Goal: Check status: Check status

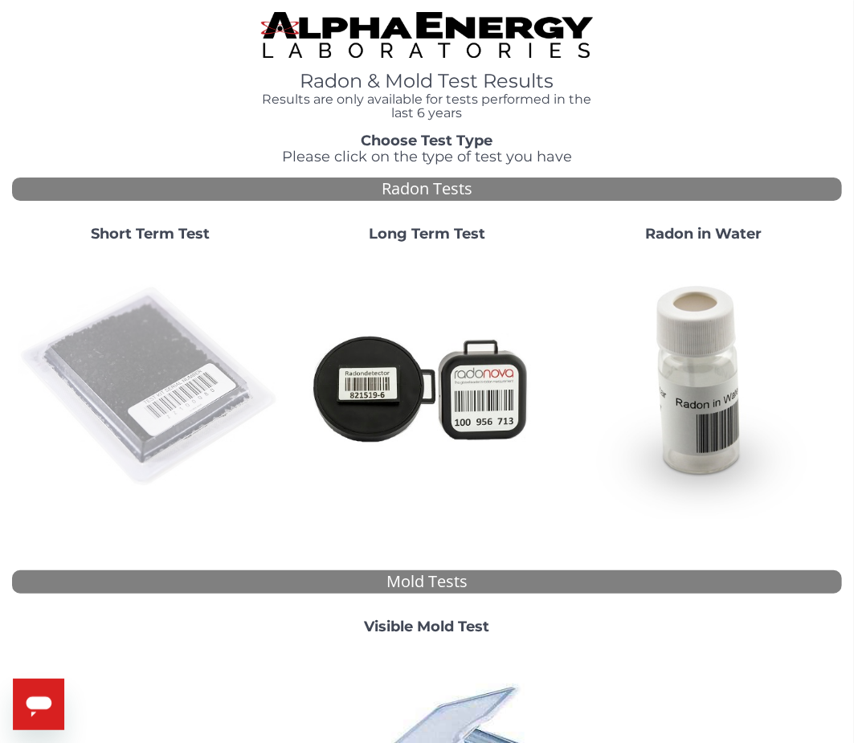
click at [140, 369] on img at bounding box center [149, 386] width 263 height 263
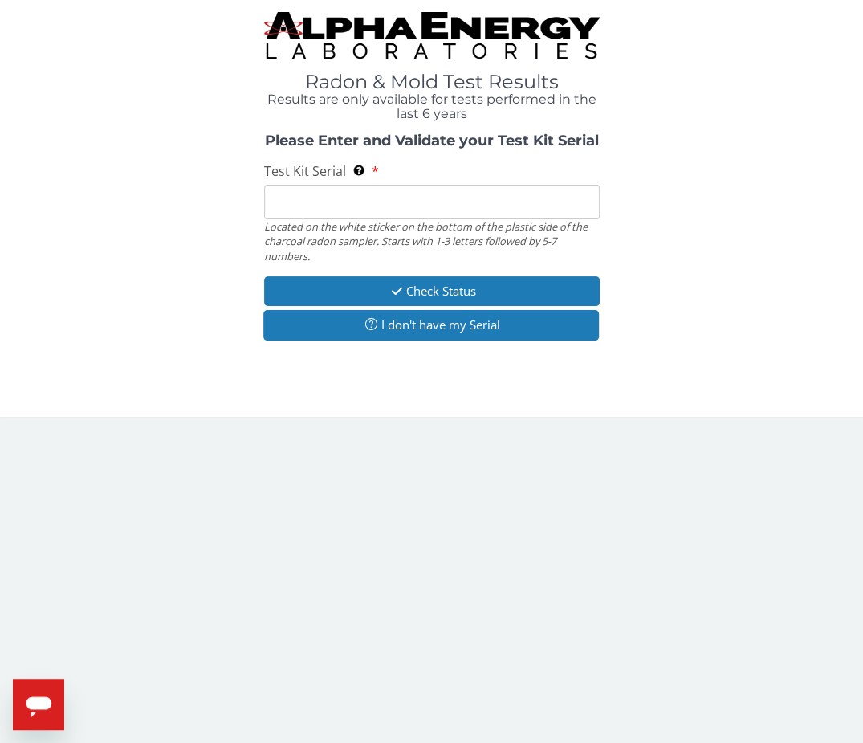
click at [312, 208] on input "Test Kit Serial Located on the white sticker on the bottom of the plastic side …" at bounding box center [432, 202] width 336 height 35
paste input "AA768811"
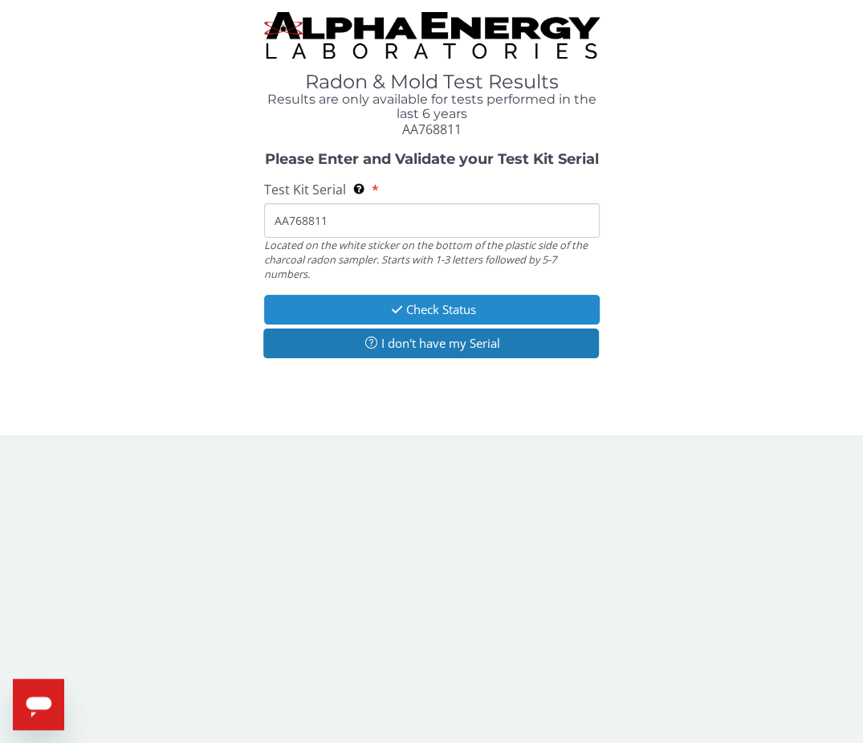
type input "AA768811"
click at [365, 308] on button "Check Status" at bounding box center [432, 310] width 336 height 30
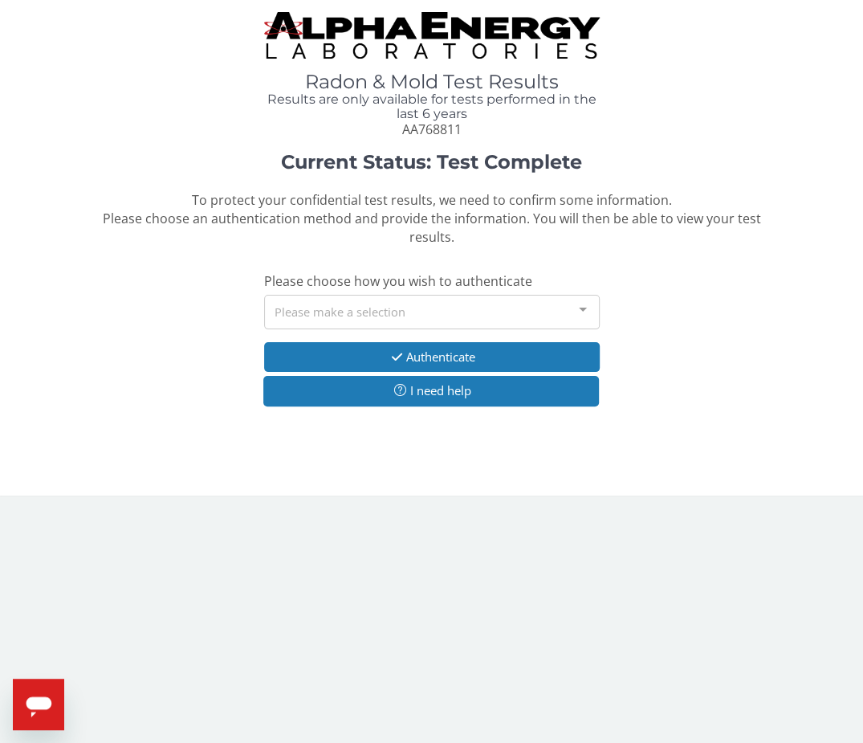
click at [318, 310] on div "Please make a selection" at bounding box center [432, 312] width 336 height 35
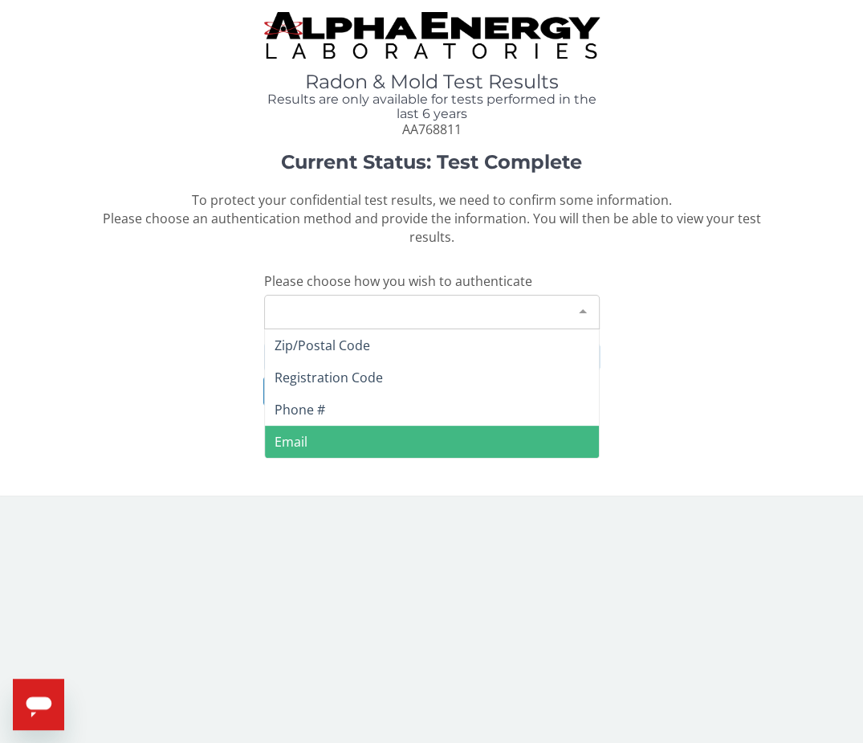
click at [287, 438] on span "Email" at bounding box center [291, 442] width 33 height 18
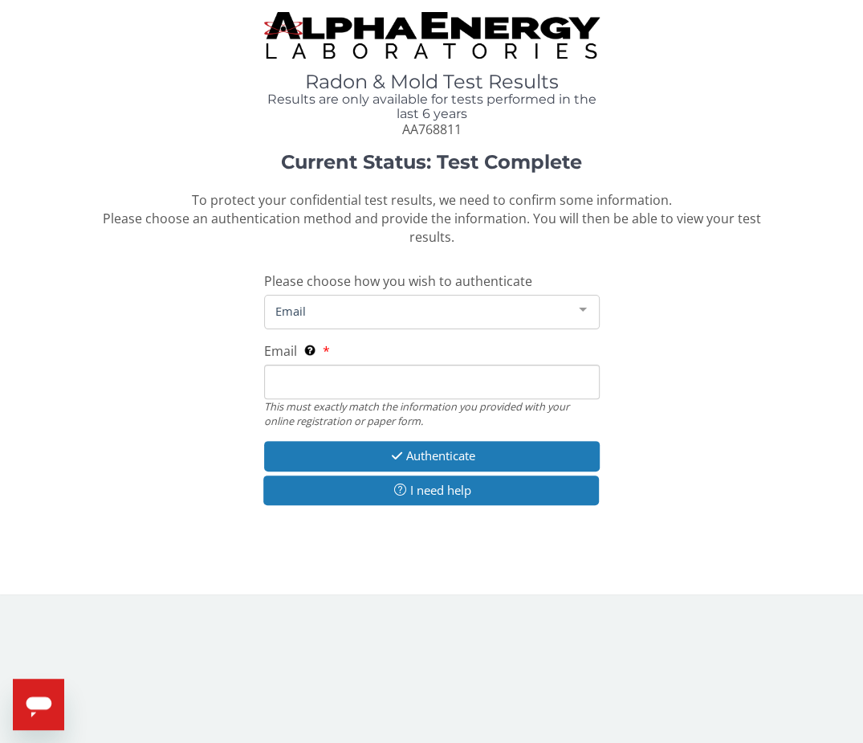
click at [304, 382] on input "Email This must exactly match the information you provided with your online reg…" at bounding box center [432, 382] width 336 height 35
type input "[PERSON_NAME][EMAIL_ADDRESS][DOMAIN_NAME]"
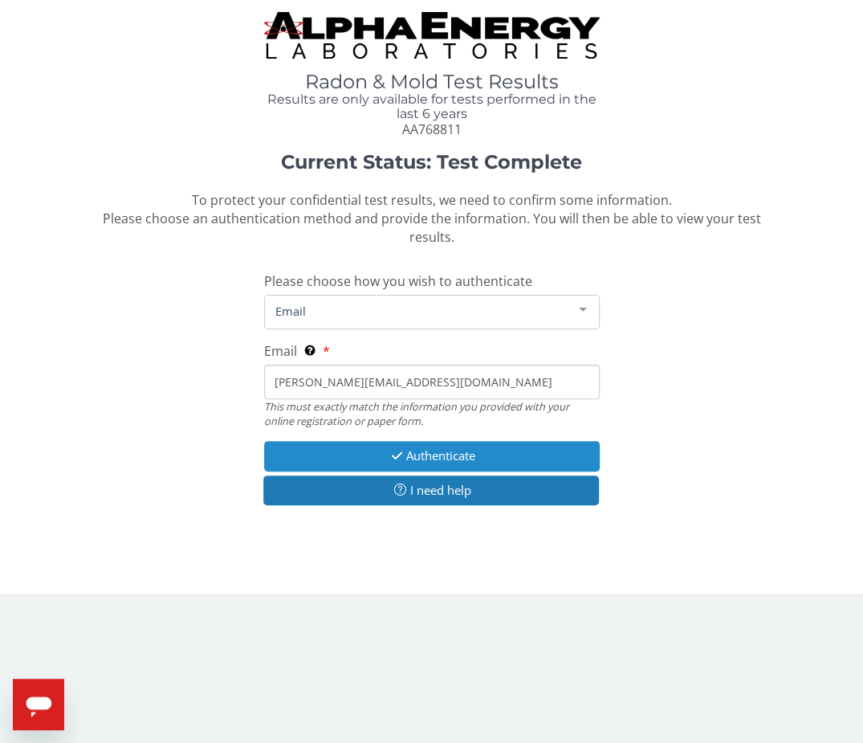
click at [434, 455] on button "Authenticate" at bounding box center [432, 456] width 336 height 30
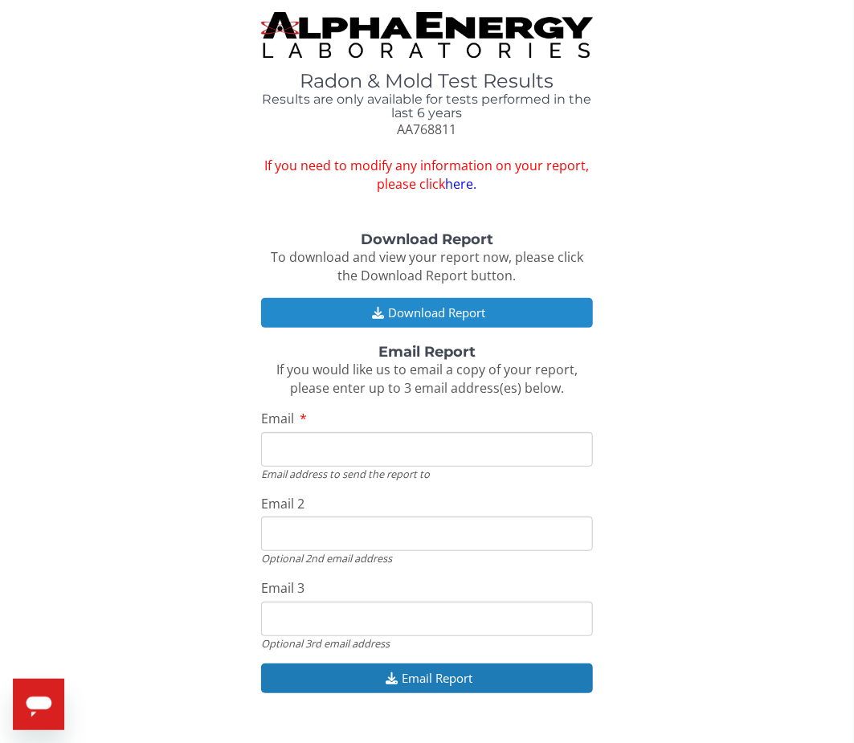
click at [309, 313] on button "Download Report" at bounding box center [427, 313] width 332 height 30
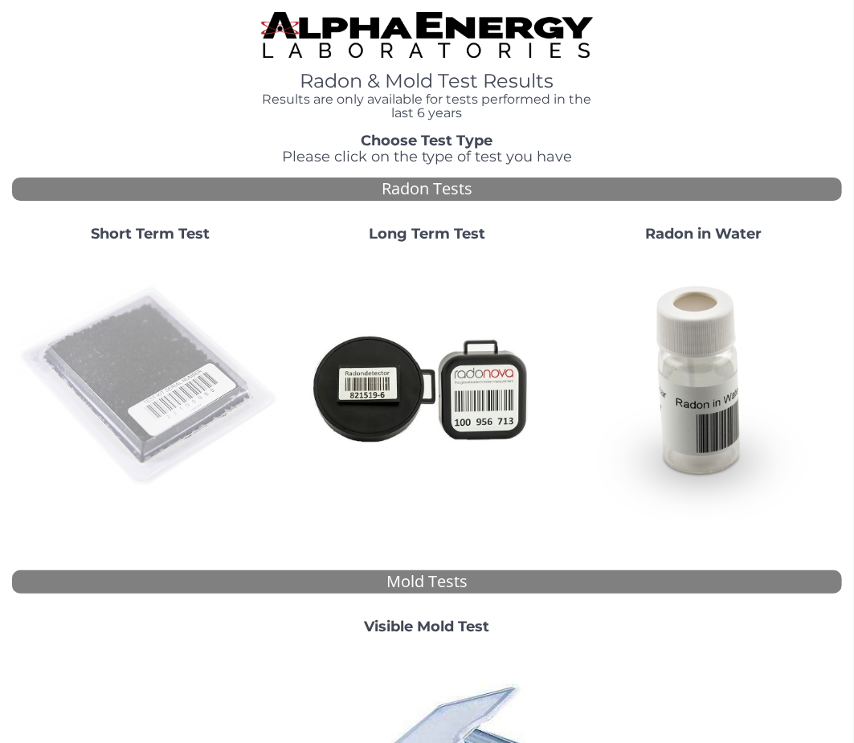
click at [151, 391] on img at bounding box center [149, 386] width 263 height 263
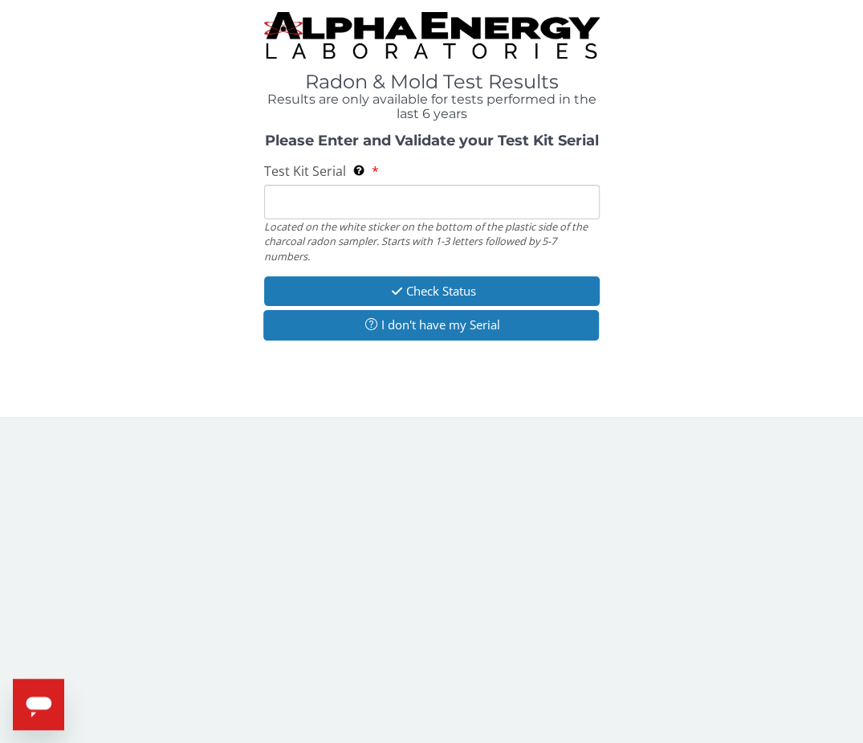
click at [316, 207] on input "Test Kit Serial Located on the white sticker on the bottom of the plastic side …" at bounding box center [432, 202] width 336 height 35
paste input "AA768508"
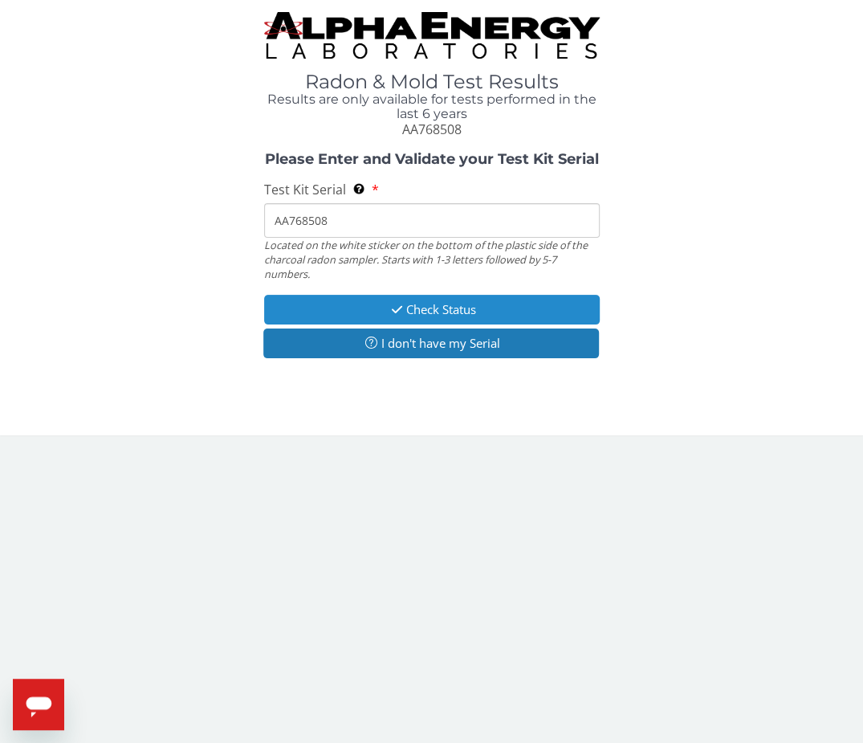
type input "AA768508"
click at [336, 307] on button "Check Status" at bounding box center [432, 310] width 336 height 30
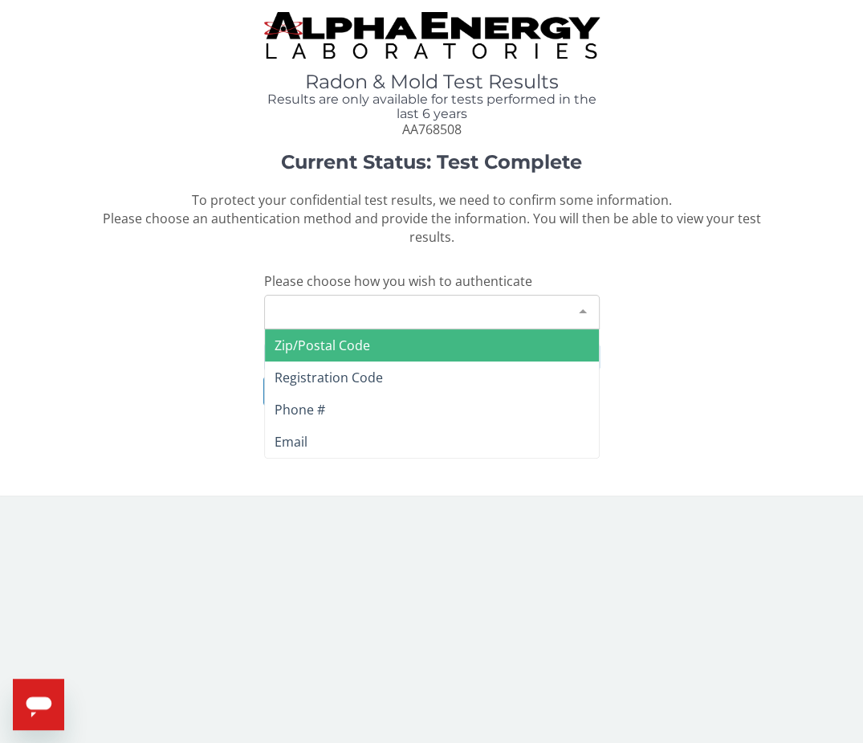
click at [315, 306] on div "Please make a selection" at bounding box center [432, 312] width 336 height 35
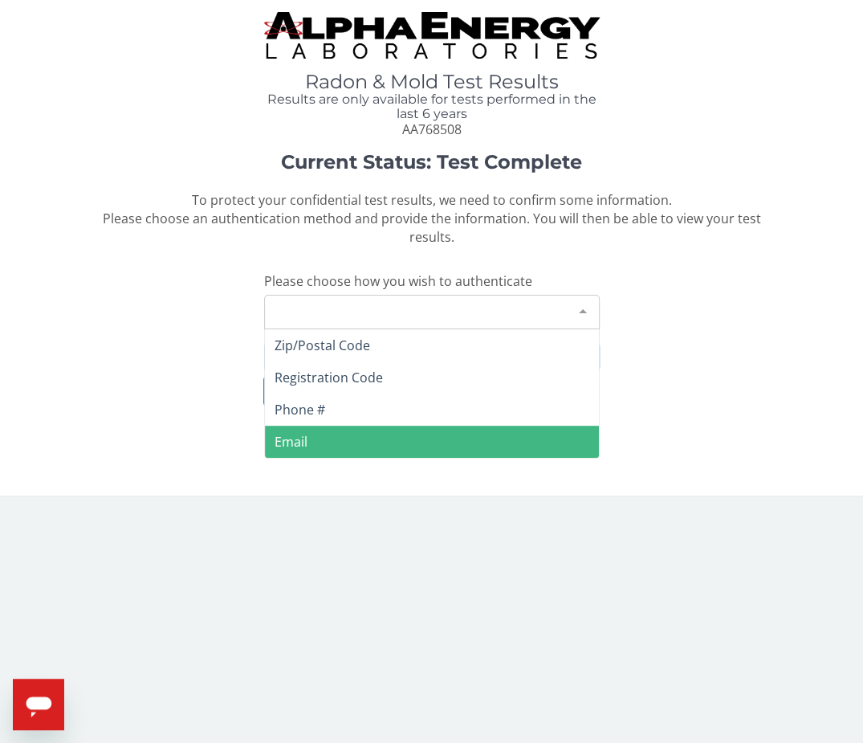
click at [307, 434] on span "Email" at bounding box center [432, 442] width 334 height 32
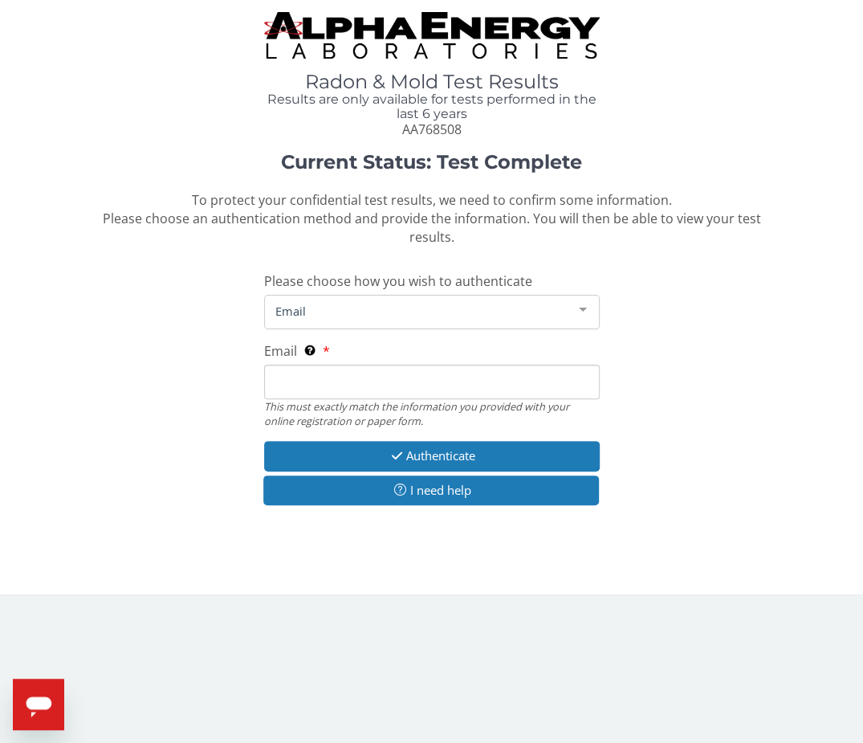
click at [304, 383] on input "Email This must exactly match the information you provided with your online reg…" at bounding box center [432, 382] width 336 height 35
type input "[PERSON_NAME][EMAIL_ADDRESS][DOMAIN_NAME]"
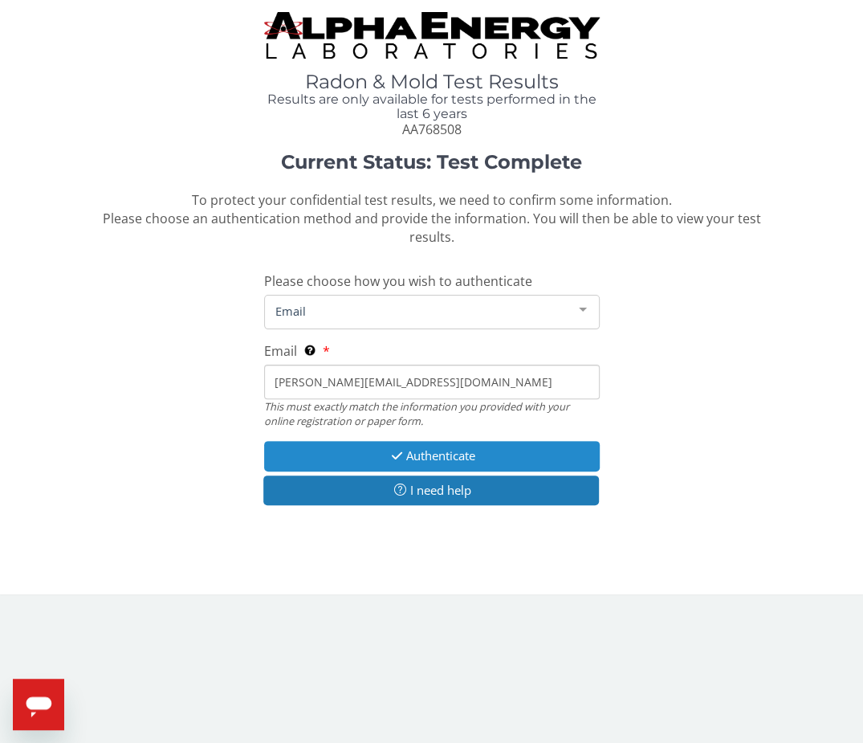
click at [312, 448] on button "Authenticate" at bounding box center [432, 456] width 336 height 30
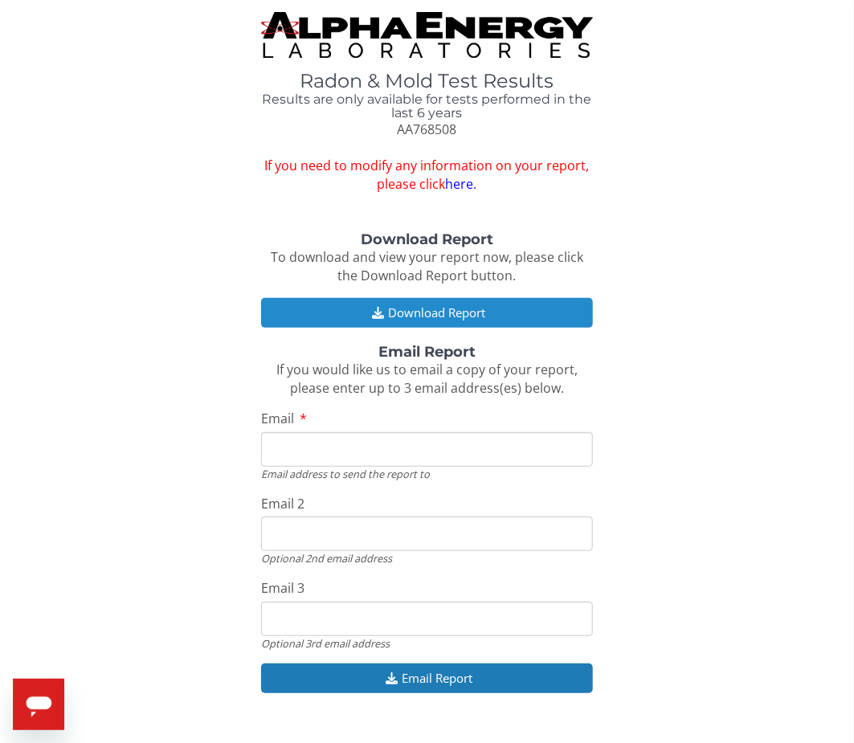
click at [374, 324] on button "Download Report" at bounding box center [427, 313] width 332 height 30
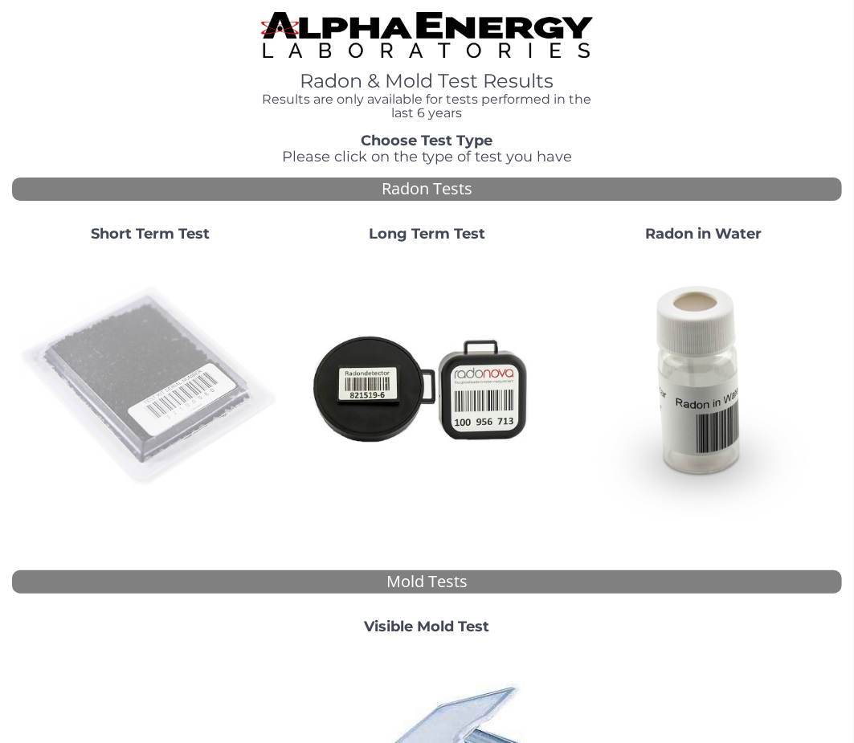
click at [133, 336] on img at bounding box center [149, 386] width 263 height 263
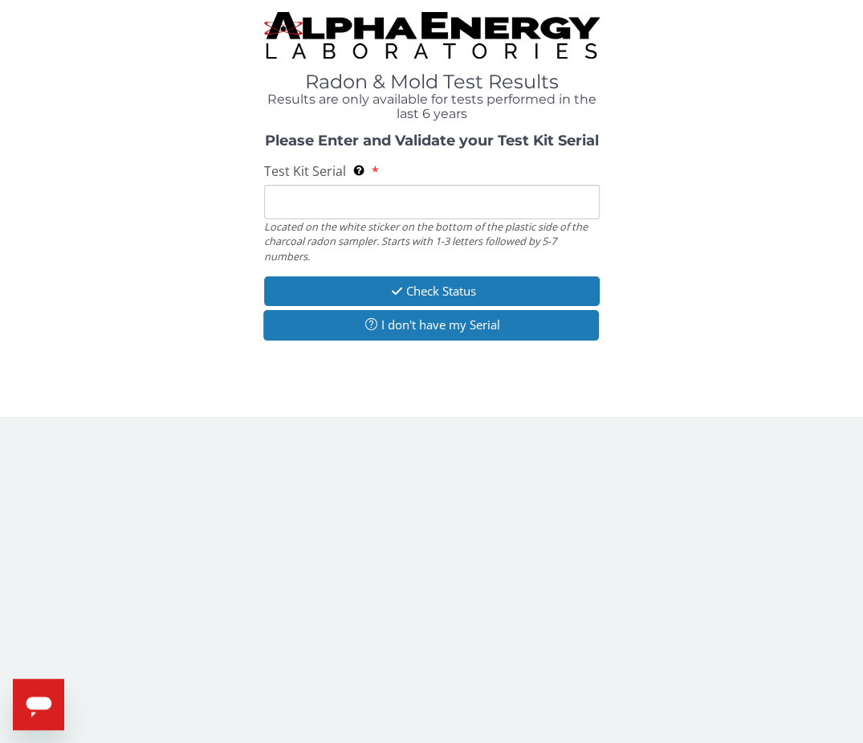
click at [351, 205] on input "Test Kit Serial Located on the white sticker on the bottom of the plastic side …" at bounding box center [432, 202] width 336 height 35
paste input "AA768826"
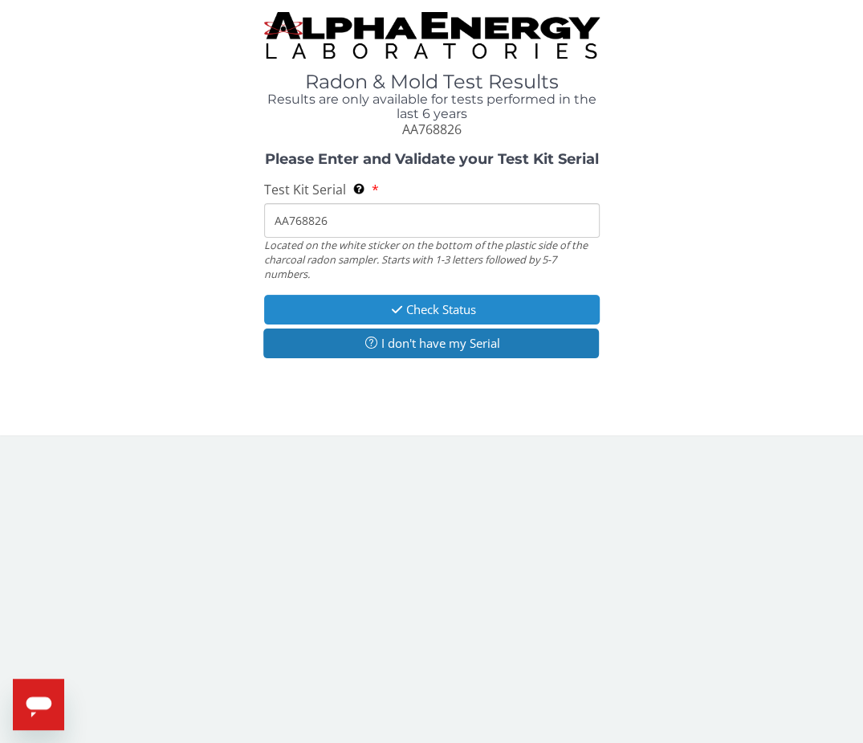
type input "AA768826"
click at [345, 299] on button "Check Status" at bounding box center [432, 310] width 336 height 30
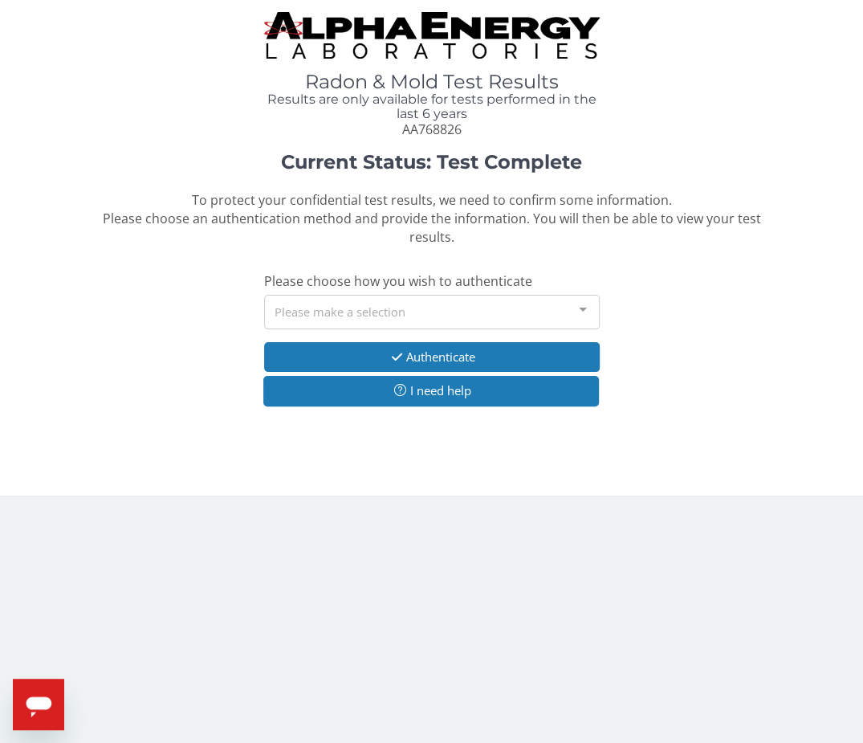
click at [316, 312] on div "Please make a selection" at bounding box center [432, 312] width 336 height 35
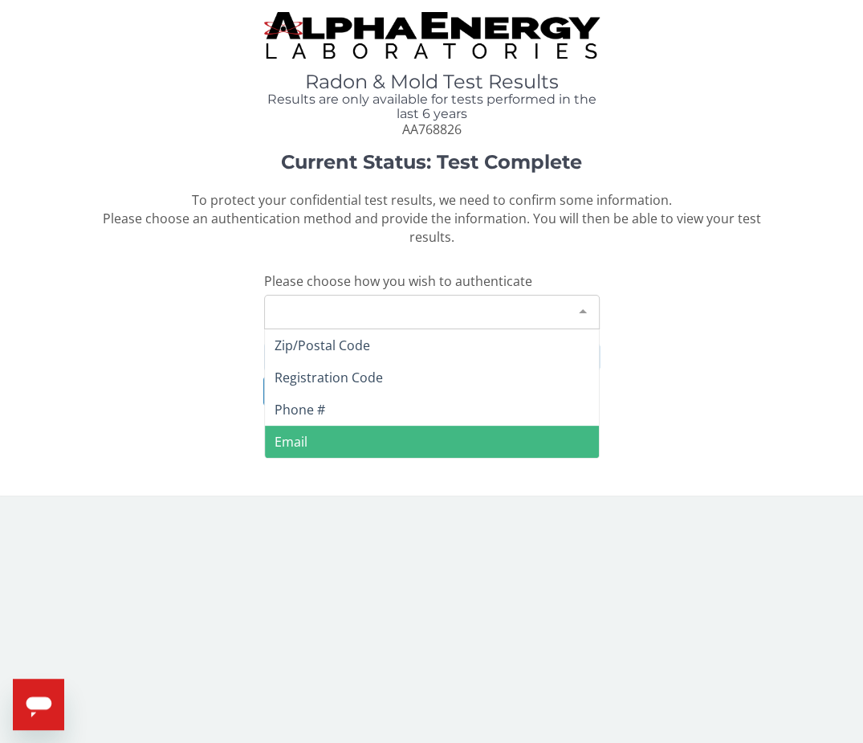
click at [317, 442] on span "Email" at bounding box center [432, 442] width 334 height 32
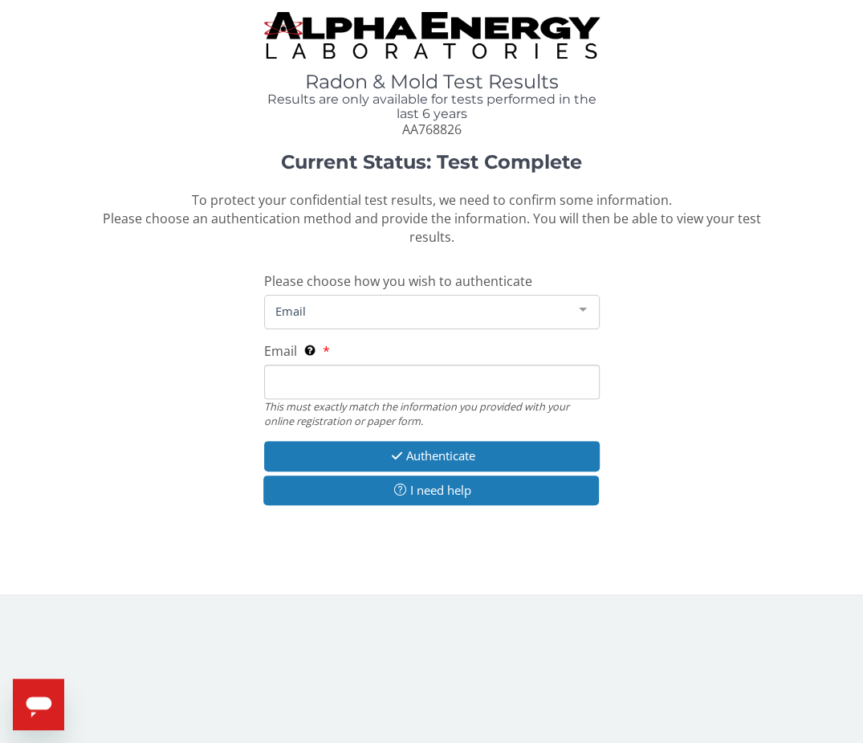
click at [324, 384] on input "Email This must exactly match the information you provided with your online reg…" at bounding box center [432, 382] width 336 height 35
type input "[PERSON_NAME][EMAIL_ADDRESS][DOMAIN_NAME]"
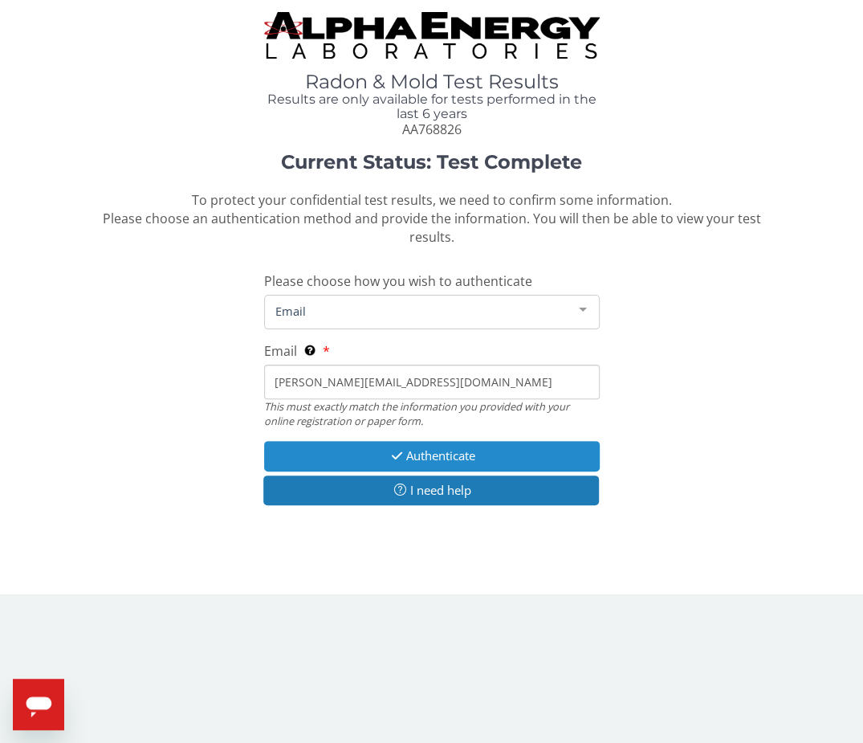
click at [331, 448] on button "Authenticate" at bounding box center [432, 456] width 336 height 30
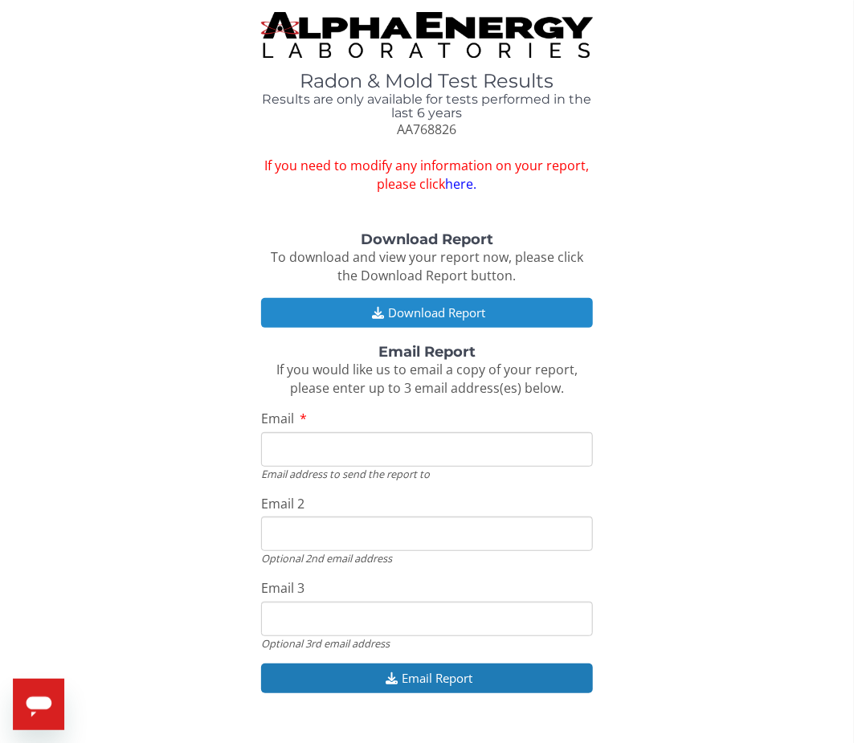
click at [387, 318] on button "Download Report" at bounding box center [427, 313] width 332 height 30
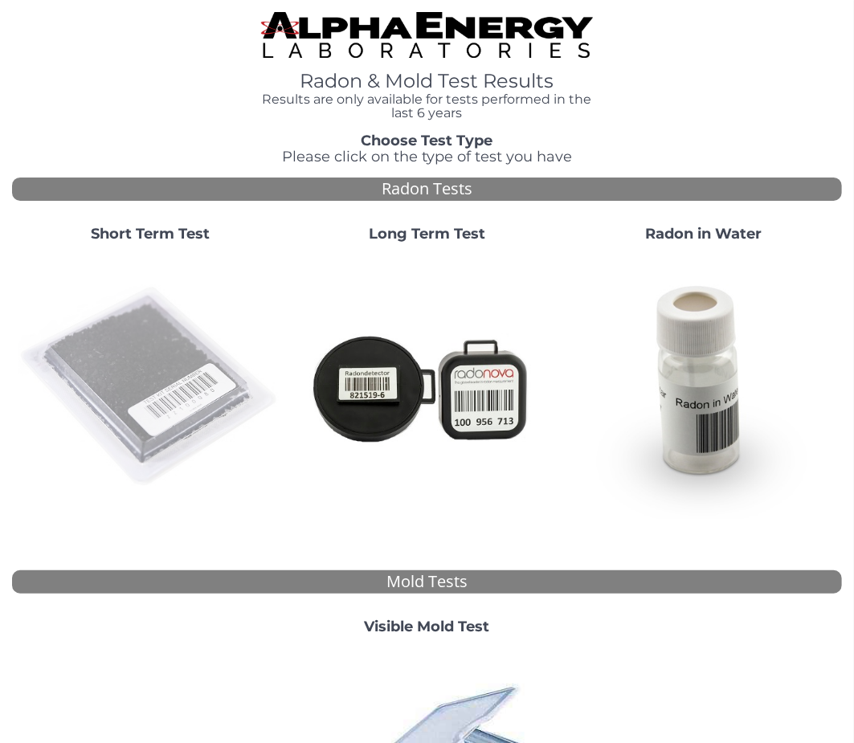
click at [192, 424] on img at bounding box center [149, 386] width 263 height 263
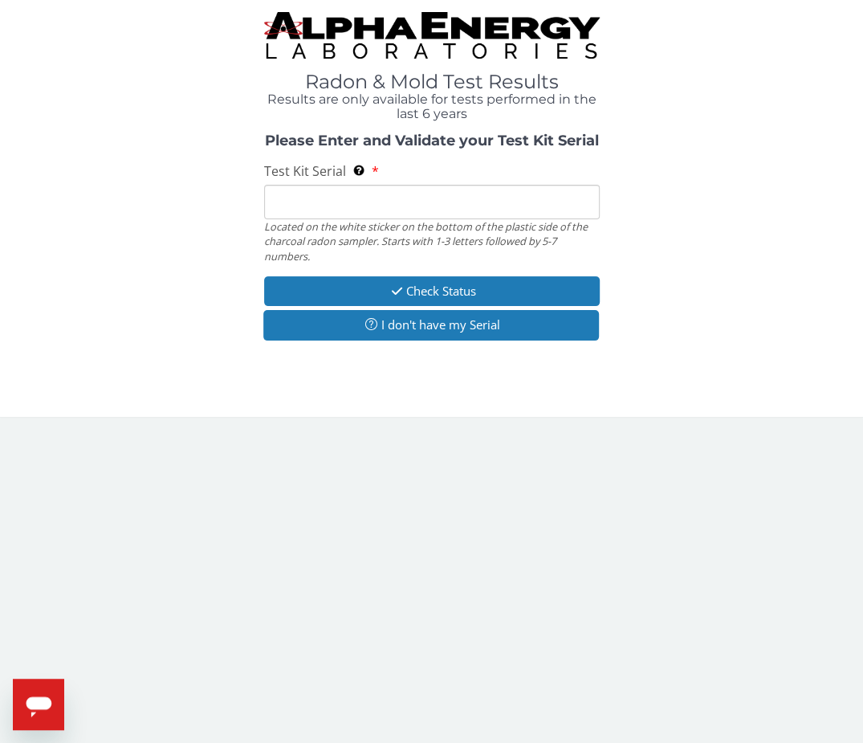
click at [348, 204] on input "Test Kit Serial Located on the white sticker on the bottom of the plastic side …" at bounding box center [432, 202] width 336 height 35
paste input "AA768809"
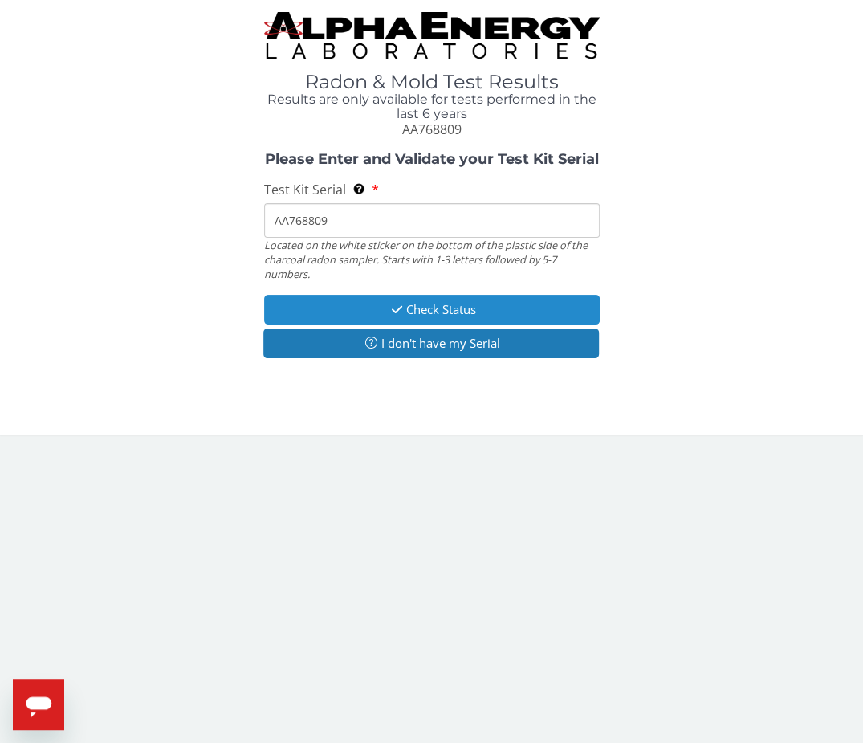
type input "AA768809"
click at [377, 305] on button "Check Status" at bounding box center [432, 310] width 336 height 30
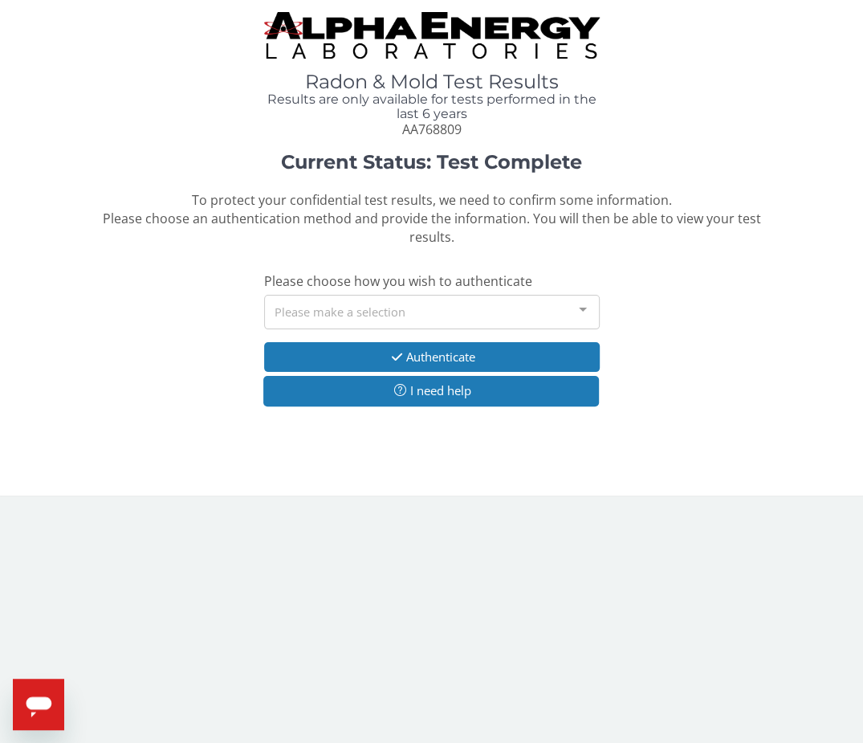
click at [341, 311] on div "Please make a selection" at bounding box center [432, 312] width 336 height 35
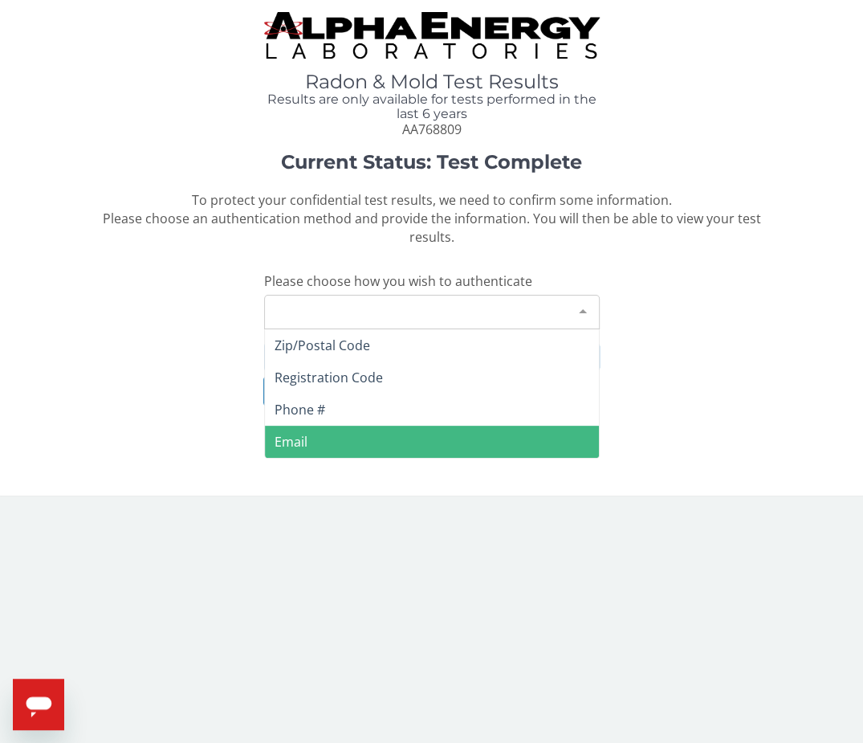
click at [296, 455] on span "Email" at bounding box center [432, 442] width 334 height 32
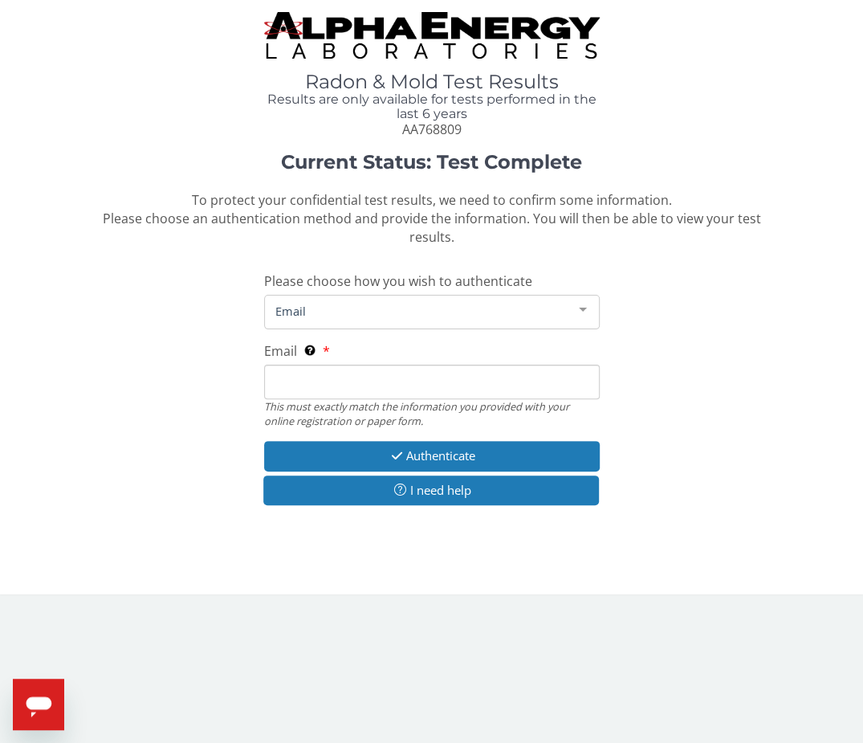
click at [317, 377] on input "Email This must exactly match the information you provided with your online reg…" at bounding box center [432, 382] width 336 height 35
type input "[PERSON_NAME][EMAIL_ADDRESS][DOMAIN_NAME]"
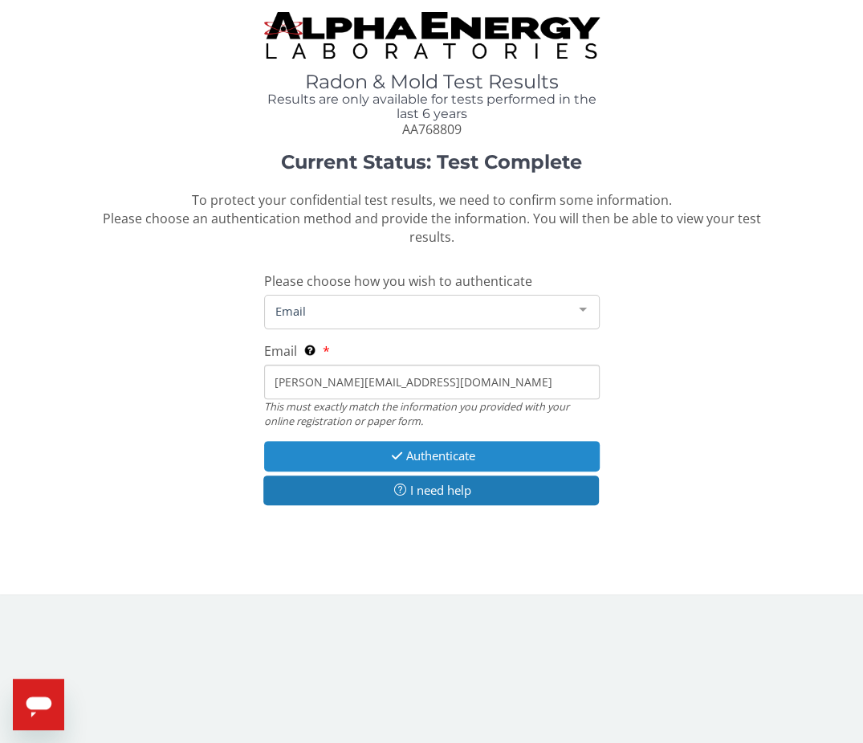
click at [314, 449] on button "Authenticate" at bounding box center [432, 456] width 336 height 30
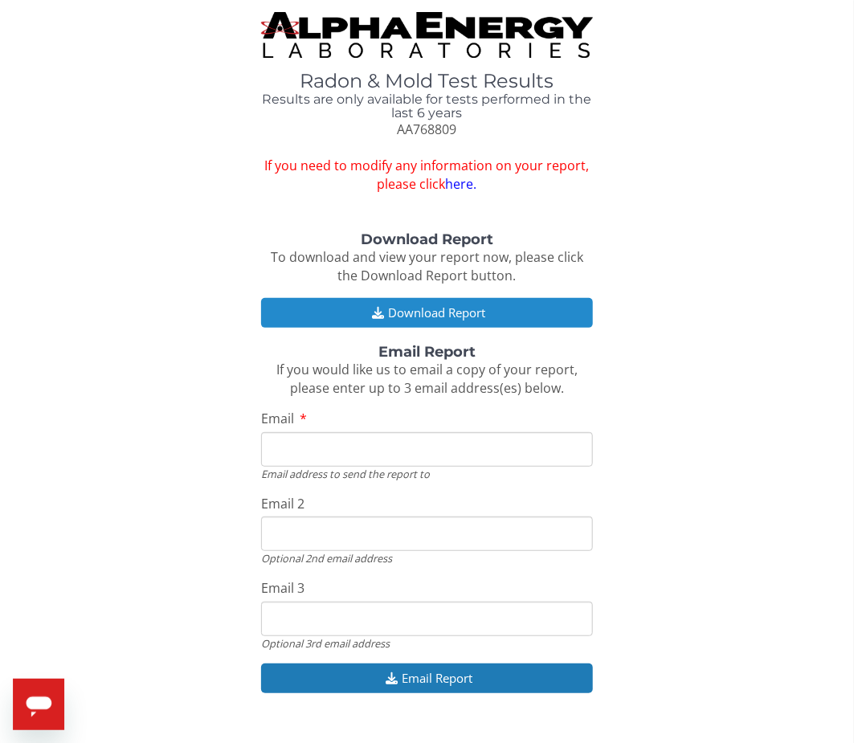
click at [329, 308] on button "Download Report" at bounding box center [427, 313] width 332 height 30
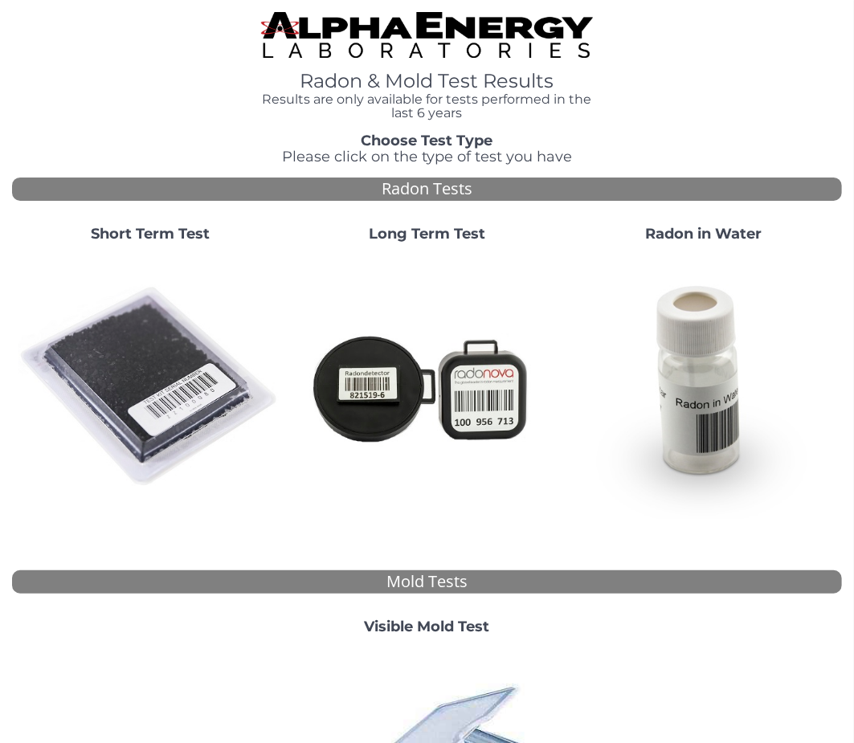
click at [173, 361] on img at bounding box center [149, 386] width 263 height 263
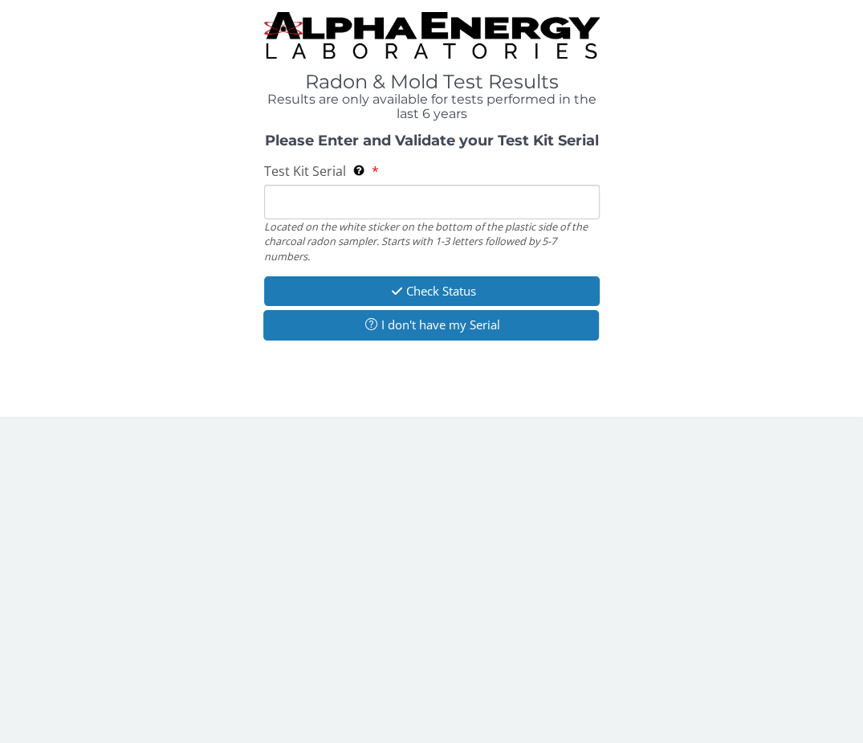
click at [327, 206] on input "Test Kit Serial Located on the white sticker on the bottom of the plastic side …" at bounding box center [432, 202] width 336 height 35
paste input "AA768804"
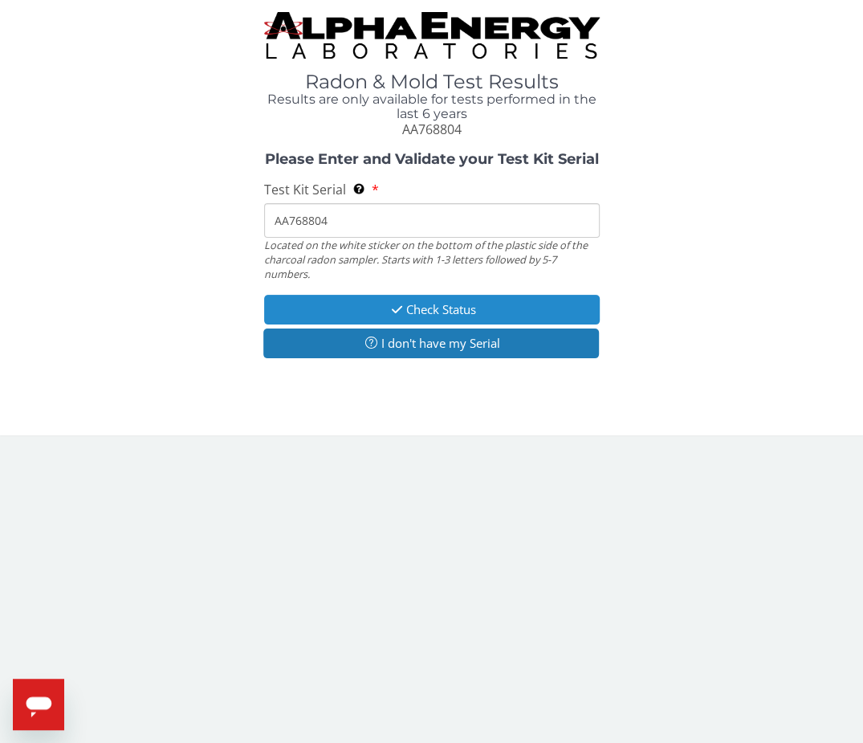
type input "AA768804"
click at [335, 314] on button "Check Status" at bounding box center [432, 310] width 336 height 30
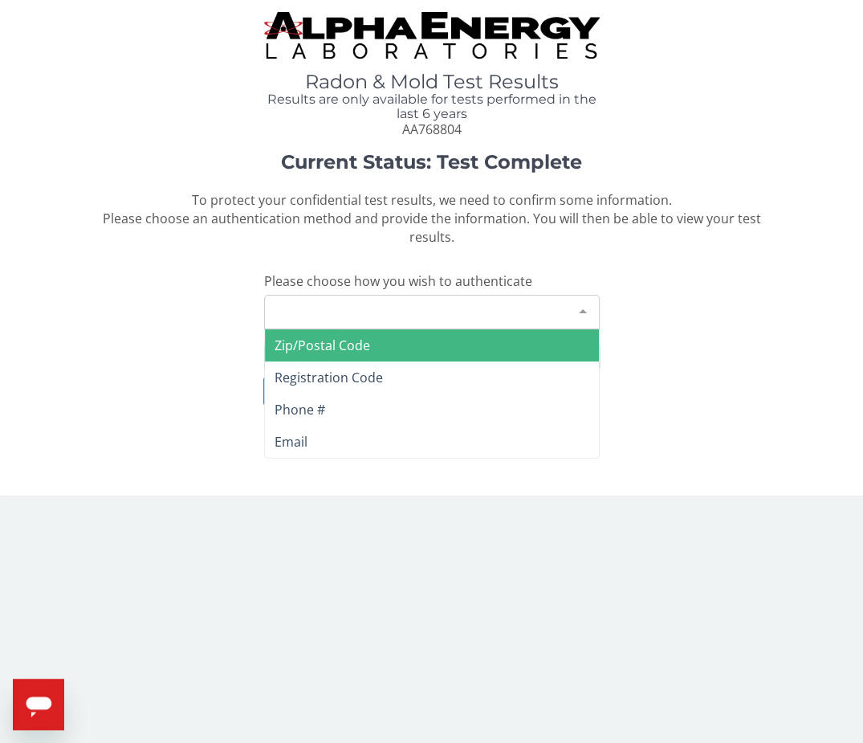
click at [309, 314] on div "Please make a selection" at bounding box center [432, 312] width 336 height 35
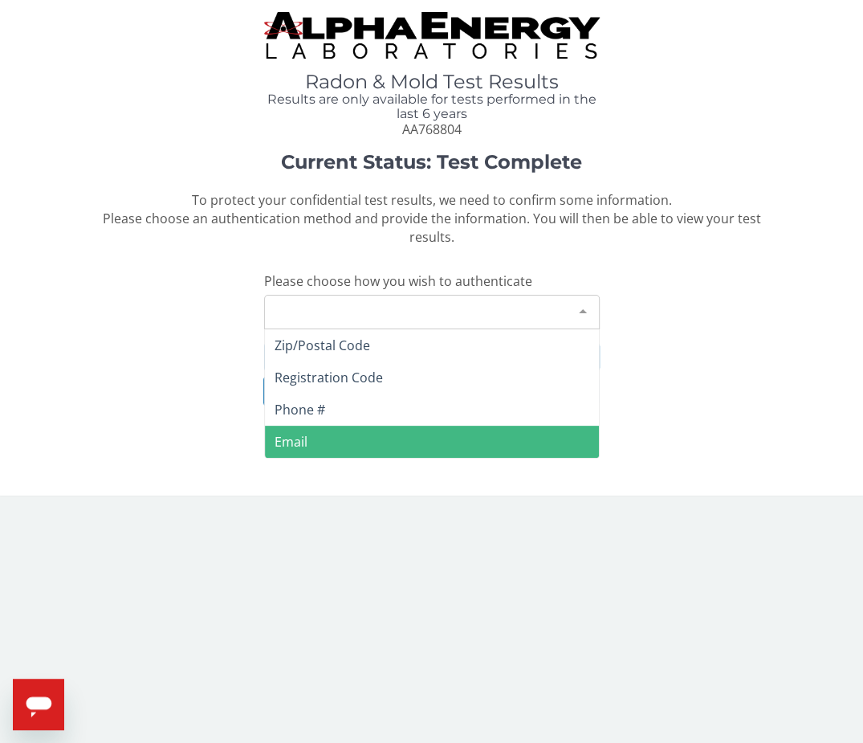
click at [281, 433] on span "Email" at bounding box center [291, 442] width 33 height 18
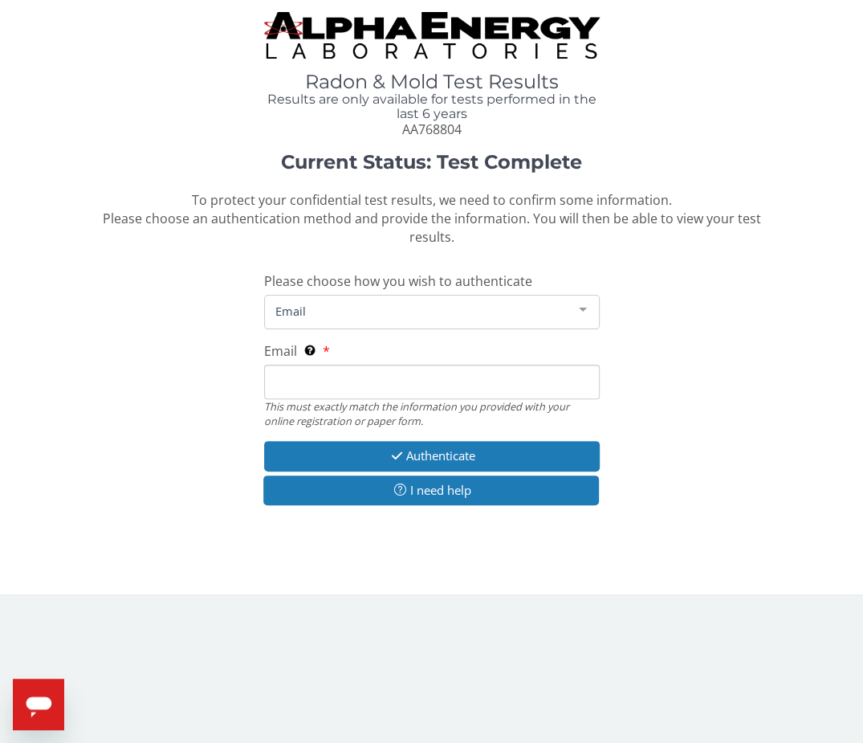
click at [291, 390] on input "Email This must exactly match the information you provided with your online reg…" at bounding box center [432, 382] width 336 height 35
type input "[PERSON_NAME][EMAIL_ADDRESS][DOMAIN_NAME]"
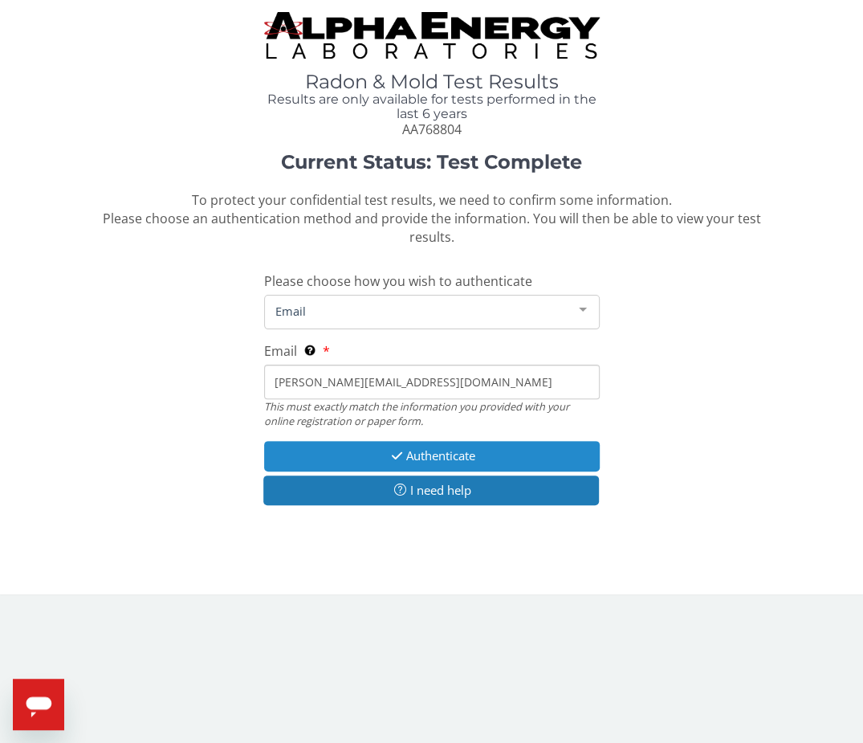
click at [336, 456] on button "Authenticate" at bounding box center [432, 456] width 336 height 30
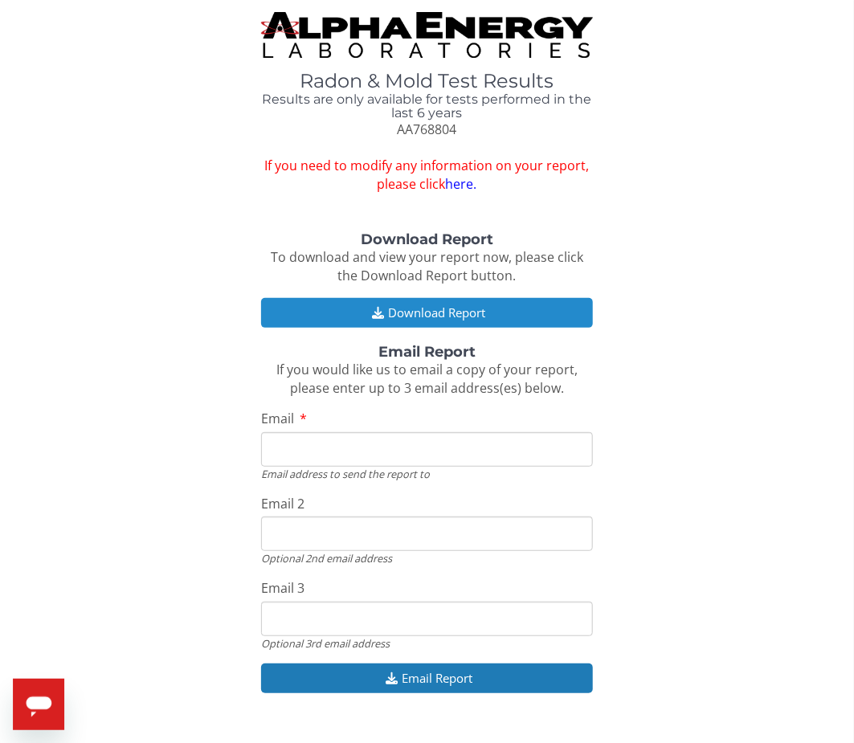
click at [395, 318] on button "Download Report" at bounding box center [427, 313] width 332 height 30
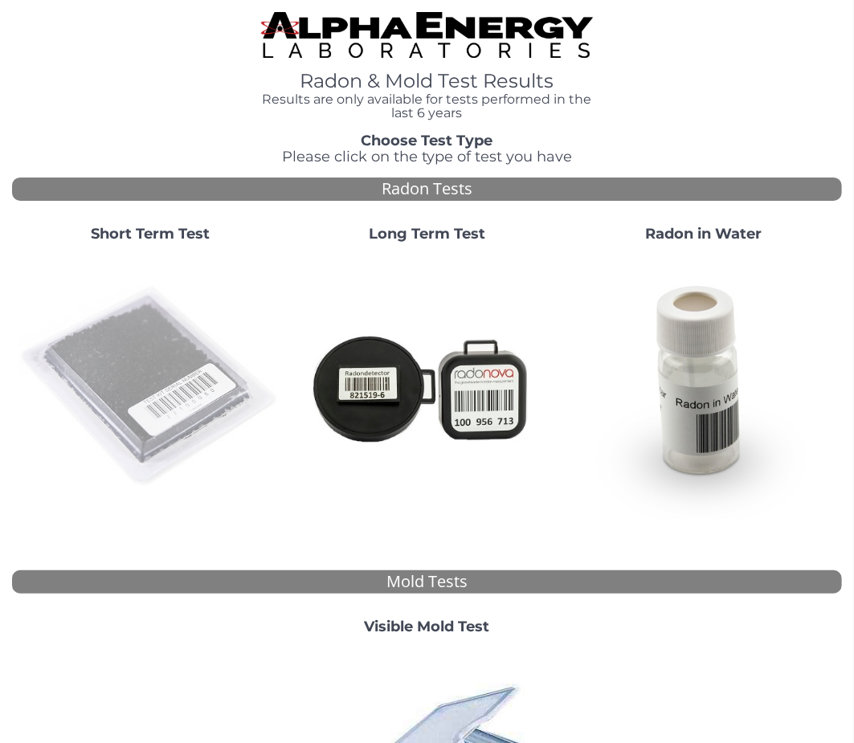
click at [212, 360] on img at bounding box center [149, 386] width 263 height 263
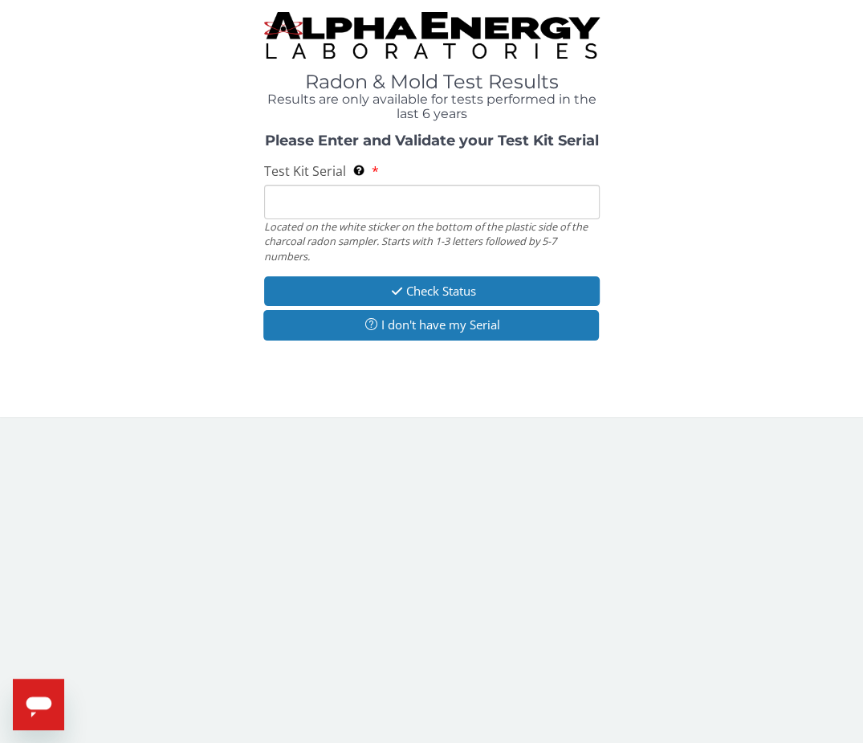
click at [367, 202] on input "Test Kit Serial Located on the white sticker on the bottom of the plastic side …" at bounding box center [432, 202] width 336 height 35
paste input "AA768767"
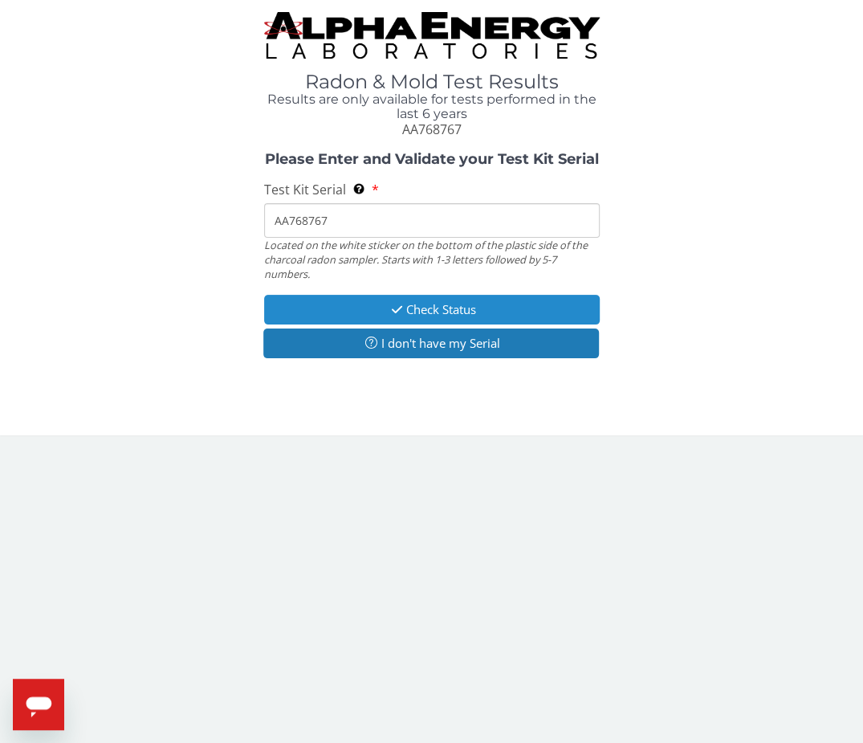
type input "AA768767"
click at [342, 306] on button "Check Status" at bounding box center [432, 310] width 336 height 30
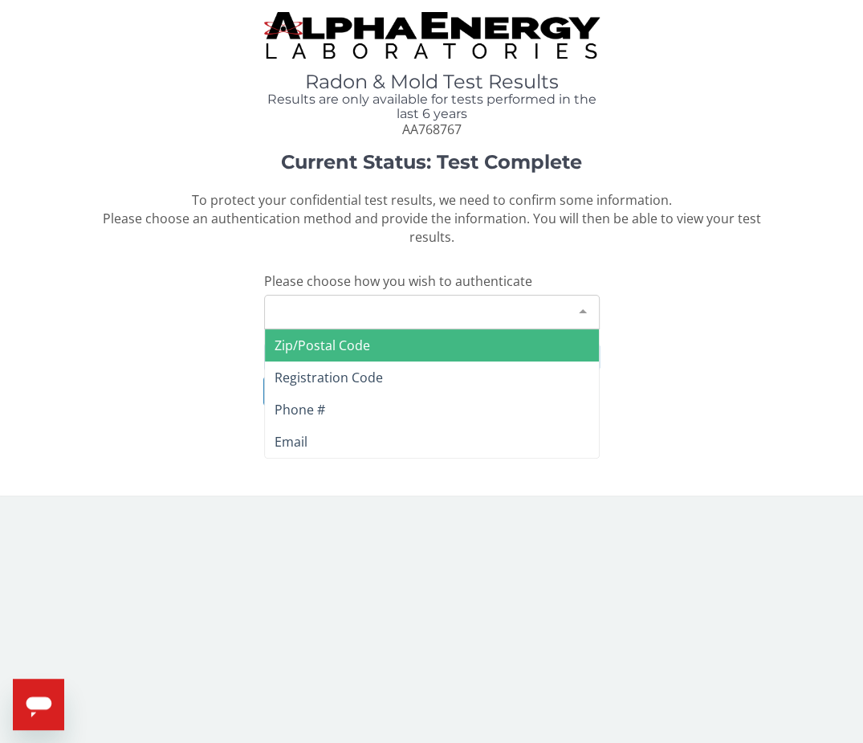
click at [317, 310] on div "Please make a selection" at bounding box center [432, 312] width 336 height 35
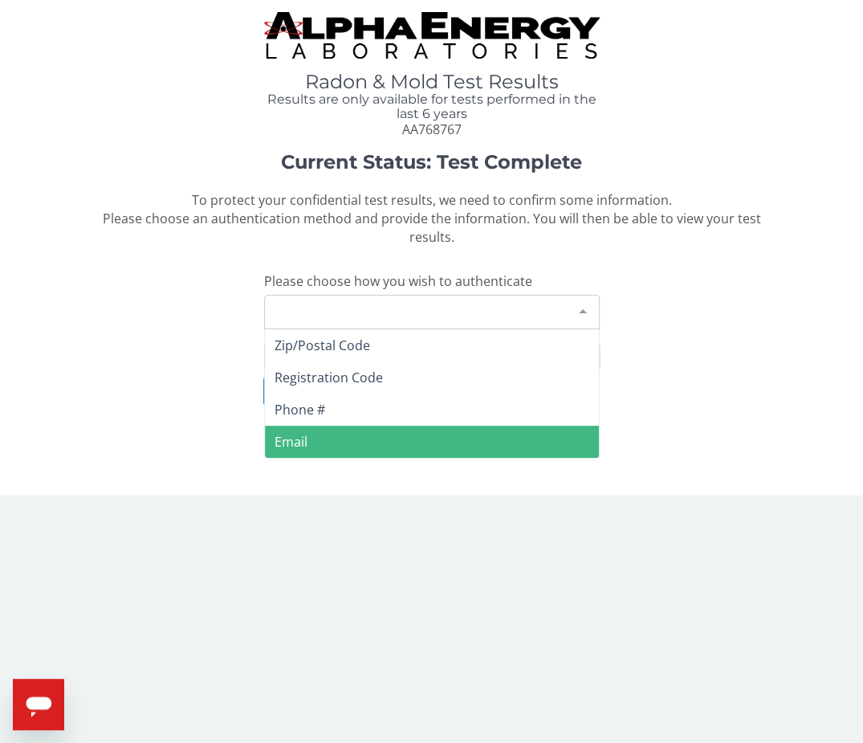
click at [297, 441] on span "Email" at bounding box center [291, 442] width 33 height 18
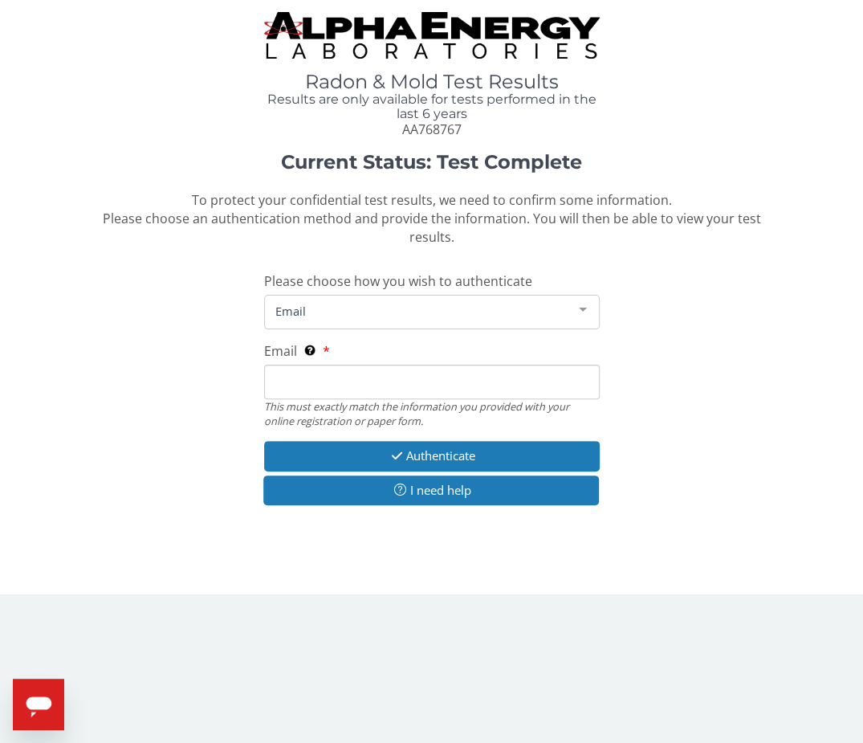
click at [312, 382] on input "Email This must exactly match the information you provided with your online reg…" at bounding box center [432, 382] width 336 height 35
type input "[PERSON_NAME][EMAIL_ADDRESS][DOMAIN_NAME]"
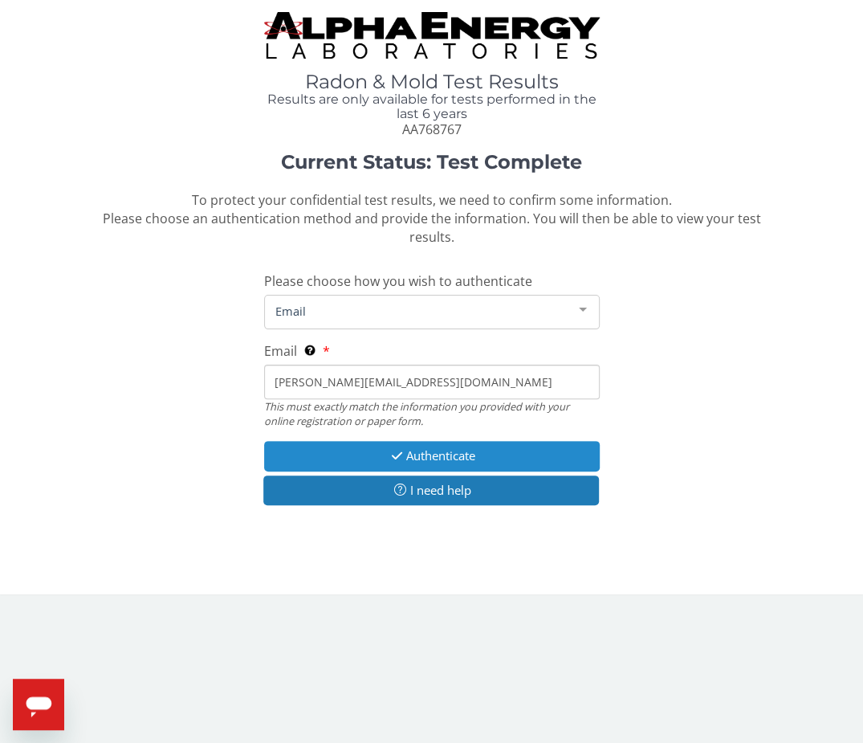
click at [320, 457] on button "Authenticate" at bounding box center [432, 456] width 336 height 30
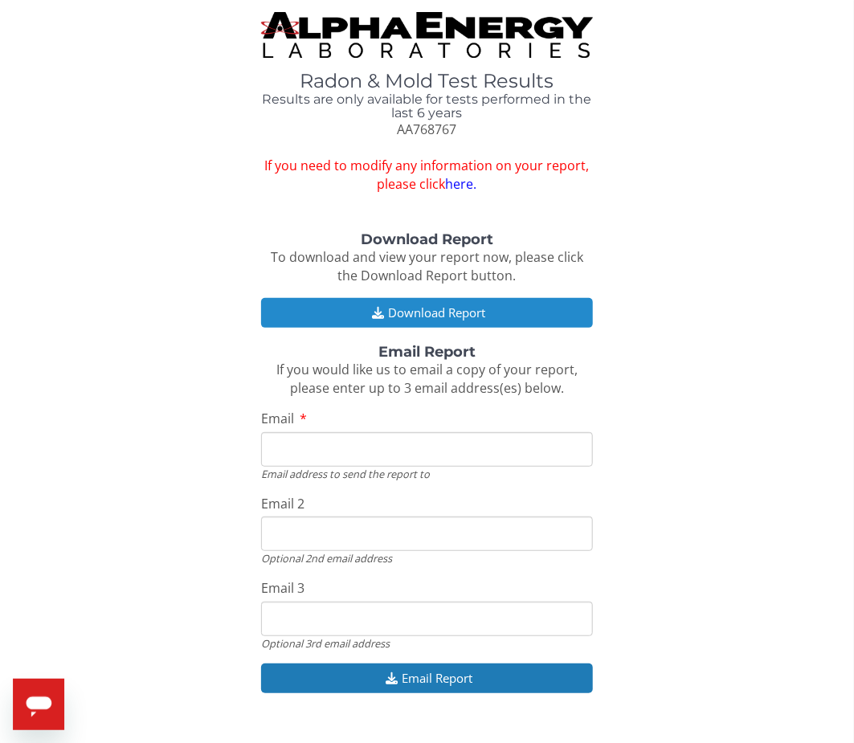
click at [417, 318] on button "Download Report" at bounding box center [427, 313] width 332 height 30
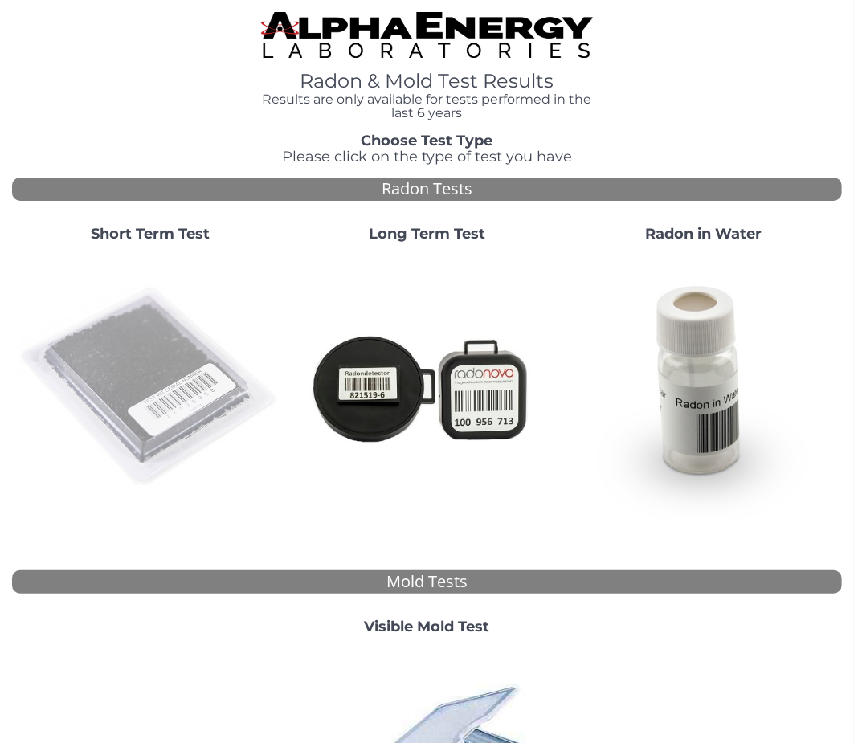
click at [165, 369] on img at bounding box center [149, 386] width 263 height 263
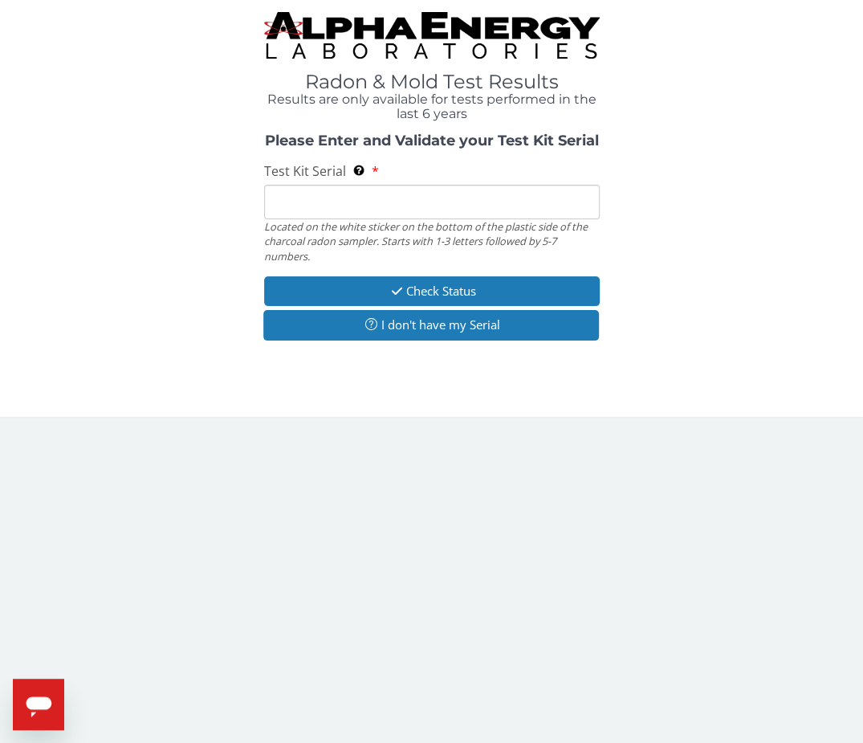
click at [328, 210] on input "Test Kit Serial Located on the white sticker on the bottom of the plastic side …" at bounding box center [432, 202] width 336 height 35
paste input "AA768772"
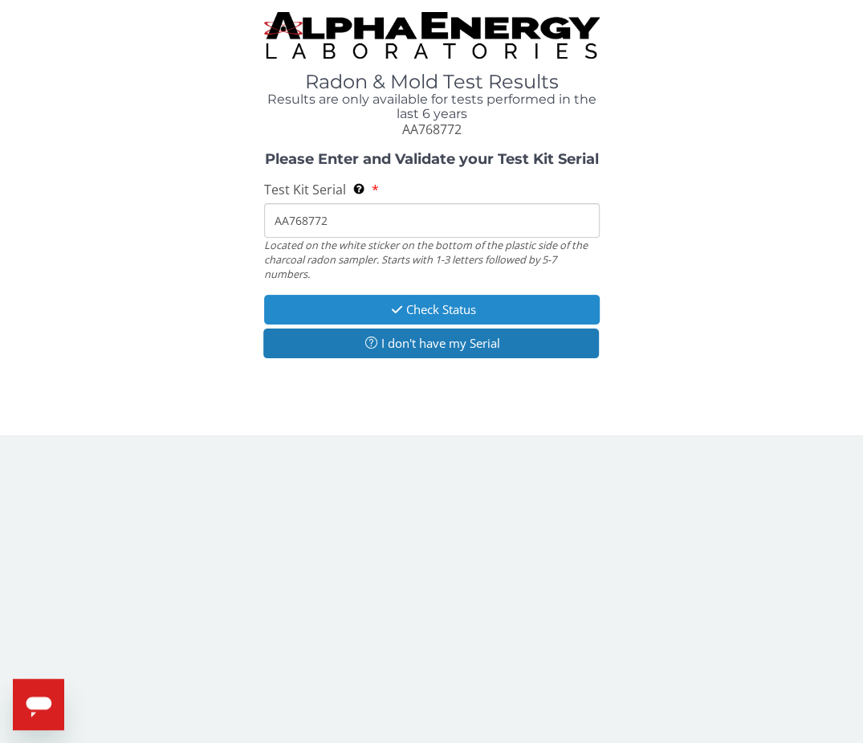
type input "AA768772"
click at [358, 304] on button "Check Status" at bounding box center [432, 310] width 336 height 30
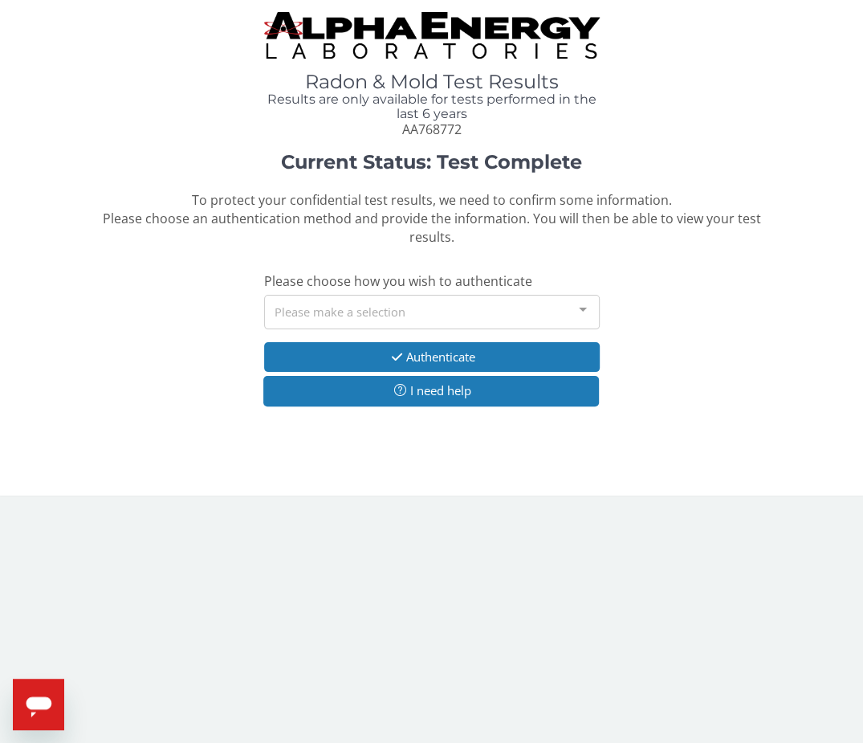
click at [325, 304] on div "Please make a selection" at bounding box center [432, 312] width 336 height 35
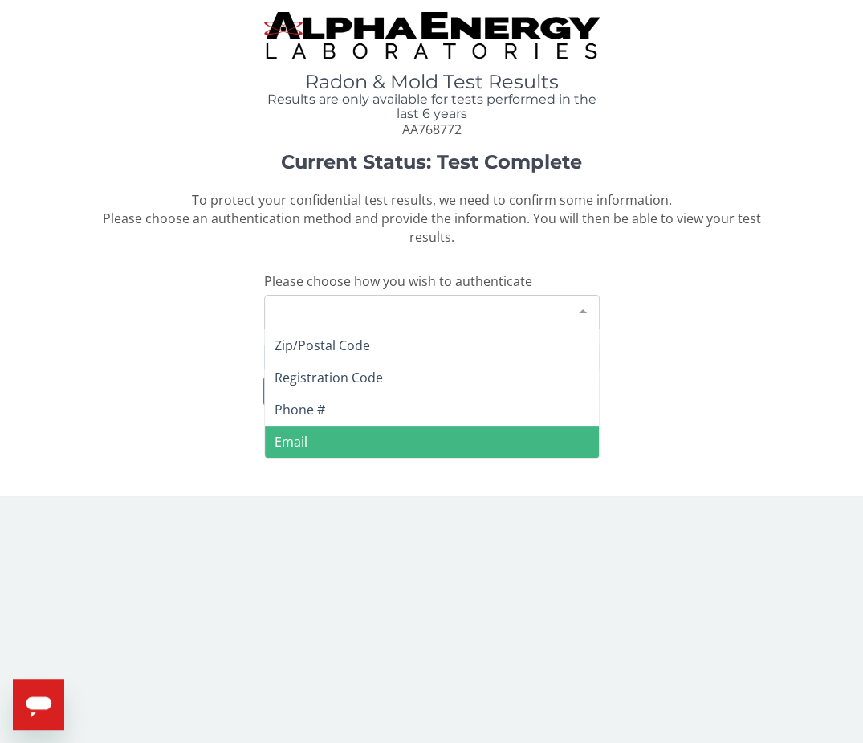
click at [313, 439] on span "Email" at bounding box center [432, 442] width 334 height 32
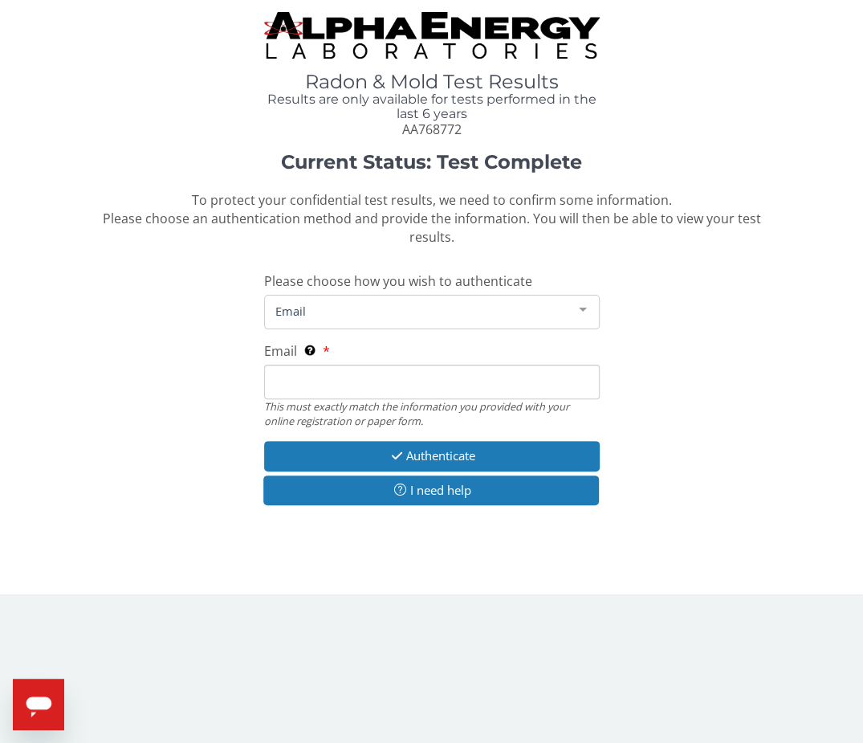
click at [315, 381] on input "Email This must exactly match the information you provided with your online reg…" at bounding box center [432, 382] width 336 height 35
type input "[PERSON_NAME][EMAIL_ADDRESS][DOMAIN_NAME]"
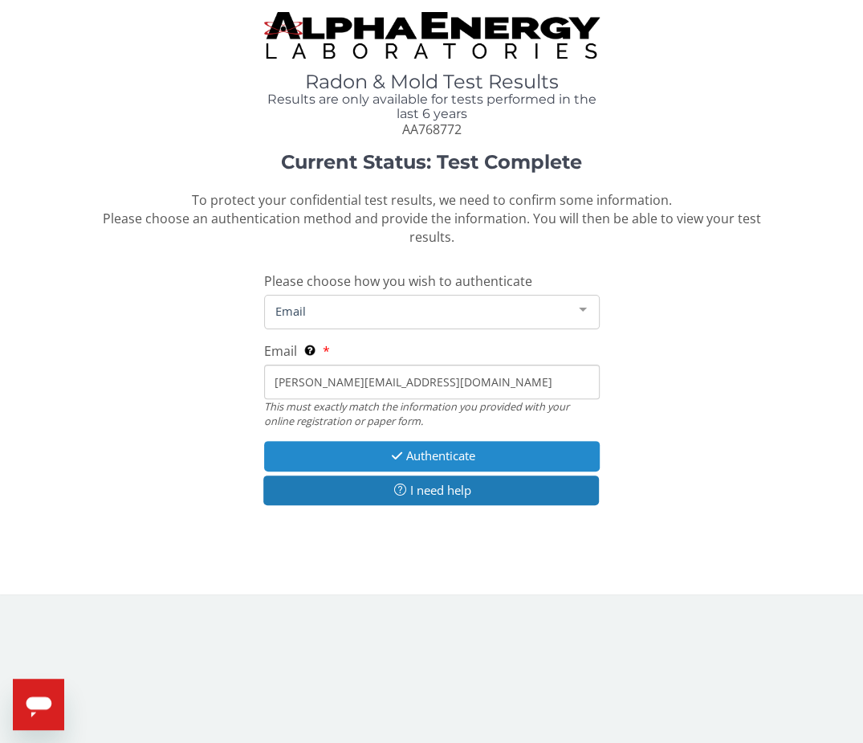
click at [327, 447] on button "Authenticate" at bounding box center [432, 456] width 336 height 30
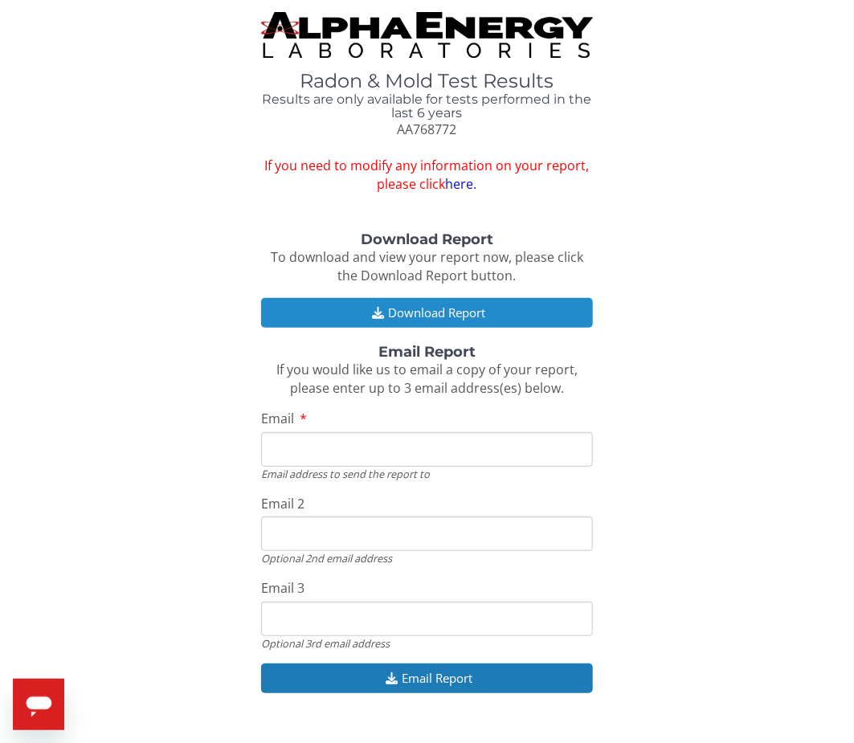
click at [358, 310] on button "Download Report" at bounding box center [427, 313] width 332 height 30
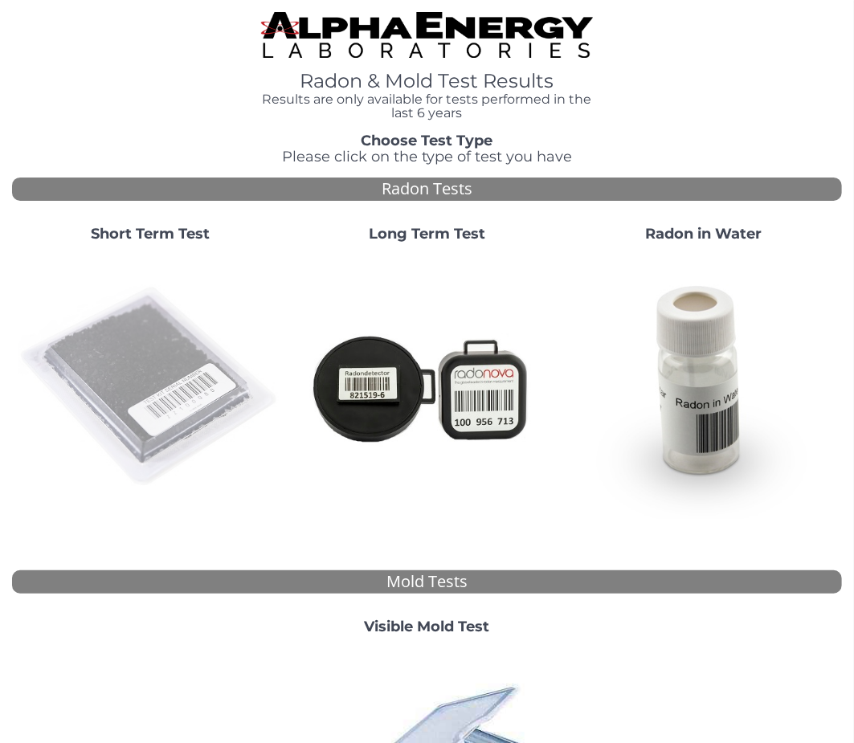
click at [170, 356] on img at bounding box center [149, 386] width 263 height 263
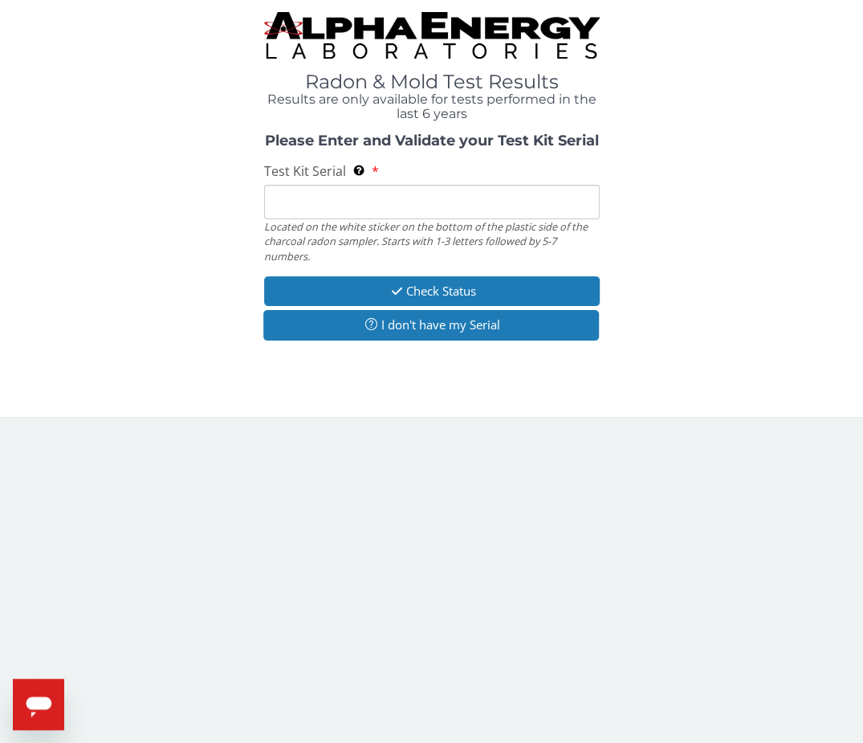
click at [327, 192] on input "Test Kit Serial Located on the white sticker on the bottom of the plastic side …" at bounding box center [432, 202] width 336 height 35
paste input "AA768812"
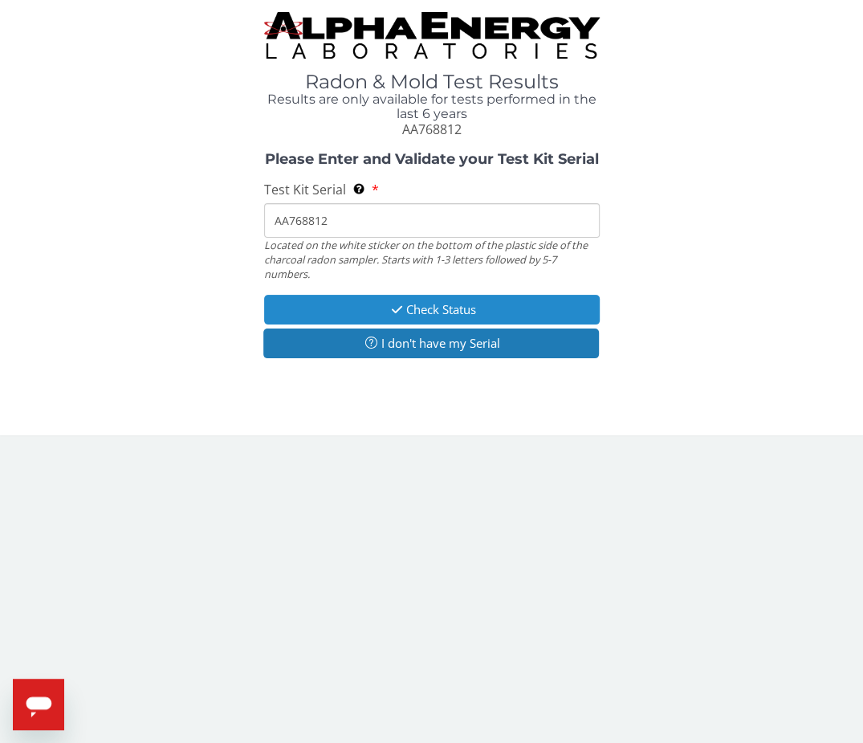
type input "AA768812"
click at [341, 318] on button "Check Status" at bounding box center [432, 310] width 336 height 30
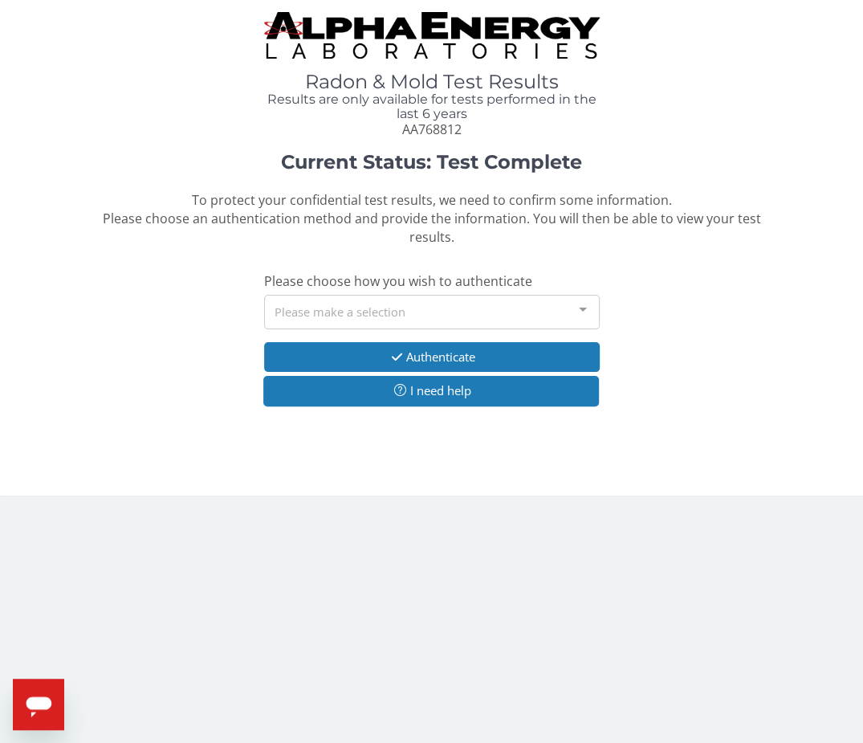
click at [311, 314] on div "Please make a selection" at bounding box center [432, 312] width 336 height 35
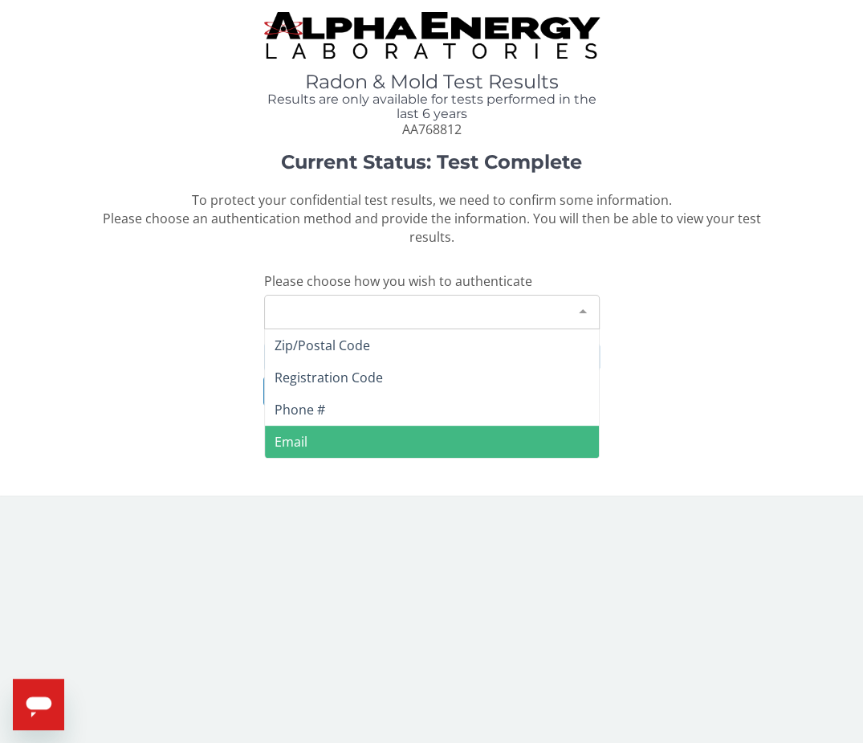
click at [314, 434] on span "Email" at bounding box center [432, 442] width 334 height 32
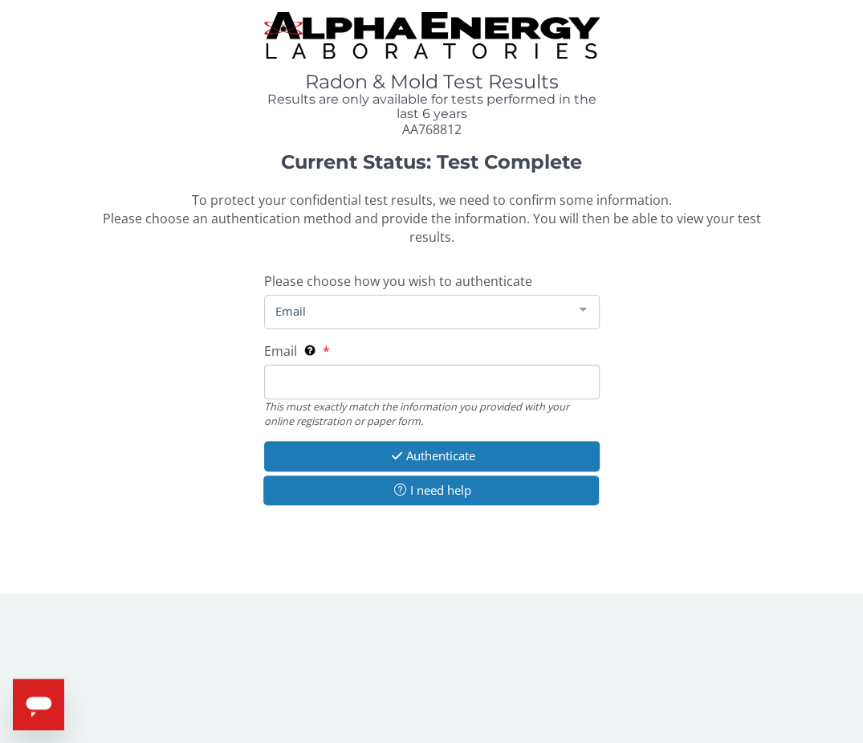
click at [312, 380] on input "Email This must exactly match the information you provided with your online reg…" at bounding box center [432, 382] width 336 height 35
type input "[PERSON_NAME][EMAIL_ADDRESS][DOMAIN_NAME]"
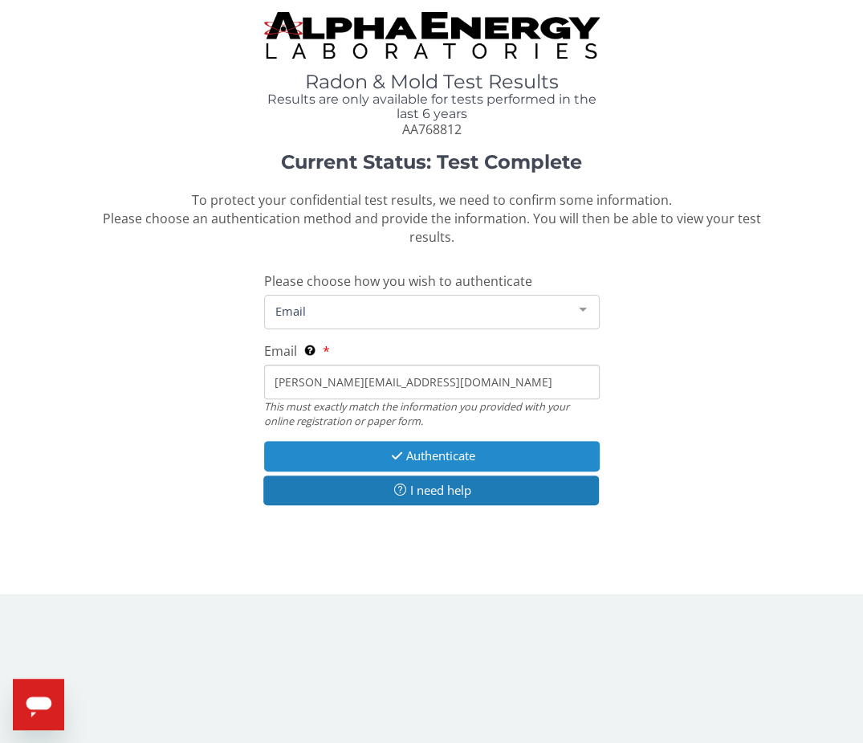
click at [322, 449] on button "Authenticate" at bounding box center [432, 456] width 336 height 30
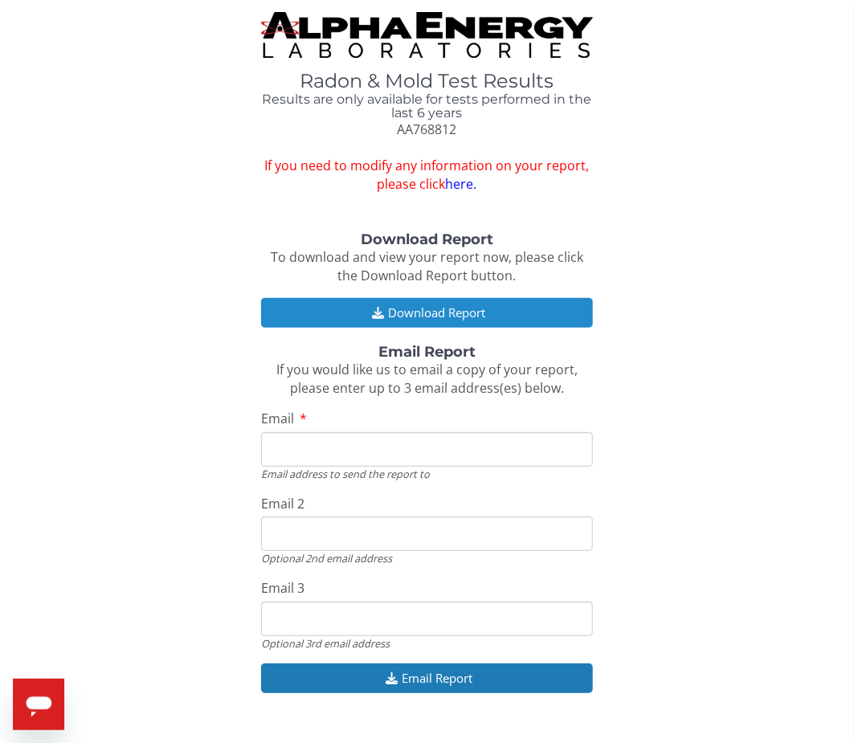
click at [358, 315] on button "Download Report" at bounding box center [427, 313] width 332 height 30
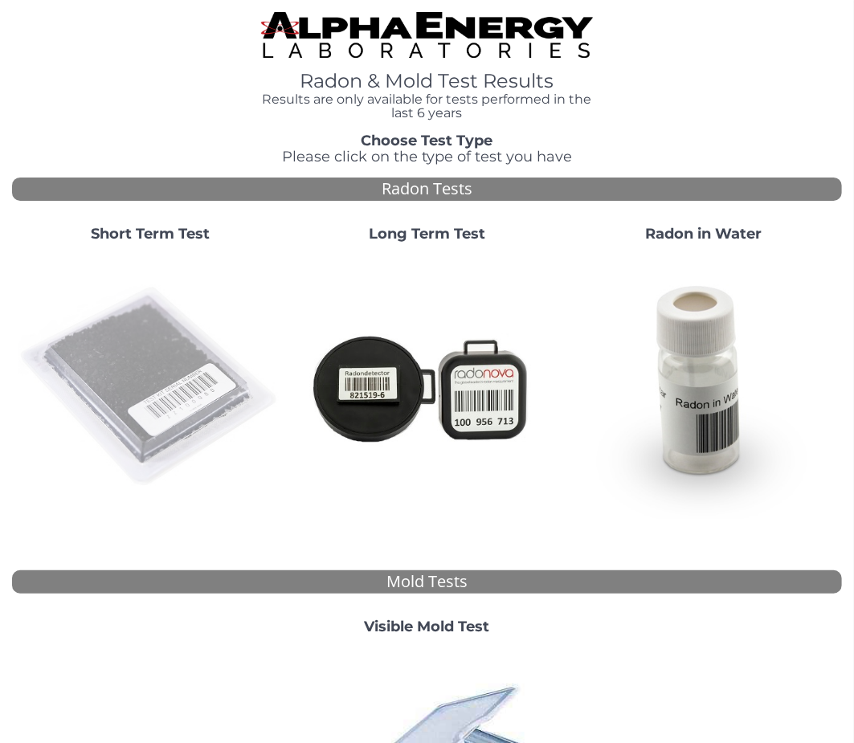
click at [151, 358] on img at bounding box center [149, 386] width 263 height 263
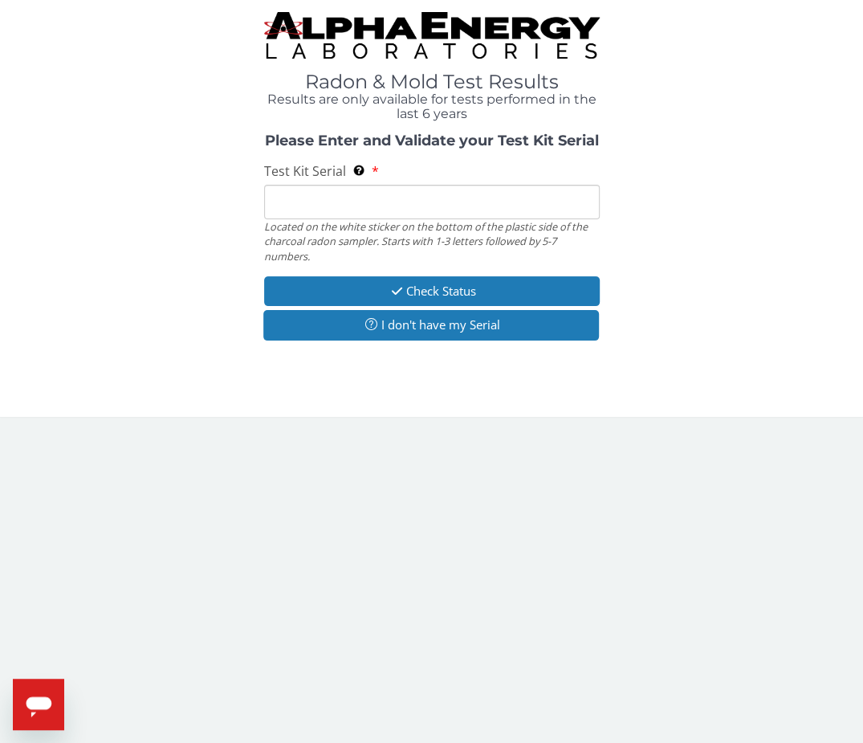
click at [389, 192] on input "Test Kit Serial Located on the white sticker on the bottom of the plastic side …" at bounding box center [432, 202] width 336 height 35
paste input "AA768777"
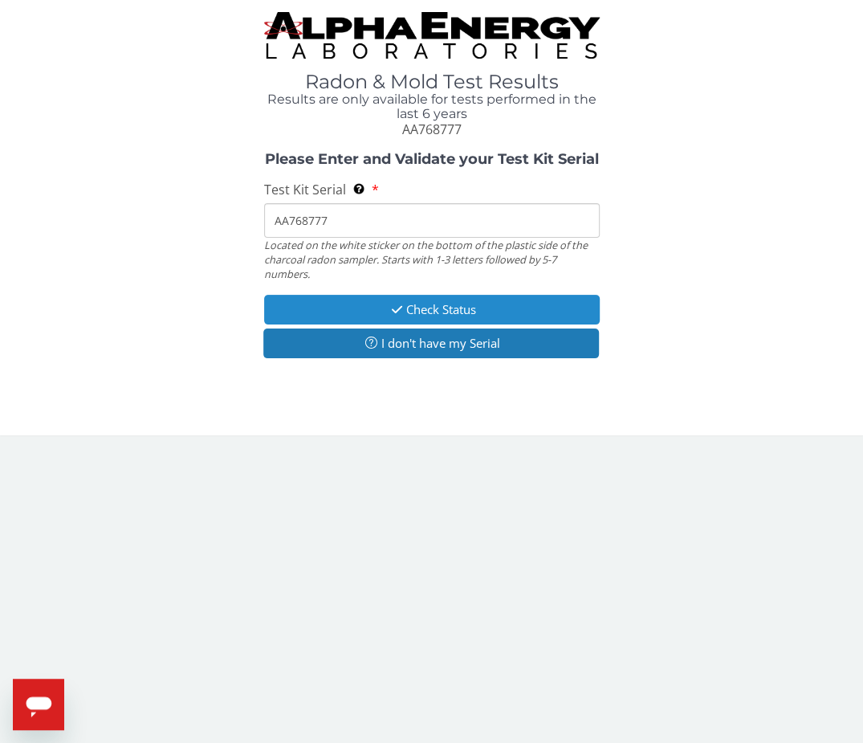
type input "AA768777"
click at [336, 316] on button "Check Status" at bounding box center [432, 310] width 336 height 30
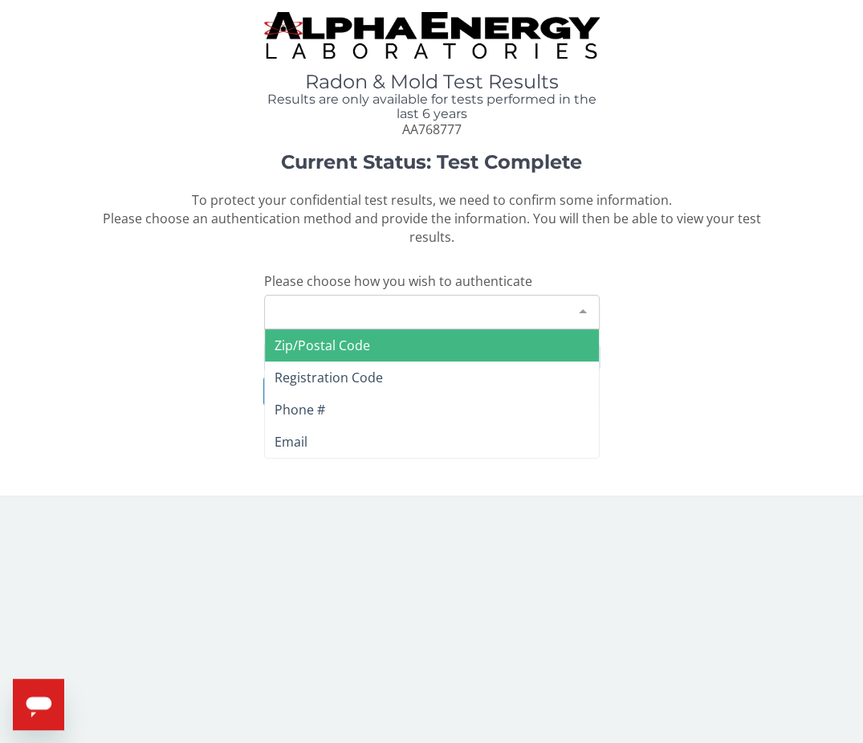
click at [336, 316] on div "Please make a selection" at bounding box center [432, 312] width 336 height 35
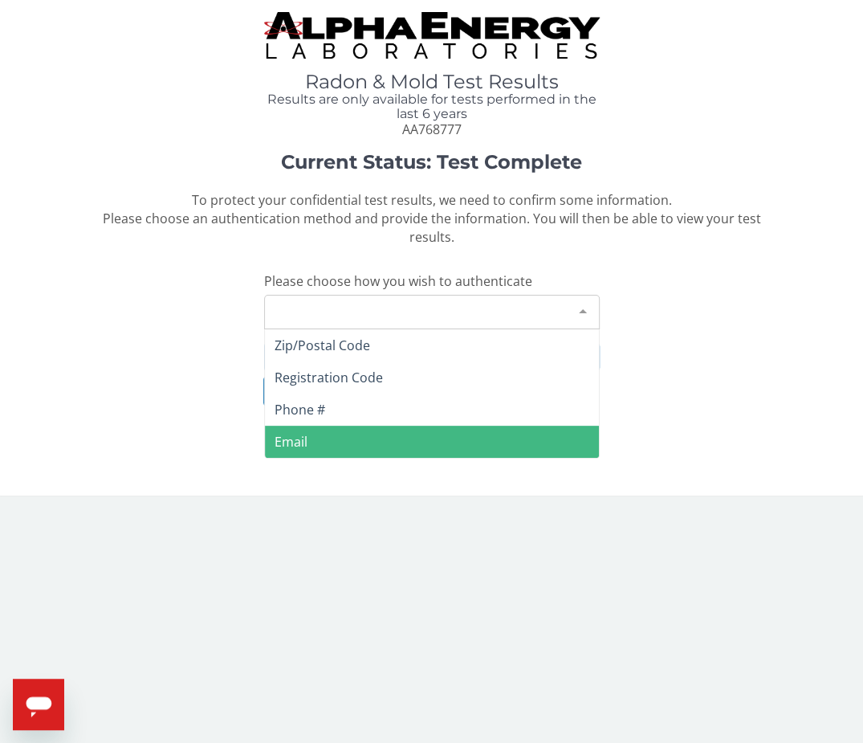
click at [321, 439] on span "Email" at bounding box center [432, 442] width 334 height 32
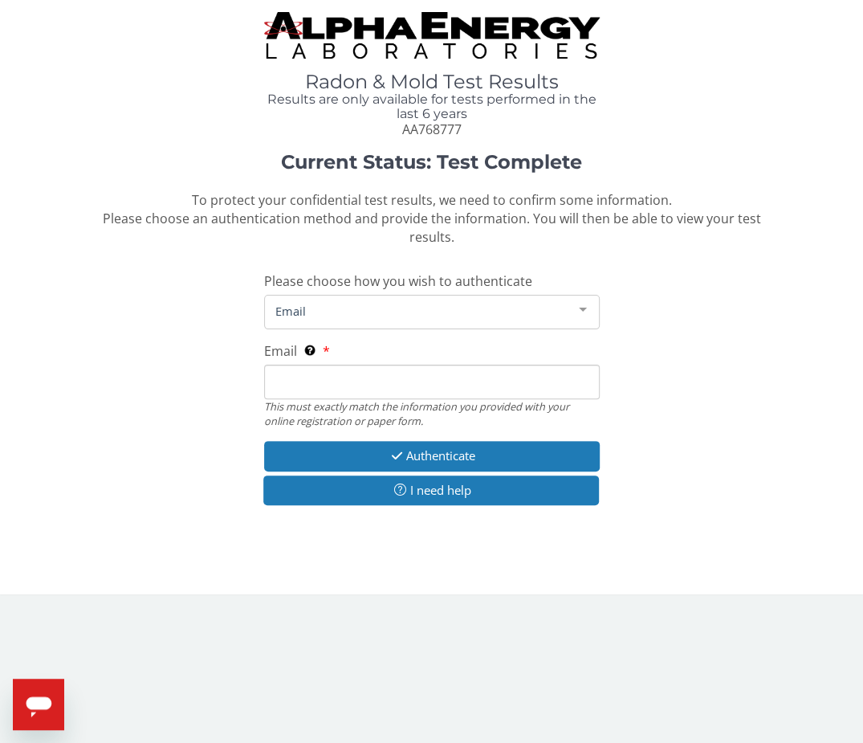
click at [320, 376] on input "Email This must exactly match the information you provided with your online reg…" at bounding box center [432, 382] width 336 height 35
type input "[PERSON_NAME][EMAIL_ADDRESS][DOMAIN_NAME]"
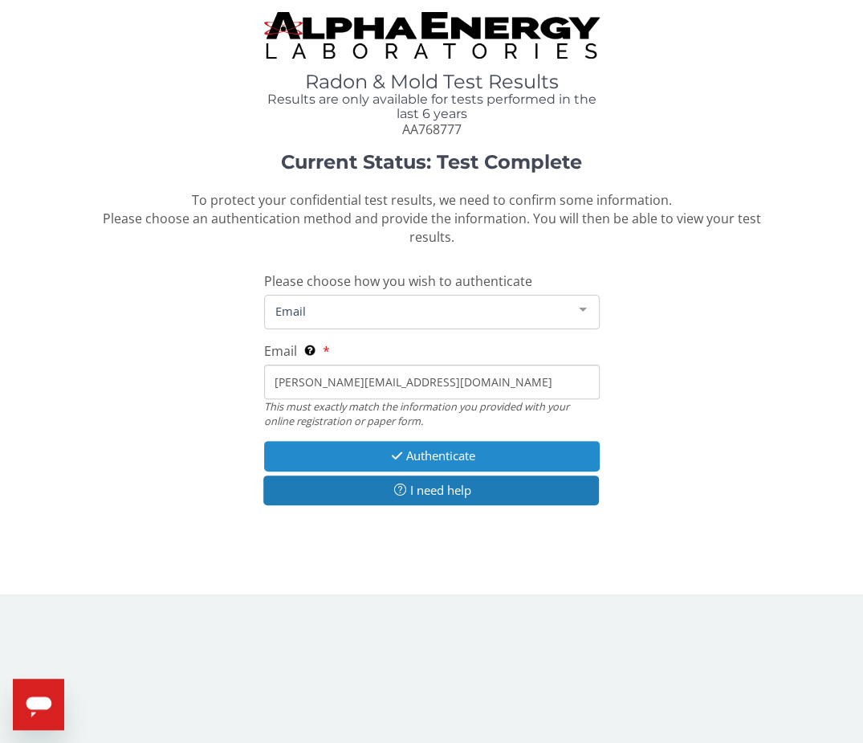
click at [345, 456] on button "Authenticate" at bounding box center [432, 456] width 336 height 30
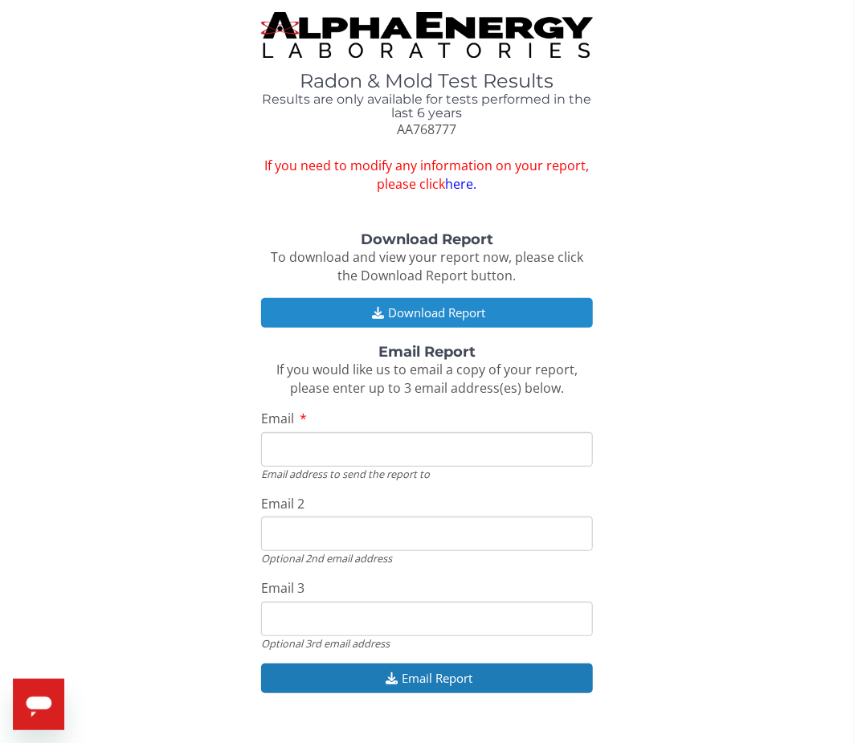
click at [373, 309] on icon "button" at bounding box center [378, 313] width 20 height 12
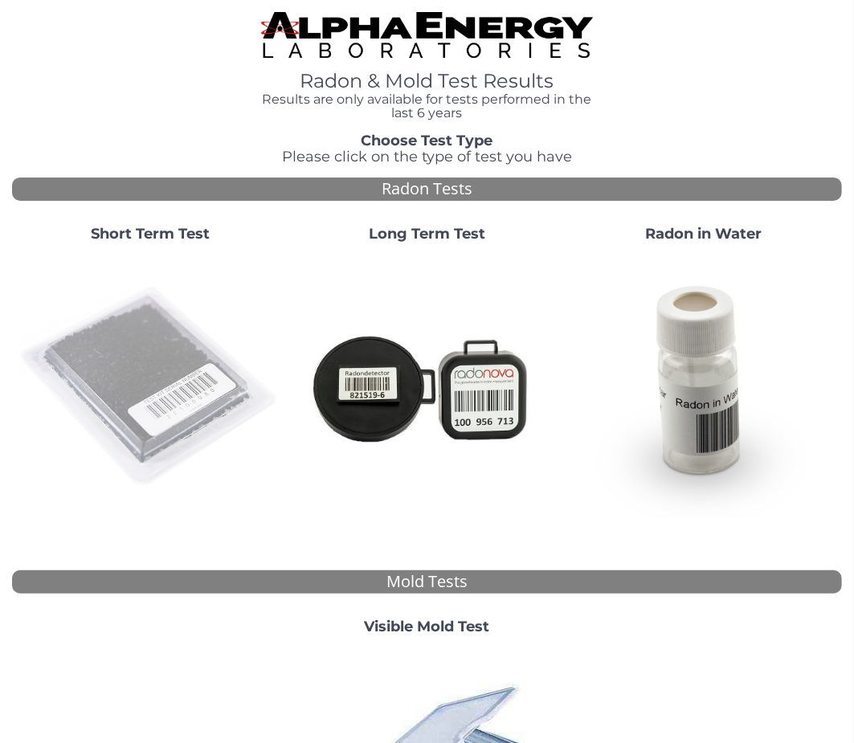
click at [163, 367] on img at bounding box center [149, 386] width 263 height 263
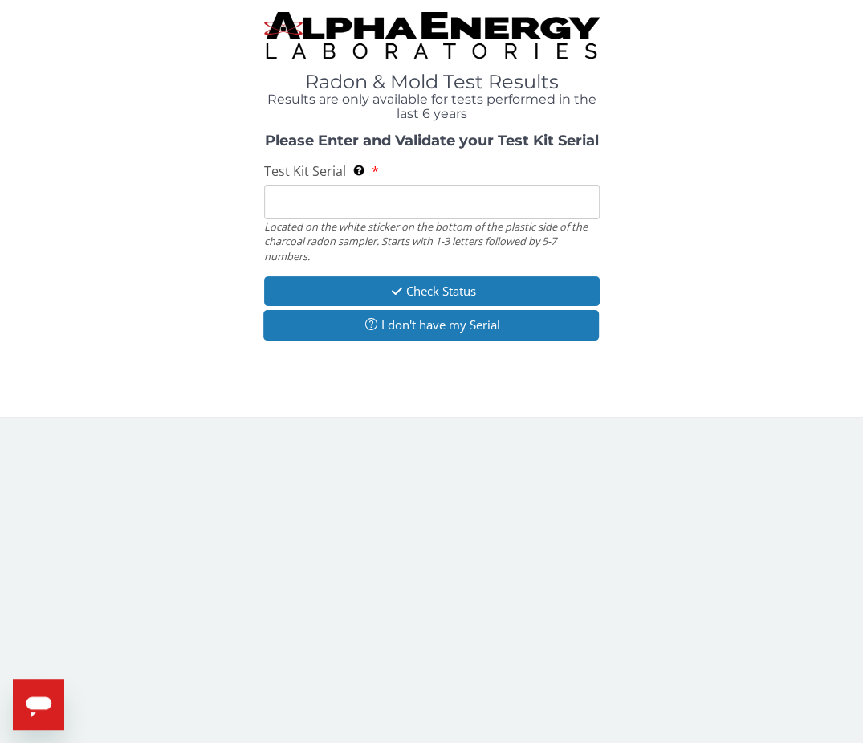
click at [308, 205] on input "Test Kit Serial Located on the white sticker on the bottom of the plastic side …" at bounding box center [432, 202] width 336 height 35
paste input "AA768792"
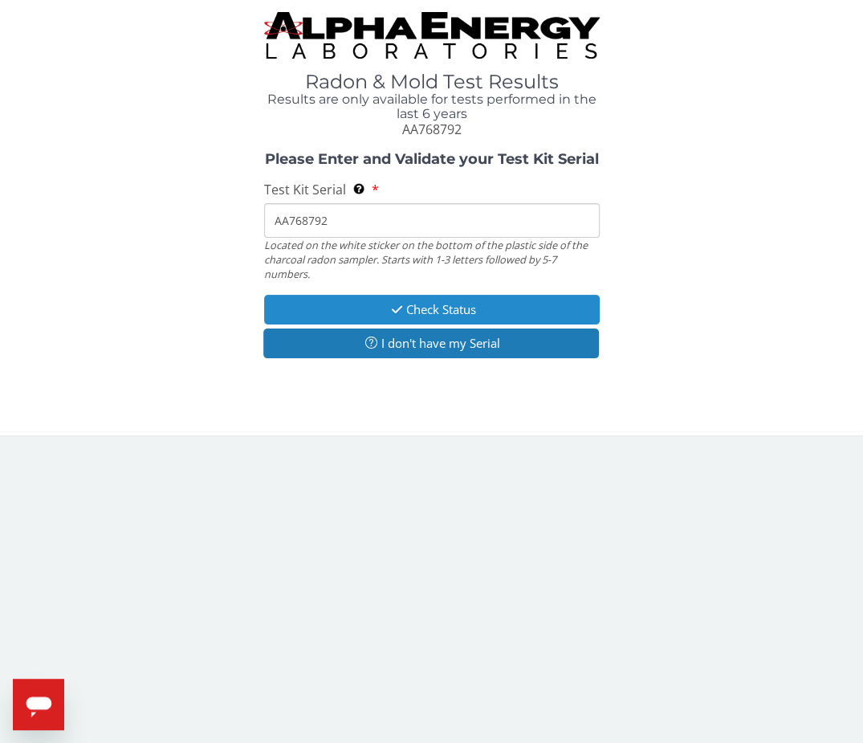
type input "AA768792"
click at [363, 316] on button "Check Status" at bounding box center [432, 310] width 336 height 30
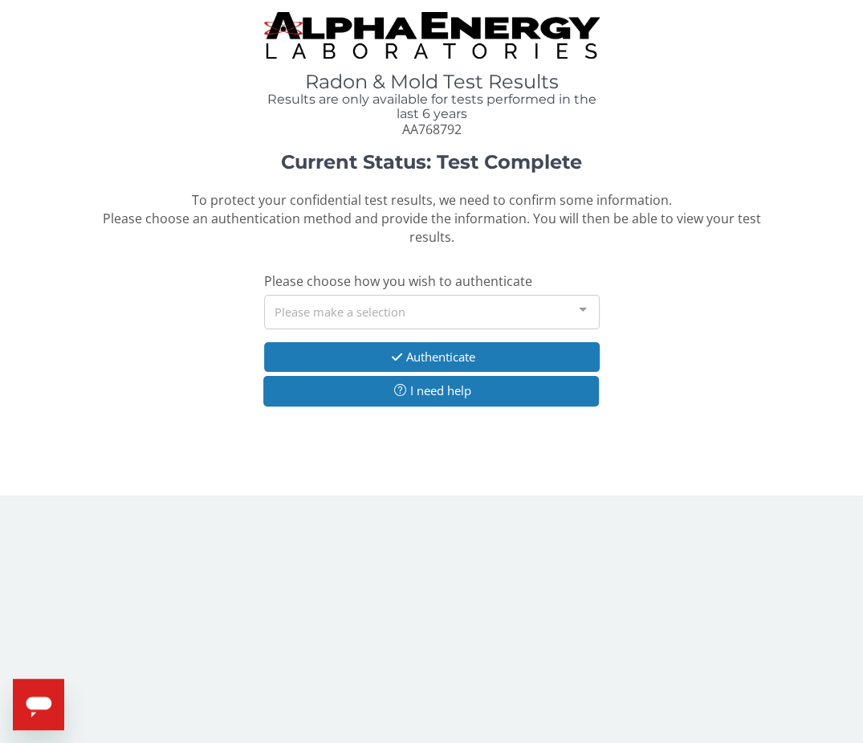
click at [328, 313] on div "Please make a selection" at bounding box center [432, 312] width 336 height 35
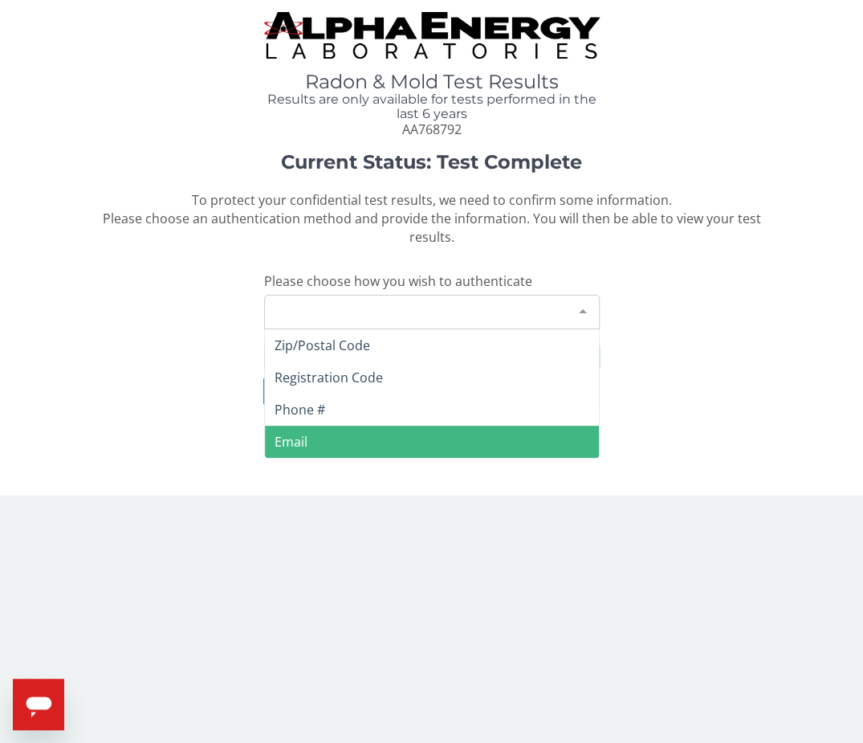
click at [308, 436] on span "Email" at bounding box center [432, 442] width 334 height 32
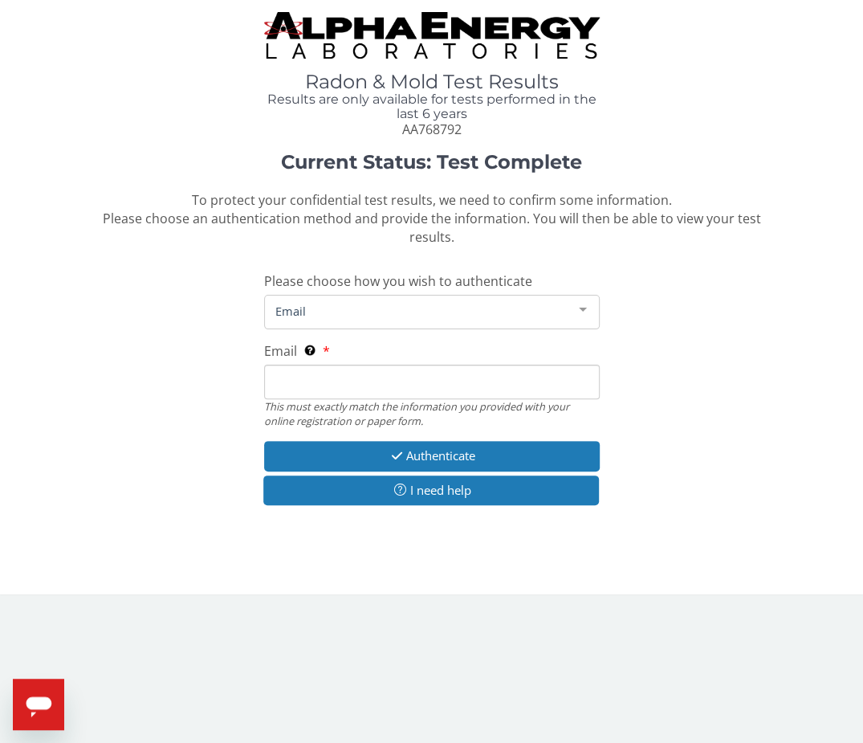
click at [308, 377] on input "Email This must exactly match the information you provided with your online reg…" at bounding box center [432, 382] width 336 height 35
type input "[PERSON_NAME][EMAIL_ADDRESS][DOMAIN_NAME]"
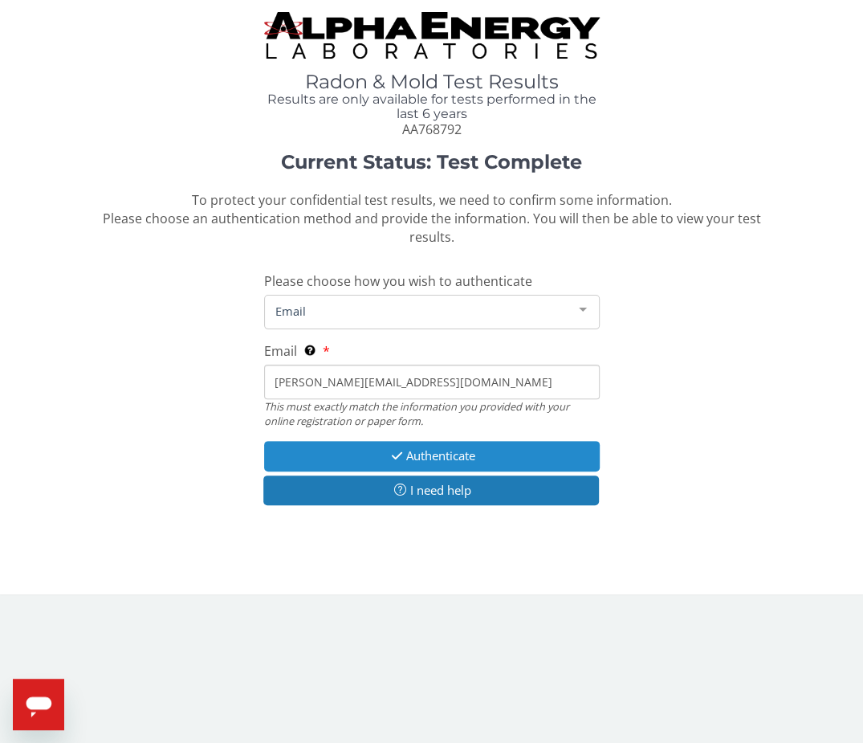
click at [314, 451] on button "Authenticate" at bounding box center [432, 456] width 336 height 30
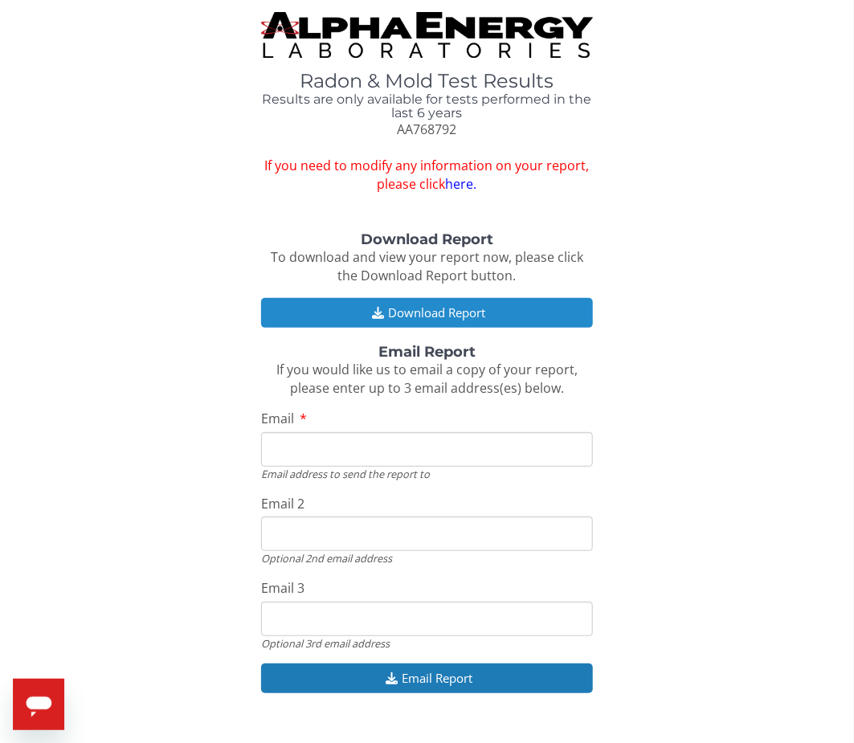
click at [361, 320] on button "Download Report" at bounding box center [427, 313] width 332 height 30
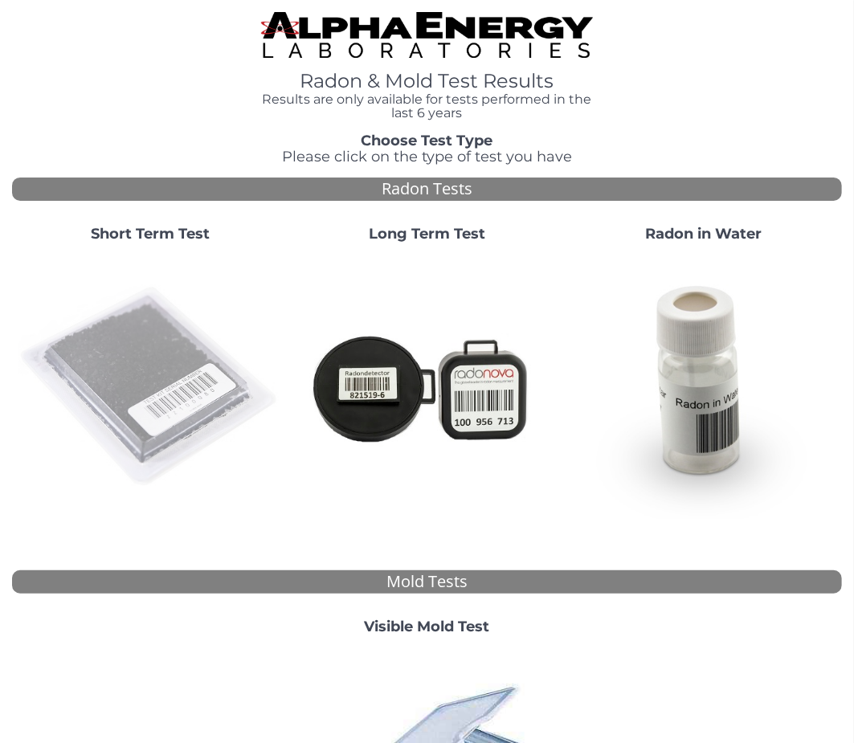
click at [141, 336] on img at bounding box center [149, 386] width 263 height 263
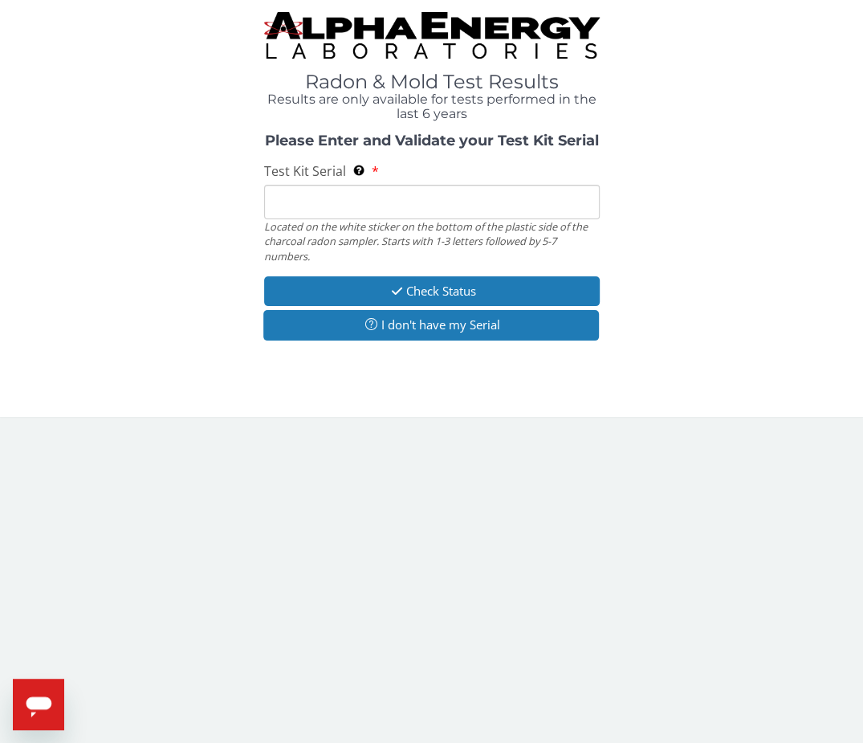
click at [348, 181] on div "Test Kit Serial Located on the white sticker on the bottom of the plastic side …" at bounding box center [432, 212] width 336 height 101
click at [348, 201] on input "Test Kit Serial Located on the white sticker on the bottom of the plastic side …" at bounding box center [432, 202] width 336 height 35
paste input "AA768799"
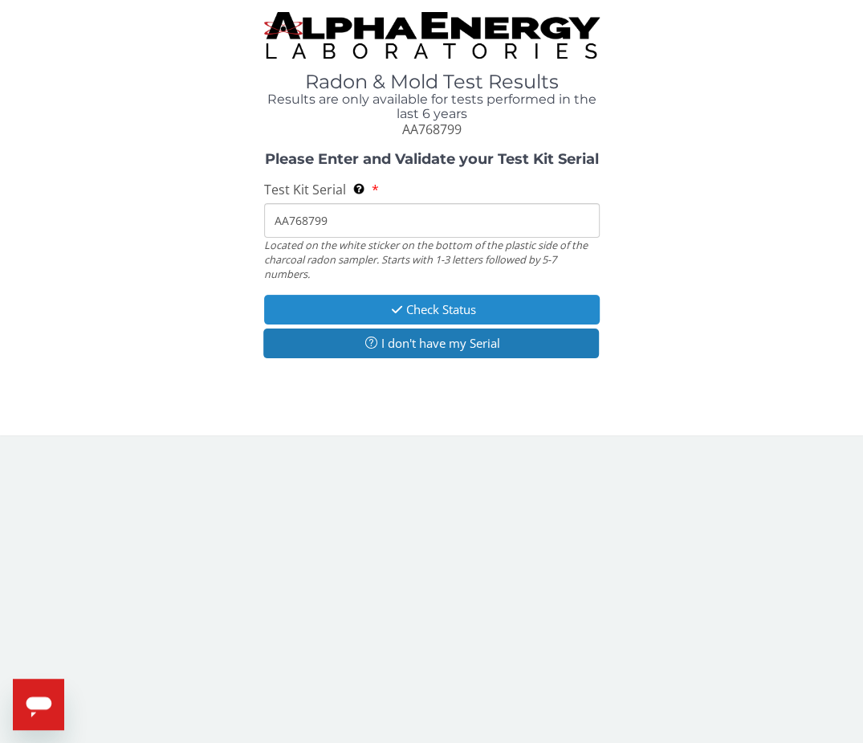
type input "AA768799"
click at [337, 313] on button "Check Status" at bounding box center [432, 310] width 336 height 30
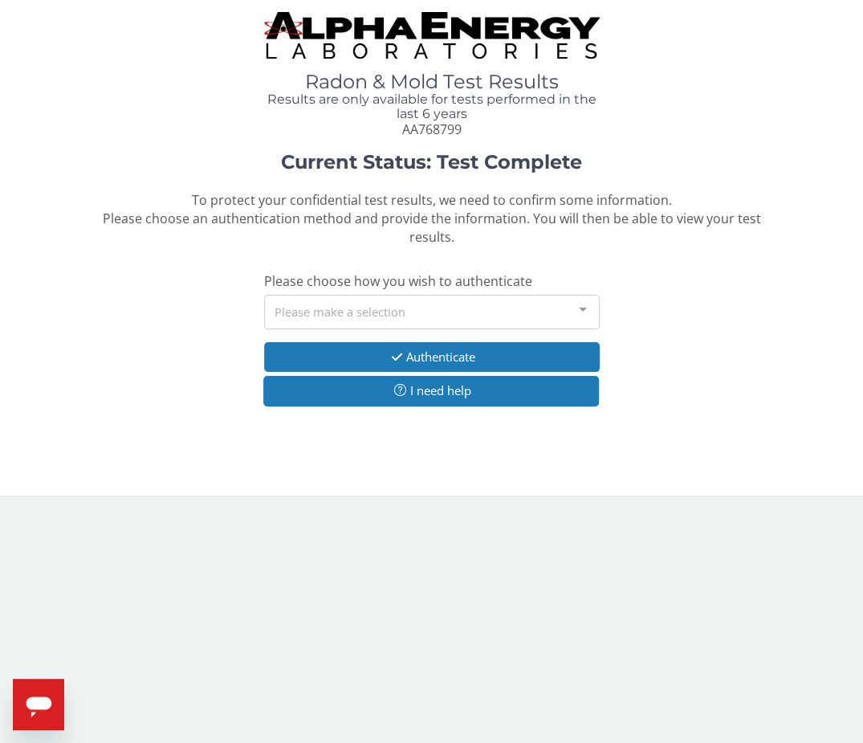
click at [350, 303] on div "Please make a selection" at bounding box center [432, 312] width 336 height 35
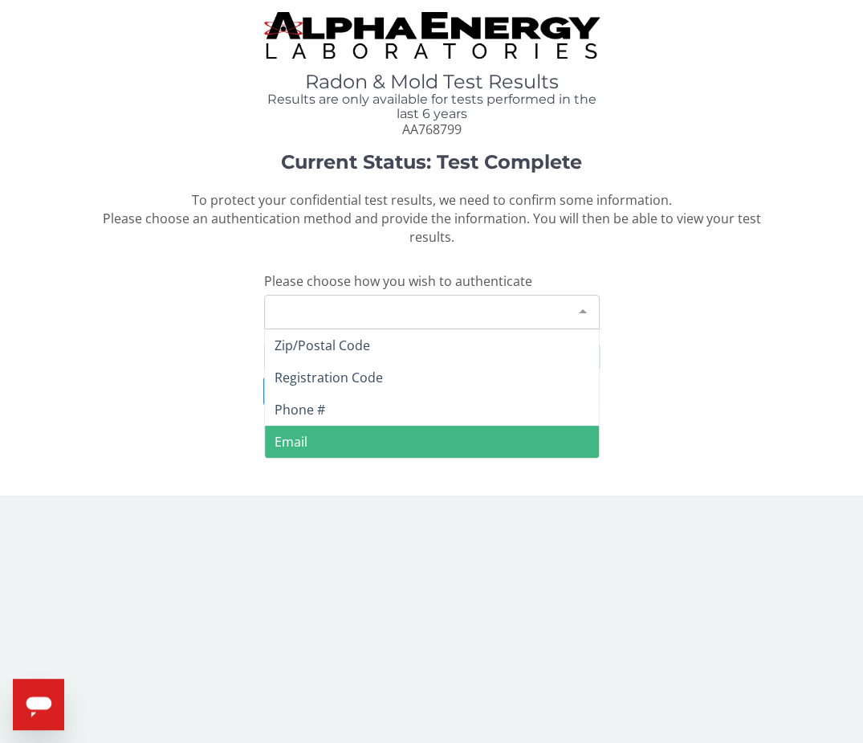
click at [307, 443] on span "Email" at bounding box center [432, 442] width 334 height 32
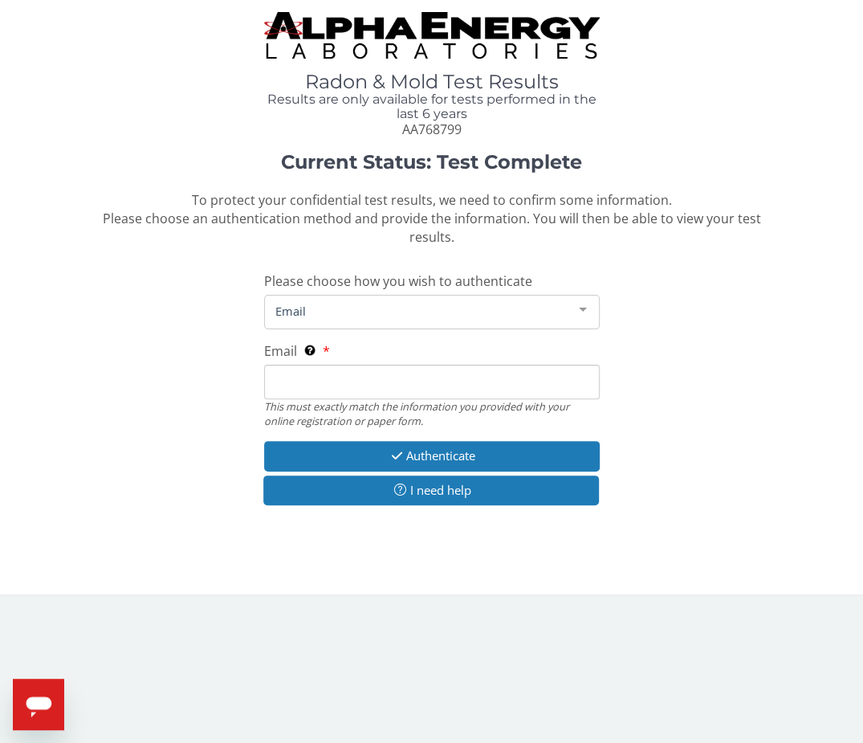
click at [317, 390] on input "Email This must exactly match the information you provided with your online reg…" at bounding box center [432, 382] width 336 height 35
type input "[PERSON_NAME][EMAIL_ADDRESS][DOMAIN_NAME]"
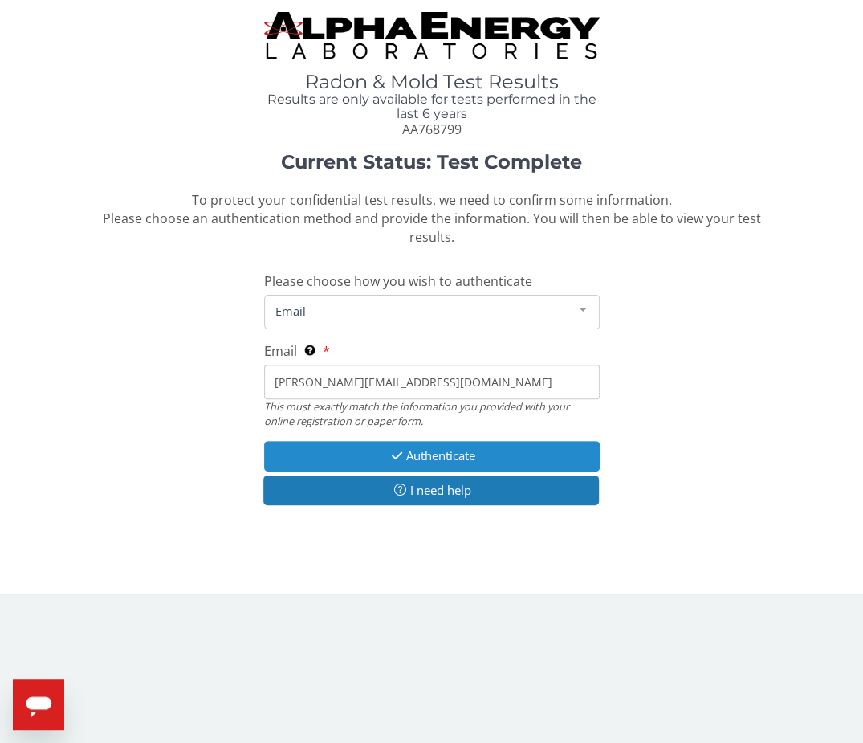
click at [322, 452] on button "Authenticate" at bounding box center [432, 456] width 336 height 30
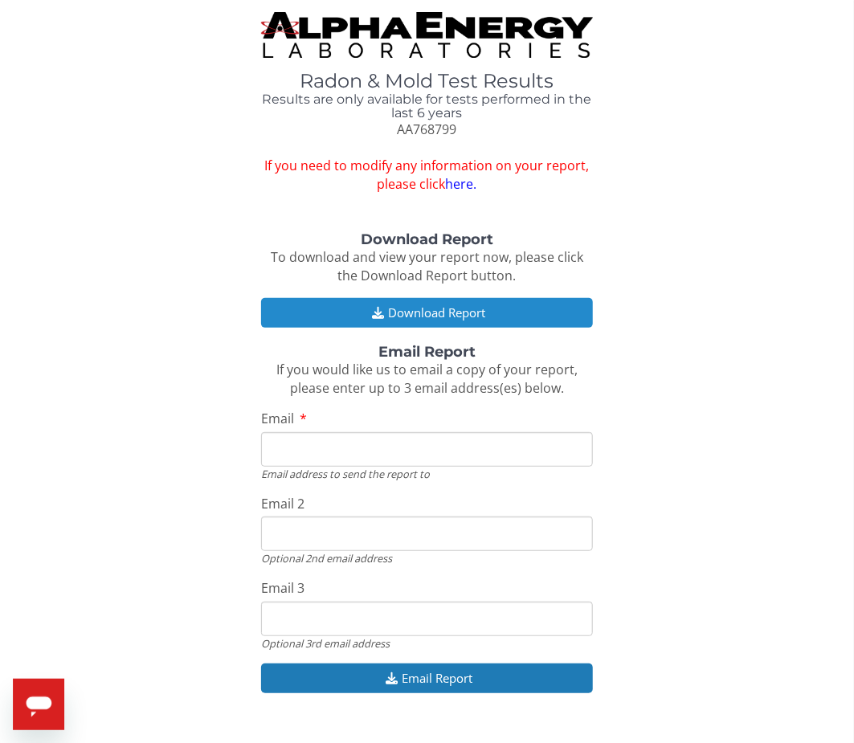
click at [427, 307] on button "Download Report" at bounding box center [427, 313] width 332 height 30
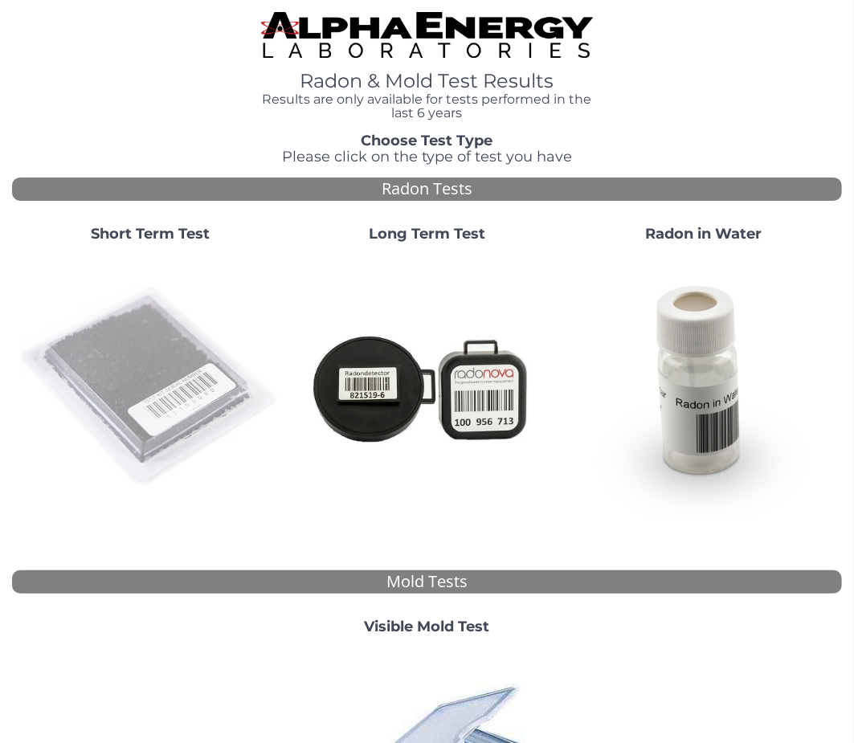
click at [145, 324] on img at bounding box center [149, 386] width 263 height 263
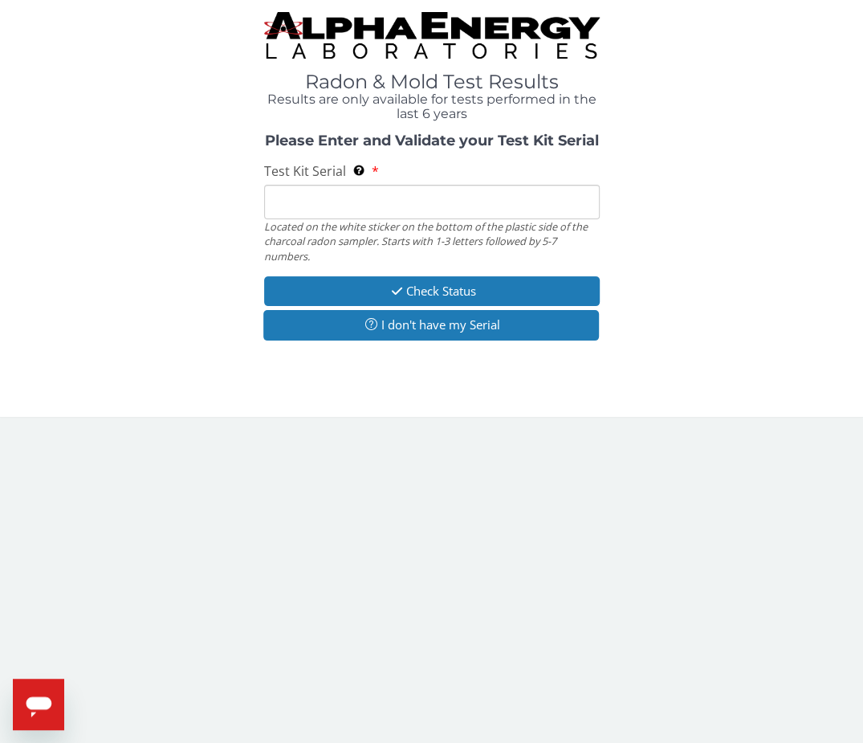
click at [315, 202] on input "Test Kit Serial Located on the white sticker on the bottom of the plastic side …" at bounding box center [432, 202] width 336 height 35
paste input "AA768805"
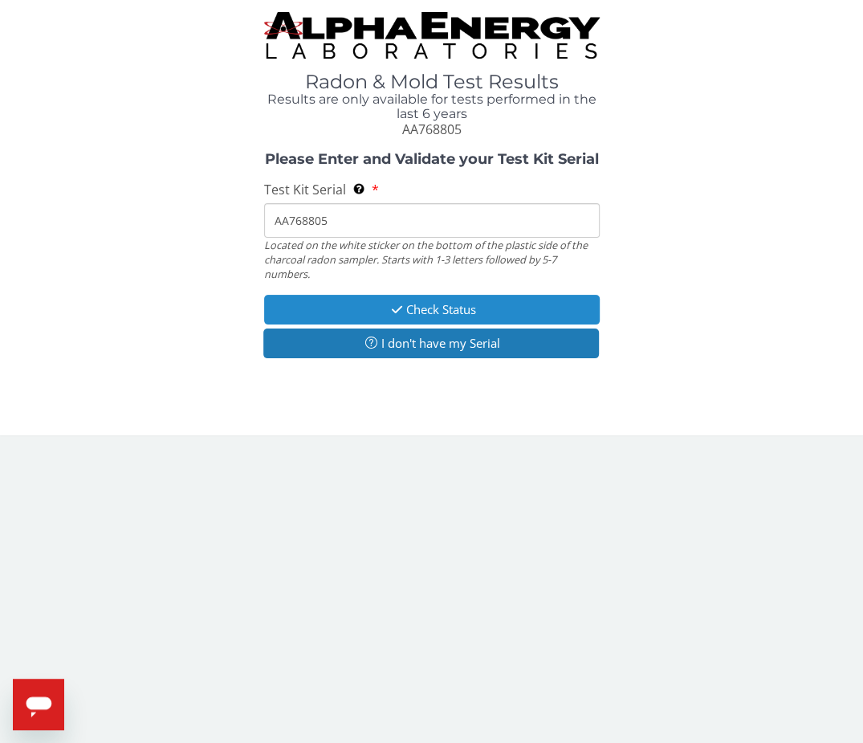
type input "AA768805"
click at [320, 308] on button "Check Status" at bounding box center [432, 310] width 336 height 30
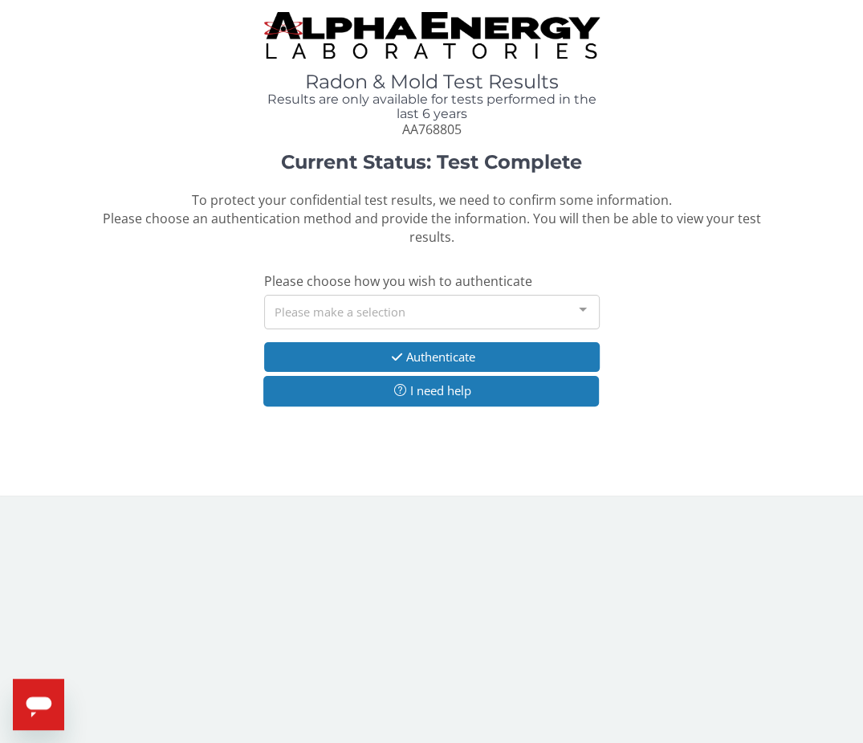
click at [308, 317] on div "Please make a selection" at bounding box center [432, 312] width 336 height 35
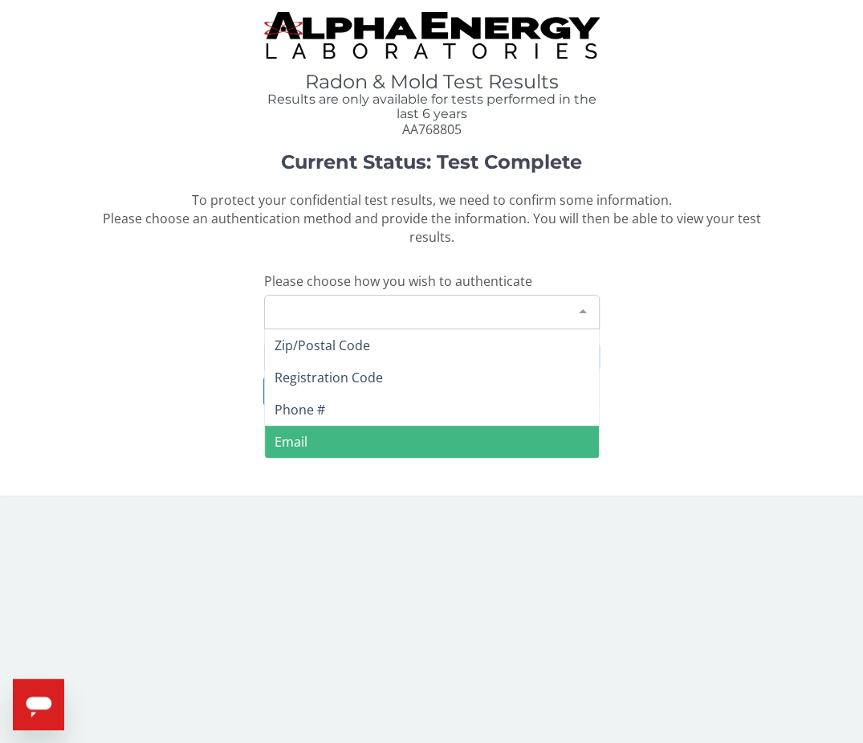
click at [300, 436] on span "Email" at bounding box center [291, 442] width 33 height 18
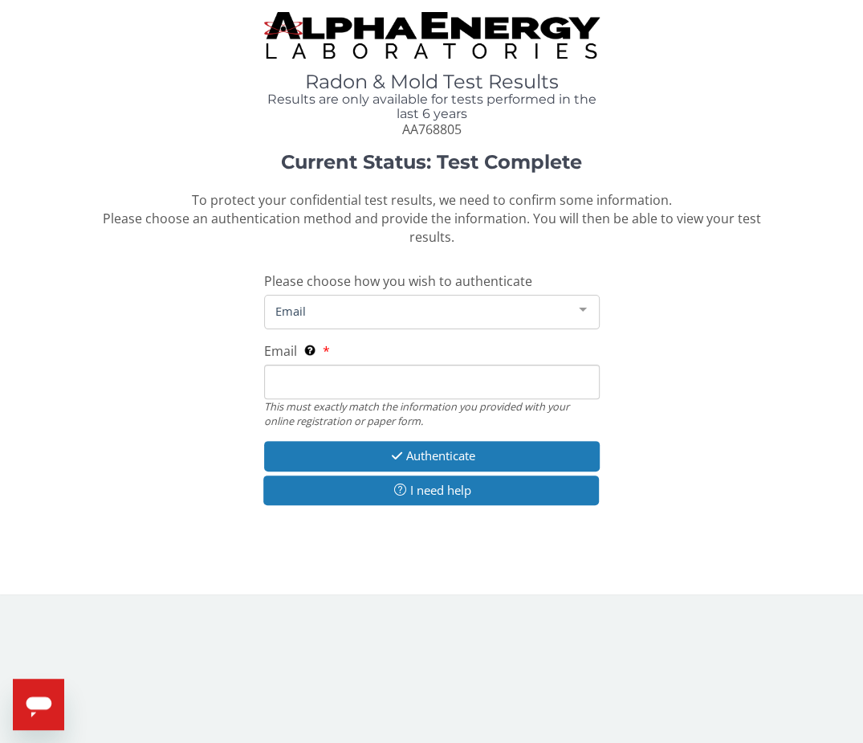
click at [301, 394] on input "Email This must exactly match the information you provided with your online reg…" at bounding box center [432, 382] width 336 height 35
type input "[PERSON_NAME][EMAIL_ADDRESS][DOMAIN_NAME]"
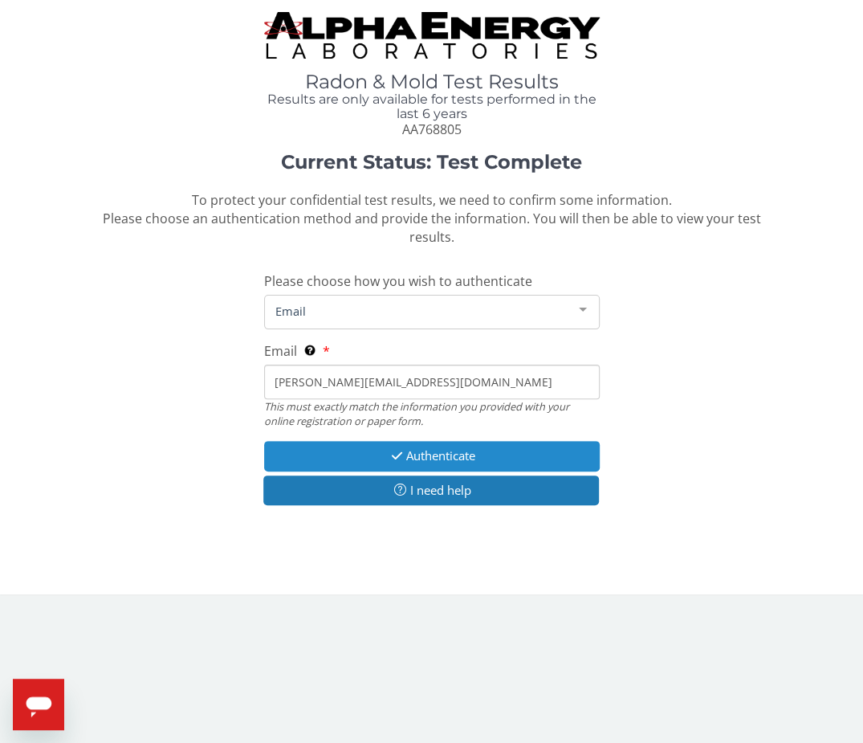
click at [311, 457] on button "Authenticate" at bounding box center [432, 456] width 336 height 30
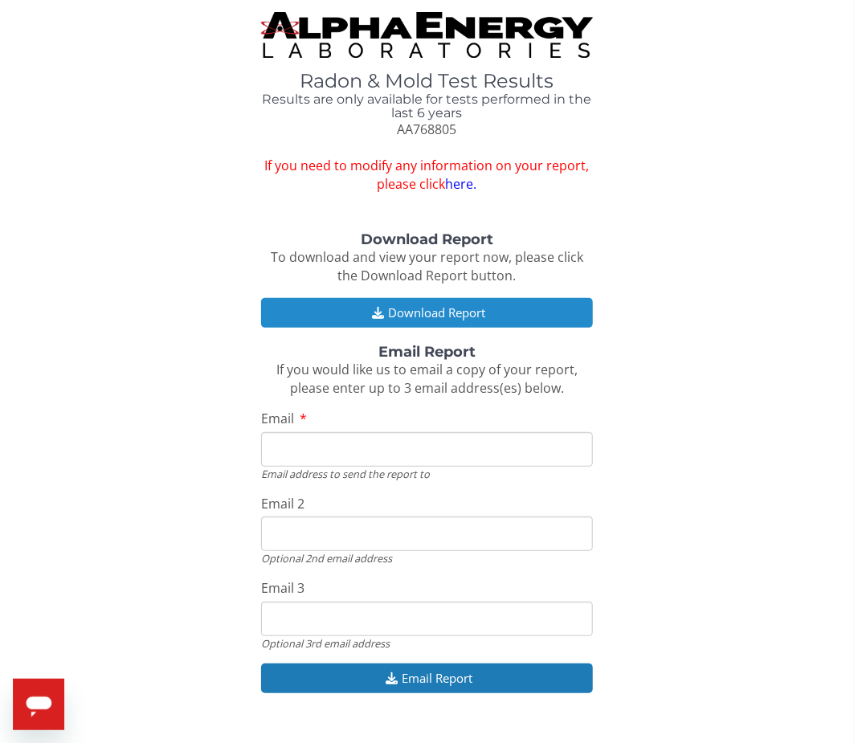
click at [320, 317] on button "Download Report" at bounding box center [427, 313] width 332 height 30
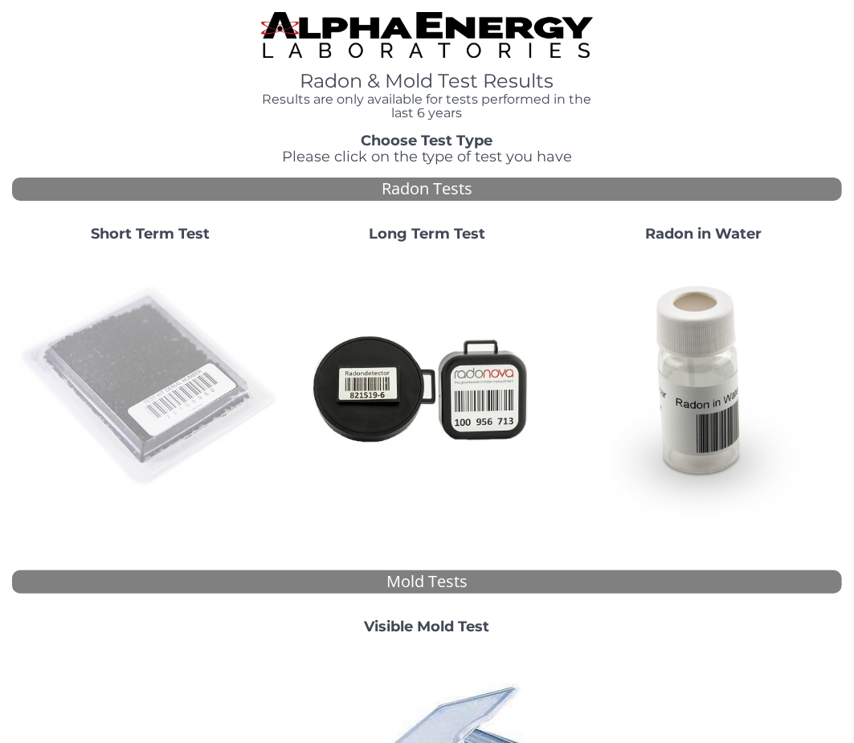
click at [171, 345] on img at bounding box center [149, 386] width 263 height 263
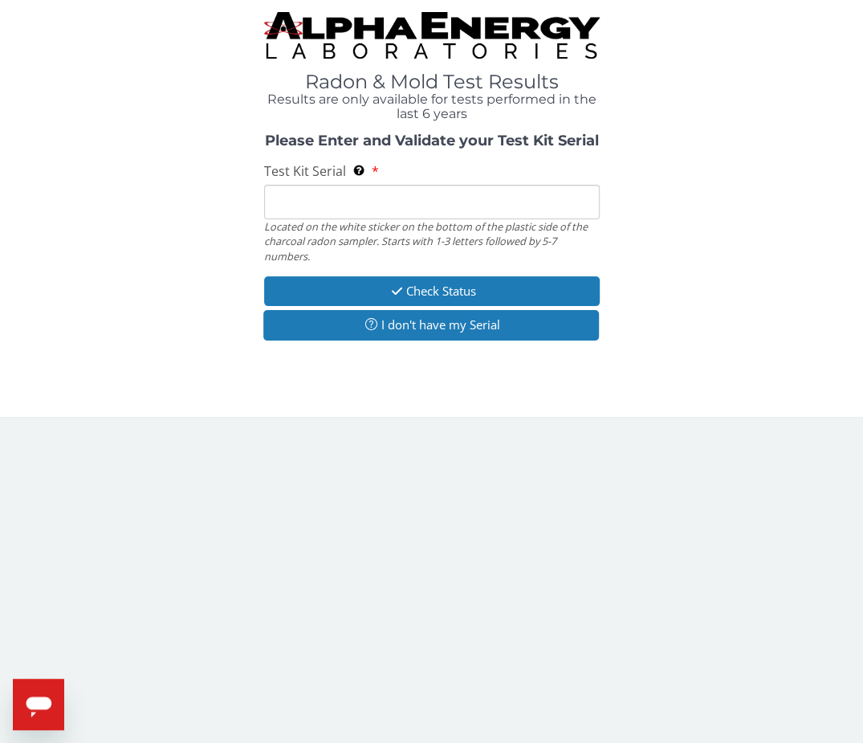
click at [336, 202] on input "Test Kit Serial Located on the white sticker on the bottom of the plastic side …" at bounding box center [432, 202] width 336 height 35
paste input "AA768531"
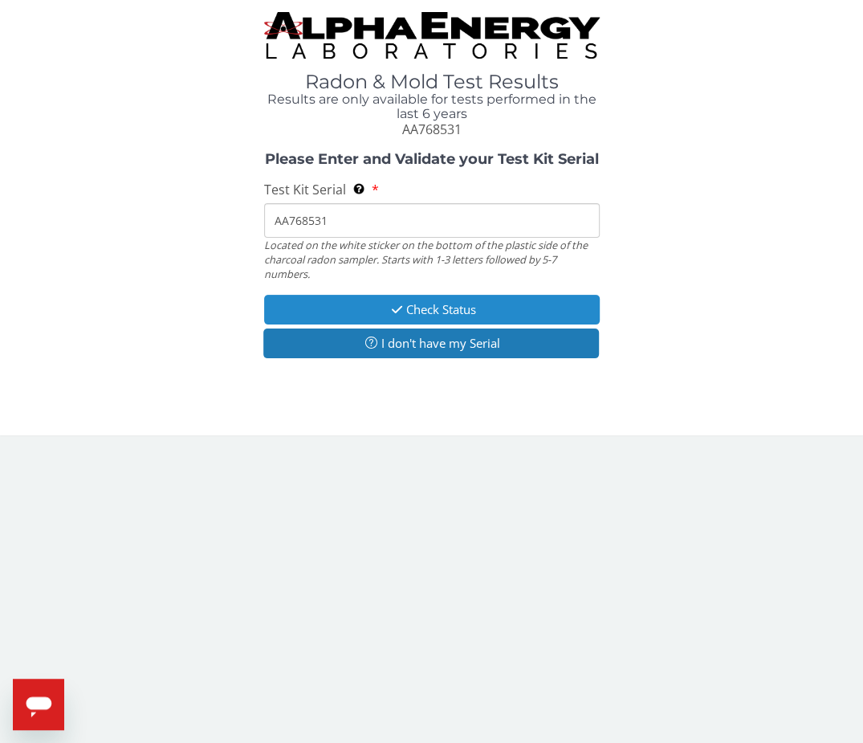
type input "AA768531"
click at [331, 308] on button "Check Status" at bounding box center [432, 310] width 336 height 30
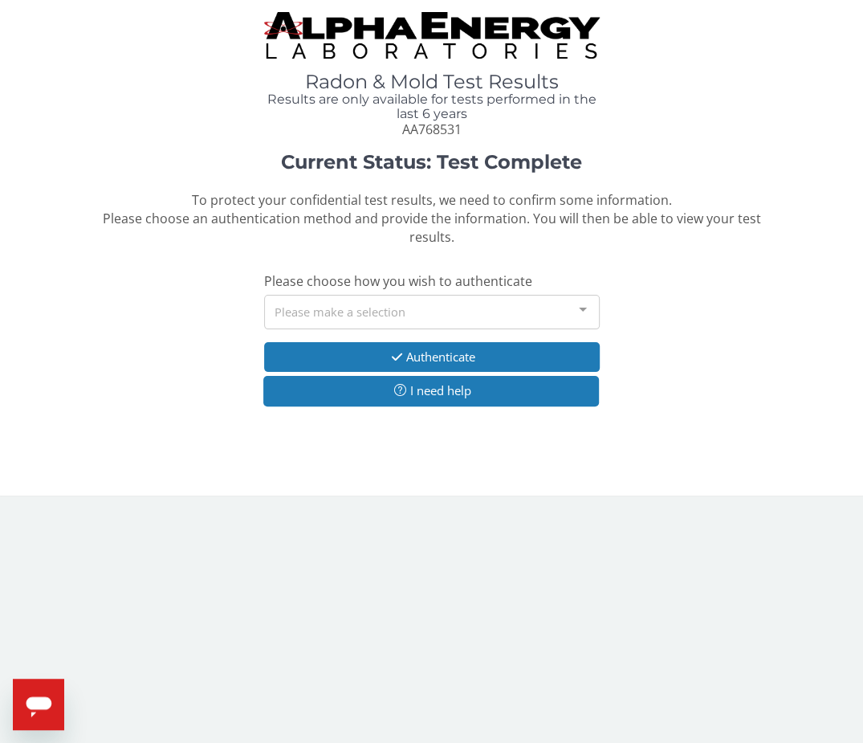
click at [316, 312] on div "Please make a selection" at bounding box center [432, 312] width 336 height 35
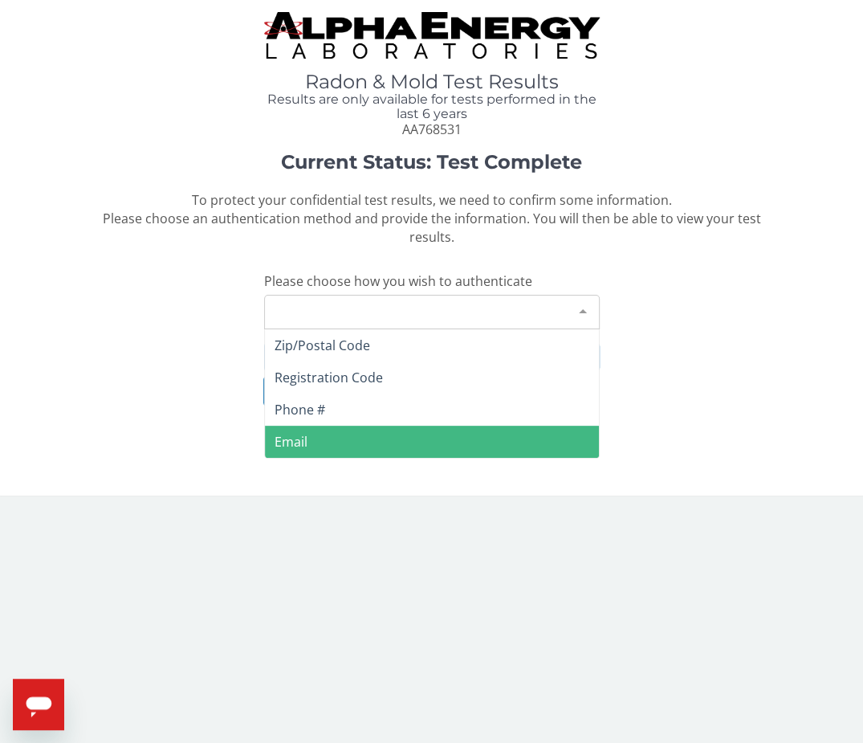
click at [299, 437] on span "Email" at bounding box center [291, 442] width 33 height 18
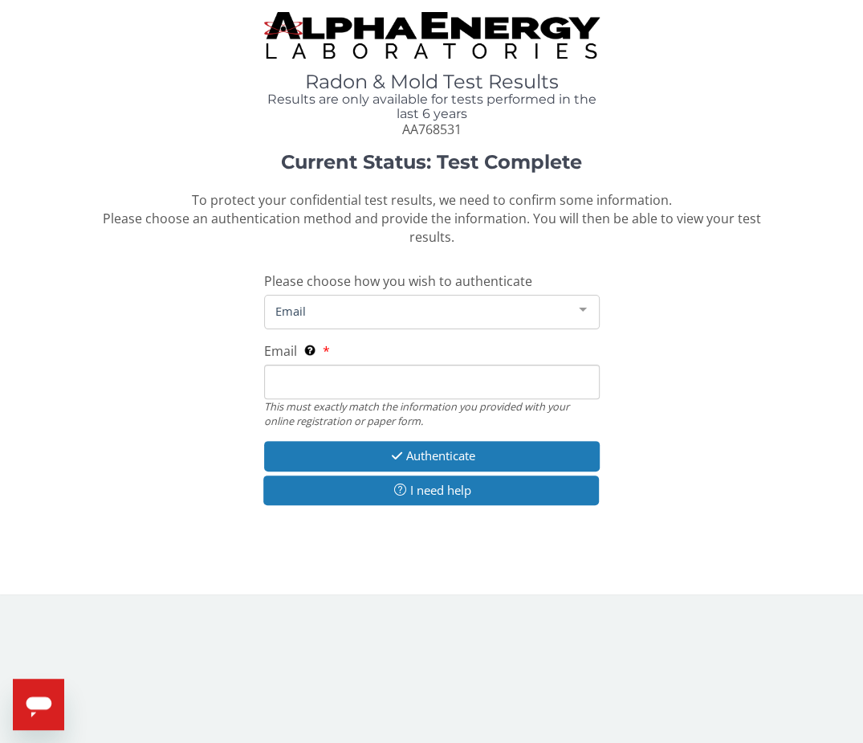
click at [311, 389] on input "Email This must exactly match the information you provided with your online reg…" at bounding box center [432, 382] width 336 height 35
type input "[PERSON_NAME][EMAIL_ADDRESS][DOMAIN_NAME]"
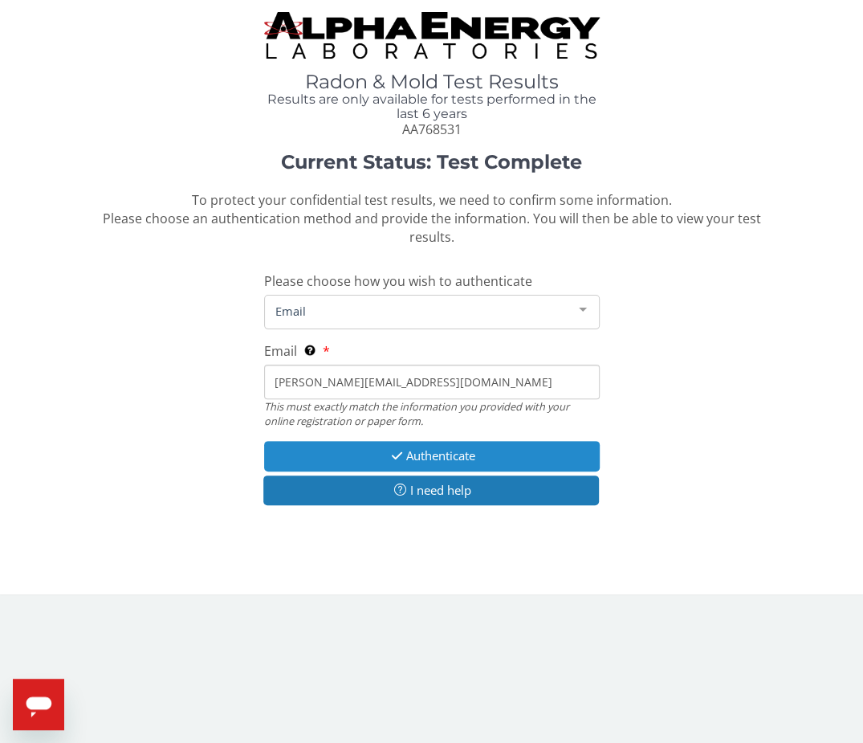
click at [313, 451] on button "Authenticate" at bounding box center [432, 456] width 336 height 30
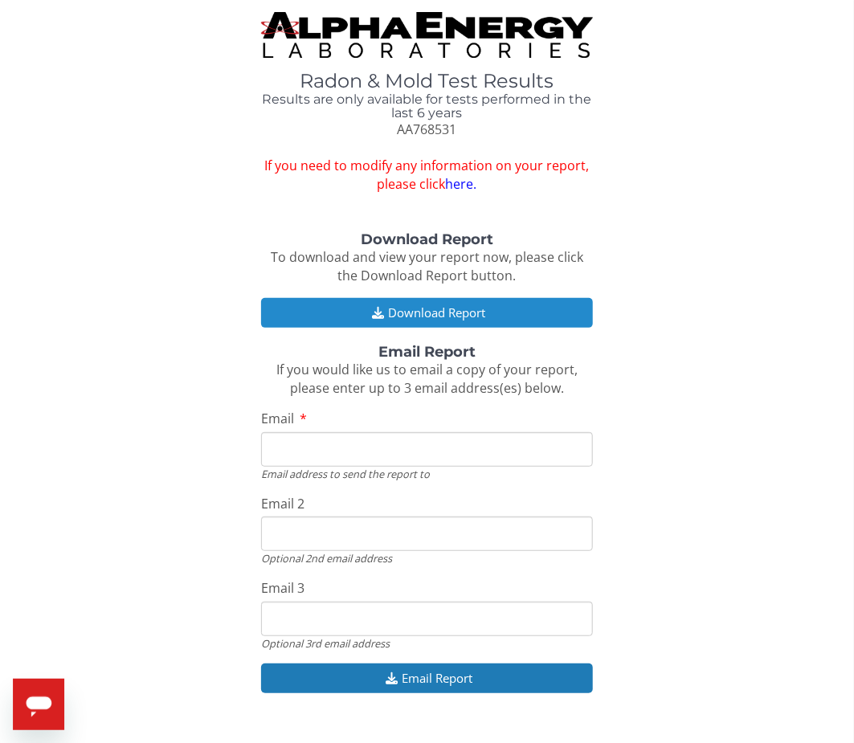
click at [341, 318] on button "Download Report" at bounding box center [427, 313] width 332 height 30
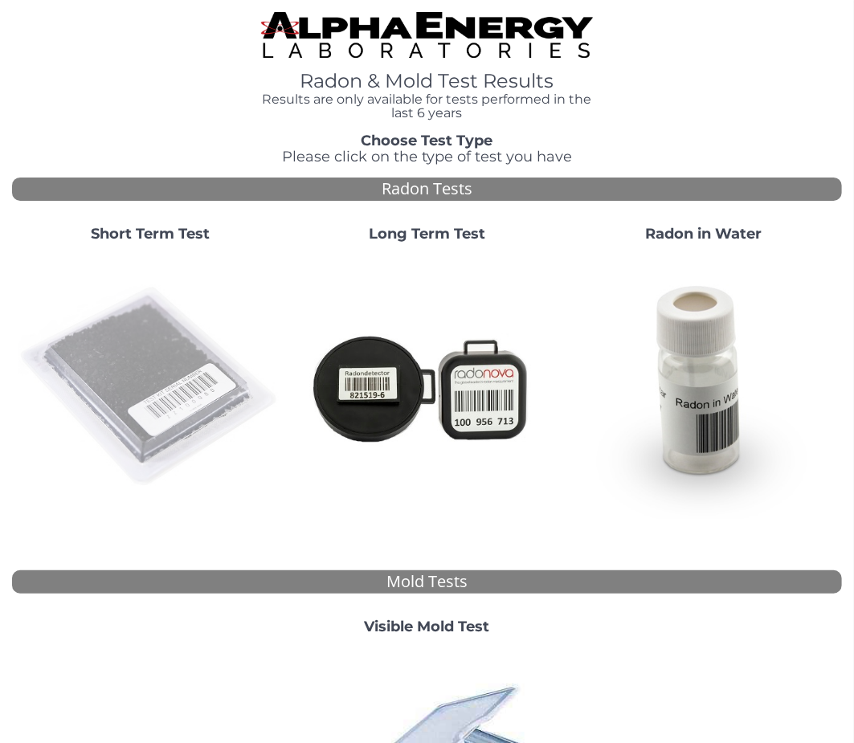
click at [141, 356] on img at bounding box center [149, 386] width 263 height 263
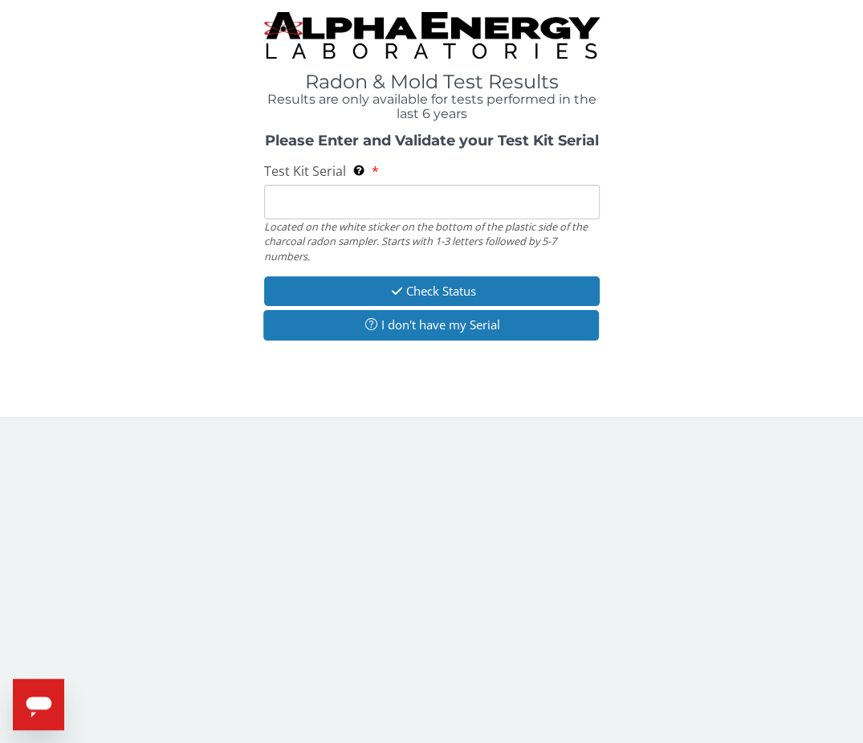
click at [304, 199] on input "Test Kit Serial Located on the white sticker on the bottom of the plastic side …" at bounding box center [432, 202] width 336 height 35
paste input "AA768487"
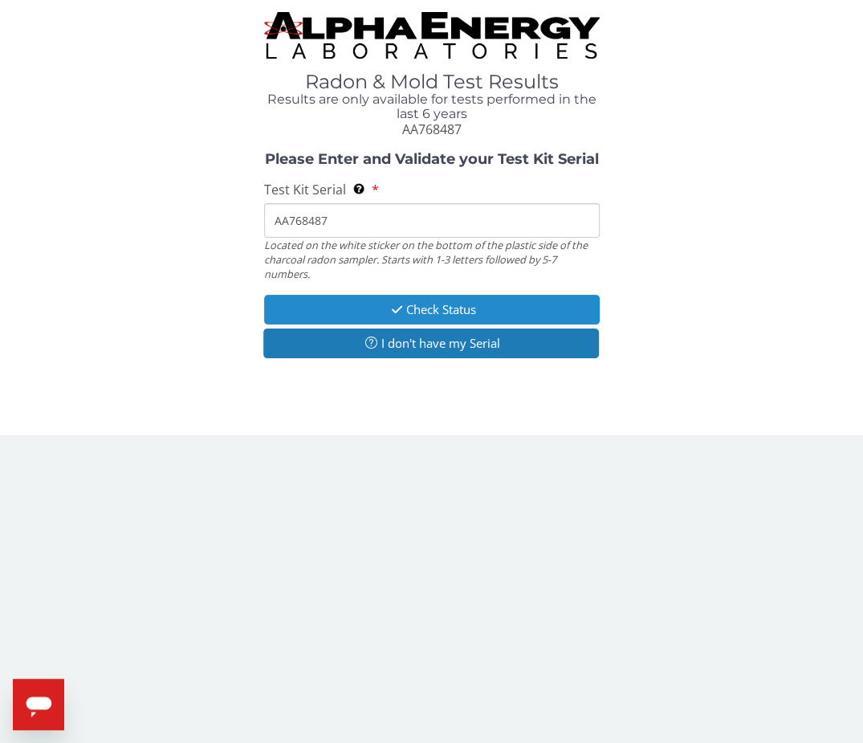
type input "AA768487"
click at [374, 316] on button "Check Status" at bounding box center [432, 310] width 336 height 30
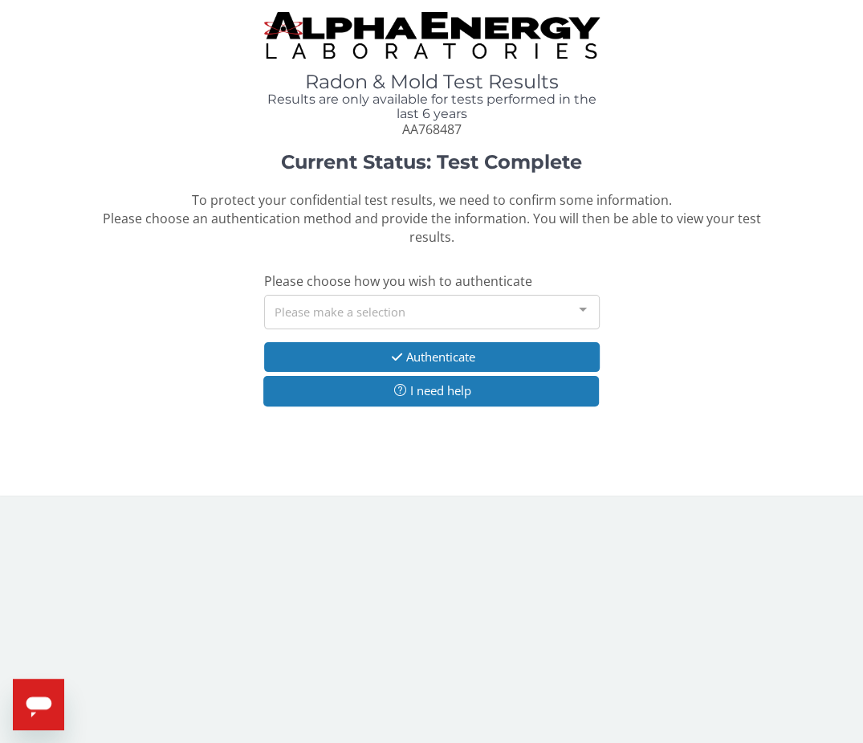
click at [328, 303] on div "Please make a selection" at bounding box center [432, 312] width 336 height 35
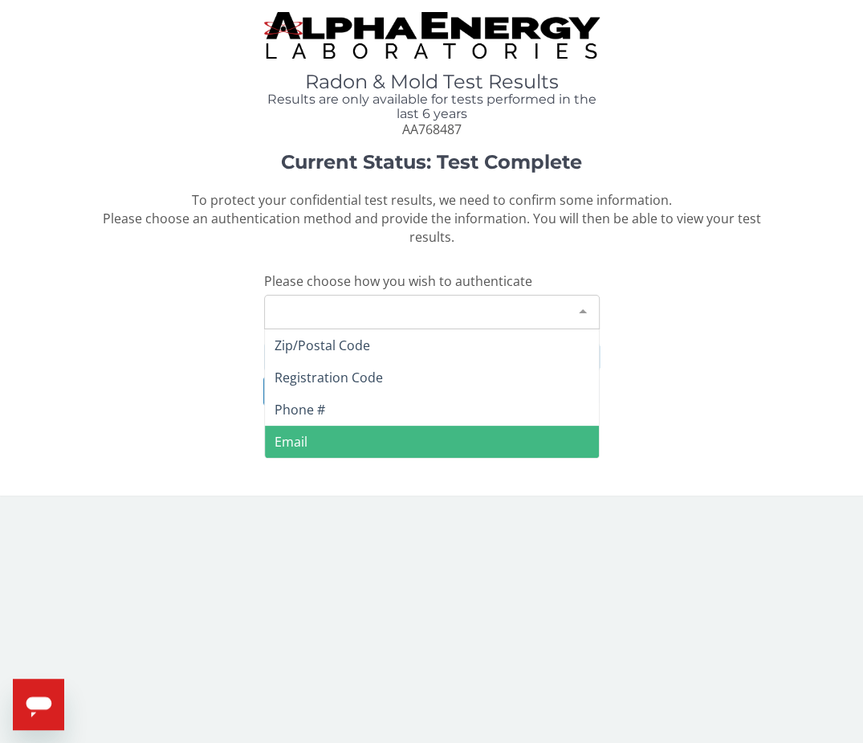
click at [300, 439] on span "Email" at bounding box center [291, 442] width 33 height 18
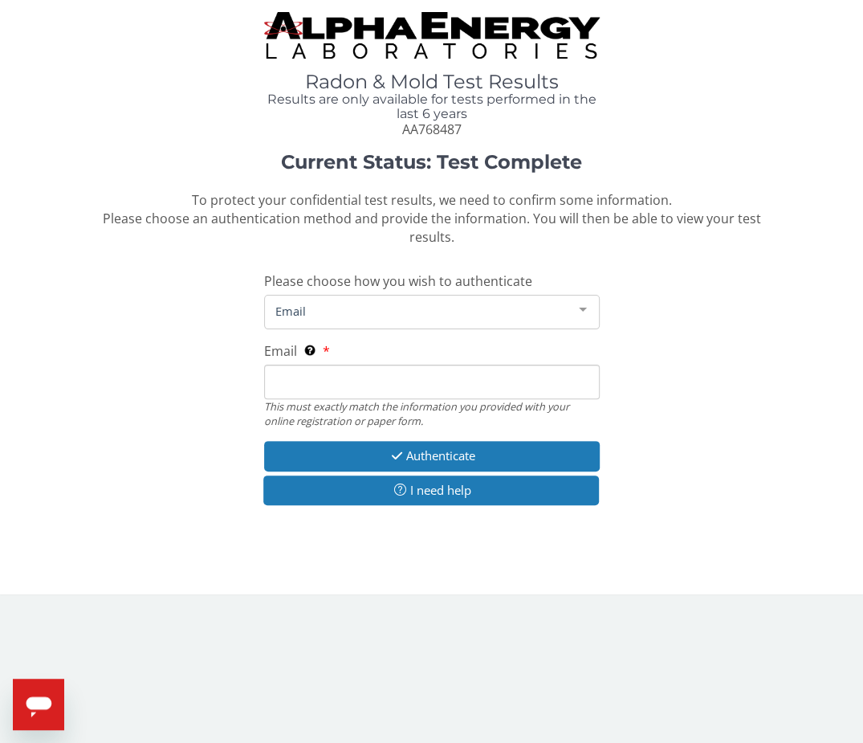
click at [305, 381] on input "Email This must exactly match the information you provided with your online reg…" at bounding box center [432, 382] width 336 height 35
type input "[PERSON_NAME][EMAIL_ADDRESS][DOMAIN_NAME]"
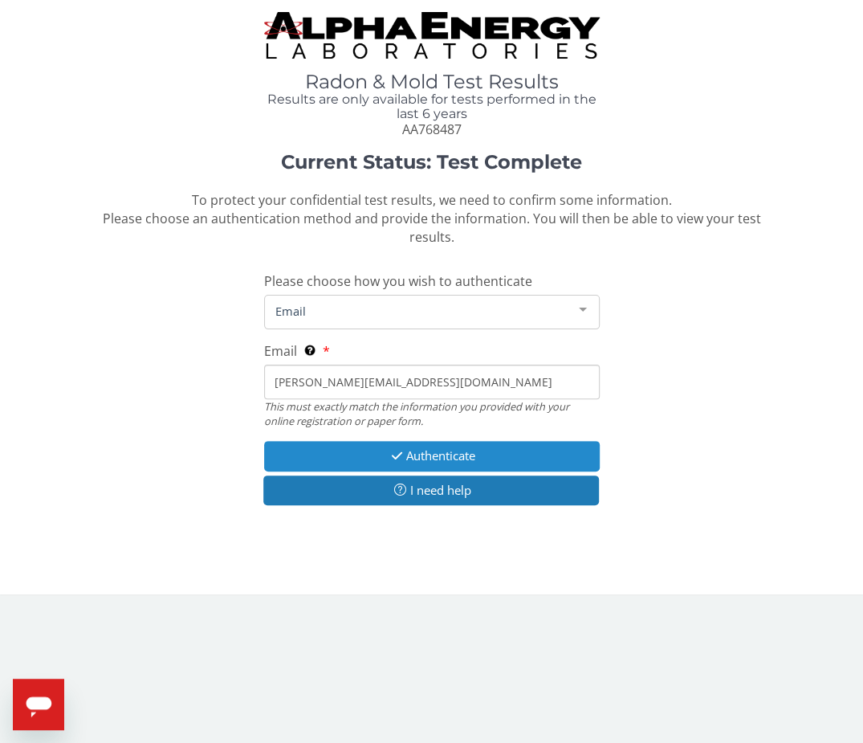
click at [319, 455] on button "Authenticate" at bounding box center [432, 456] width 336 height 30
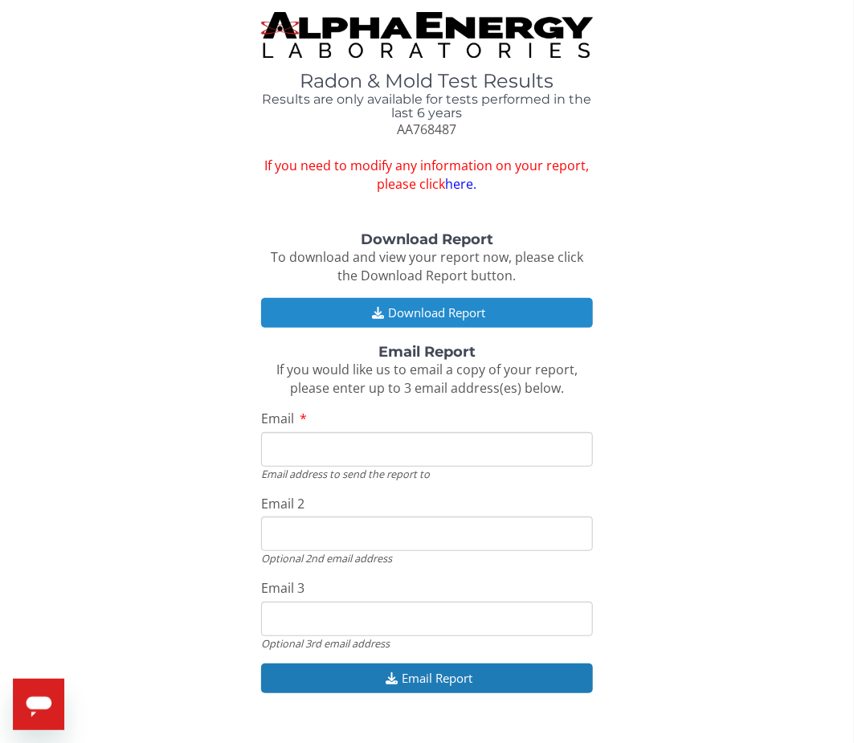
click at [361, 309] on button "Download Report" at bounding box center [427, 313] width 332 height 30
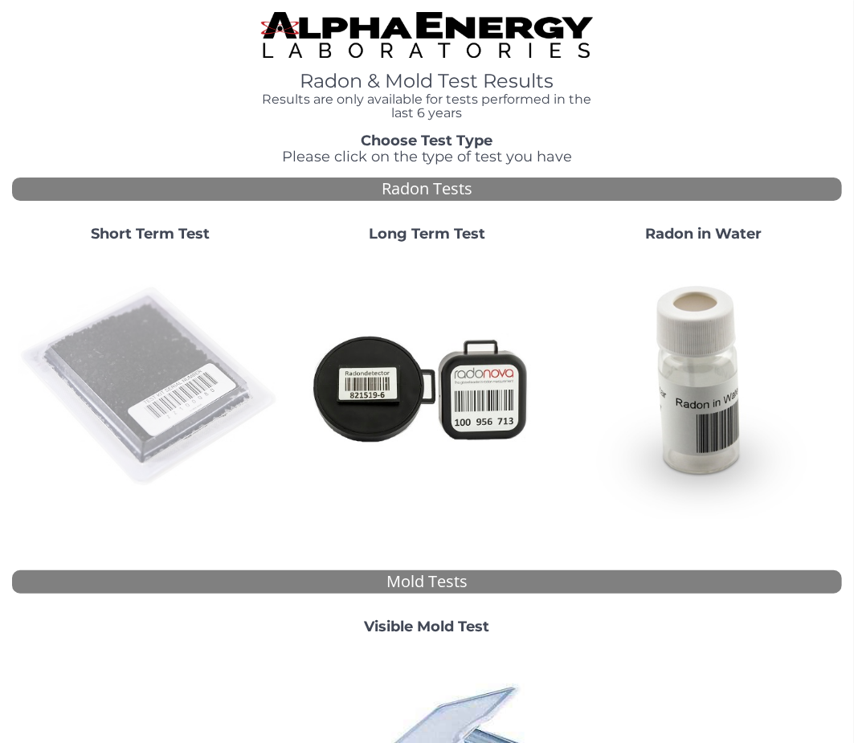
click at [165, 363] on img at bounding box center [149, 386] width 263 height 263
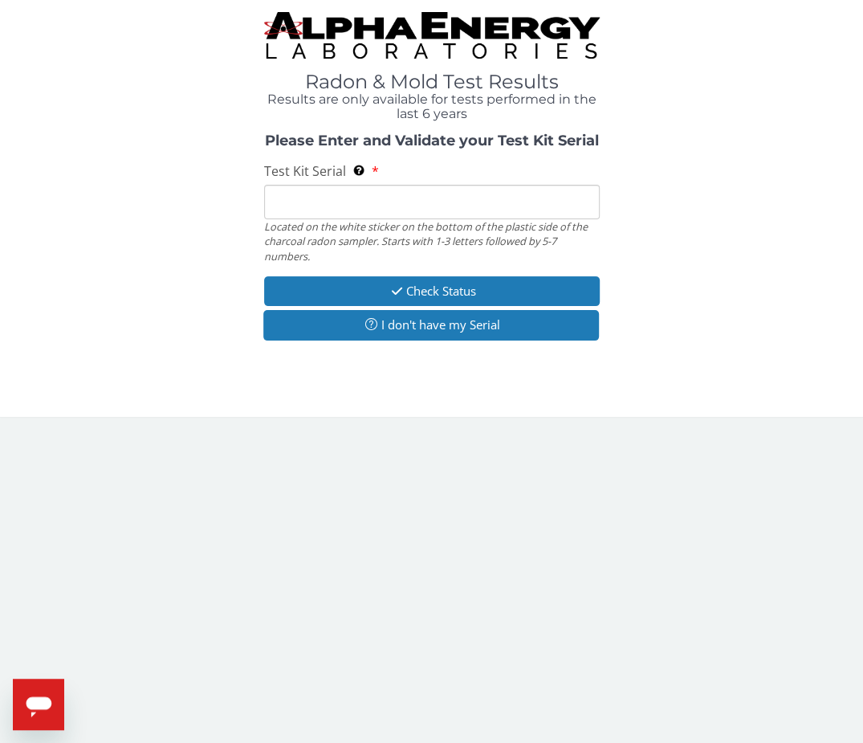
click at [324, 202] on input "Test Kit Serial Located on the white sticker on the bottom of the plastic side …" at bounding box center [432, 202] width 336 height 35
paste input "AA768499"
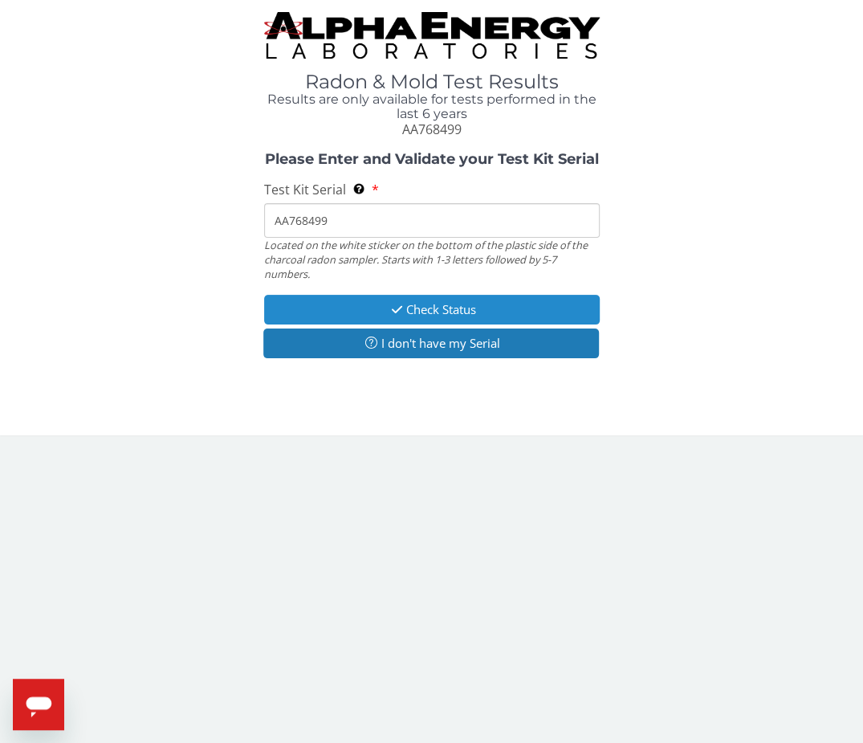
type input "AA768499"
click at [334, 308] on button "Check Status" at bounding box center [432, 310] width 336 height 30
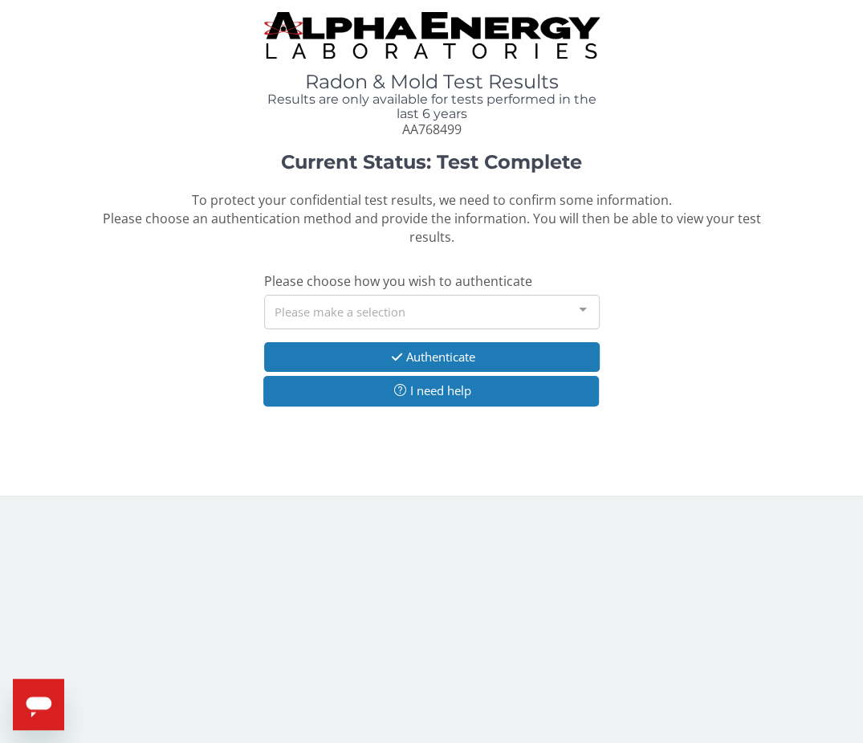
click at [339, 301] on div "Please make a selection" at bounding box center [432, 312] width 336 height 35
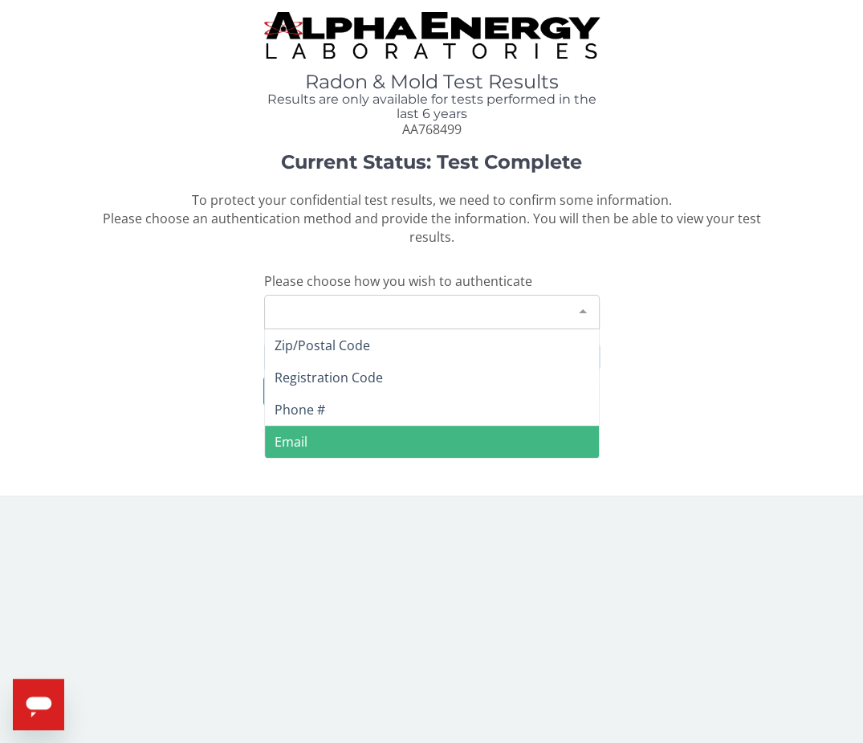
click at [317, 432] on span "Email" at bounding box center [432, 442] width 334 height 32
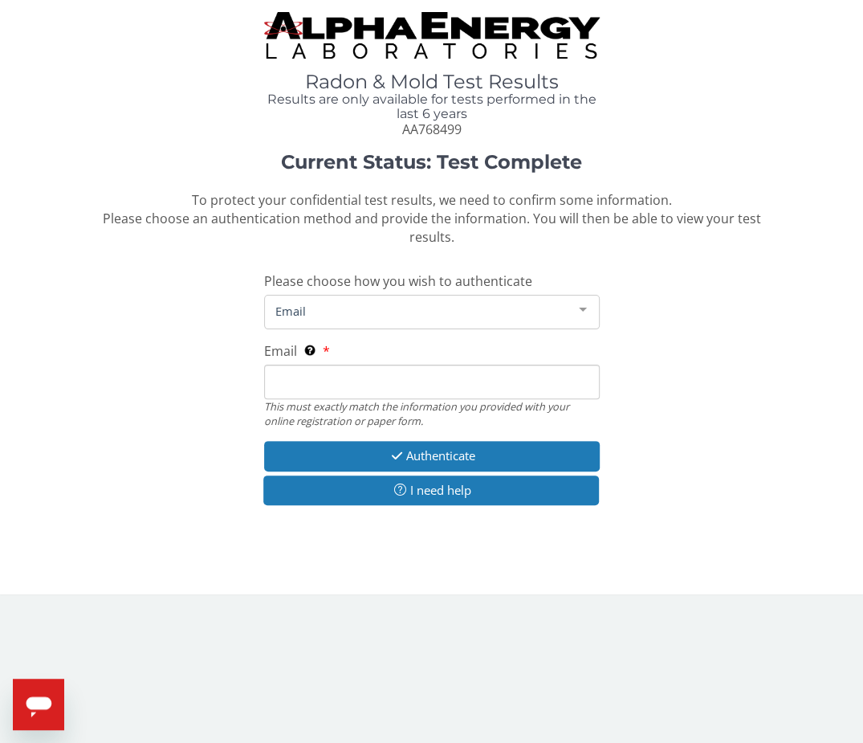
click at [319, 373] on input "Email This must exactly match the information you provided with your online reg…" at bounding box center [432, 382] width 336 height 35
type input "[PERSON_NAME][EMAIL_ADDRESS][DOMAIN_NAME]"
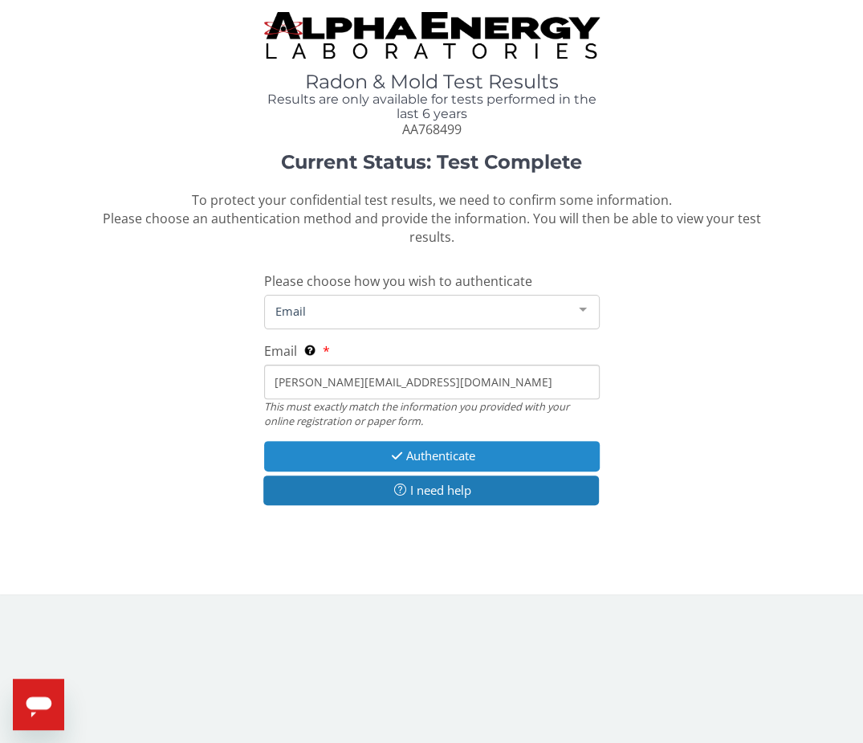
click at [338, 454] on button "Authenticate" at bounding box center [432, 456] width 336 height 30
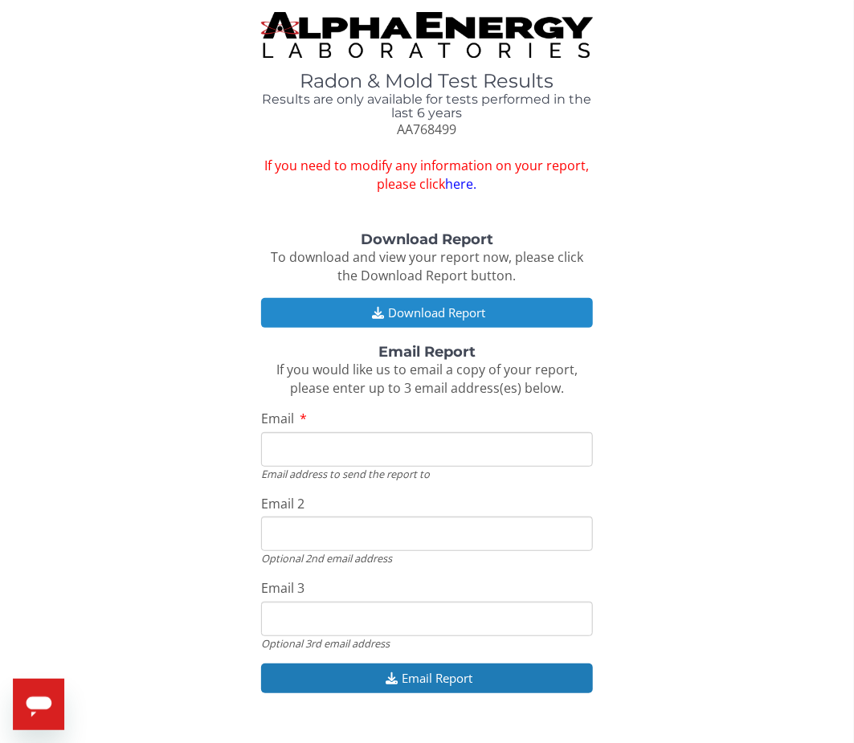
click at [389, 312] on button "Download Report" at bounding box center [427, 313] width 332 height 30
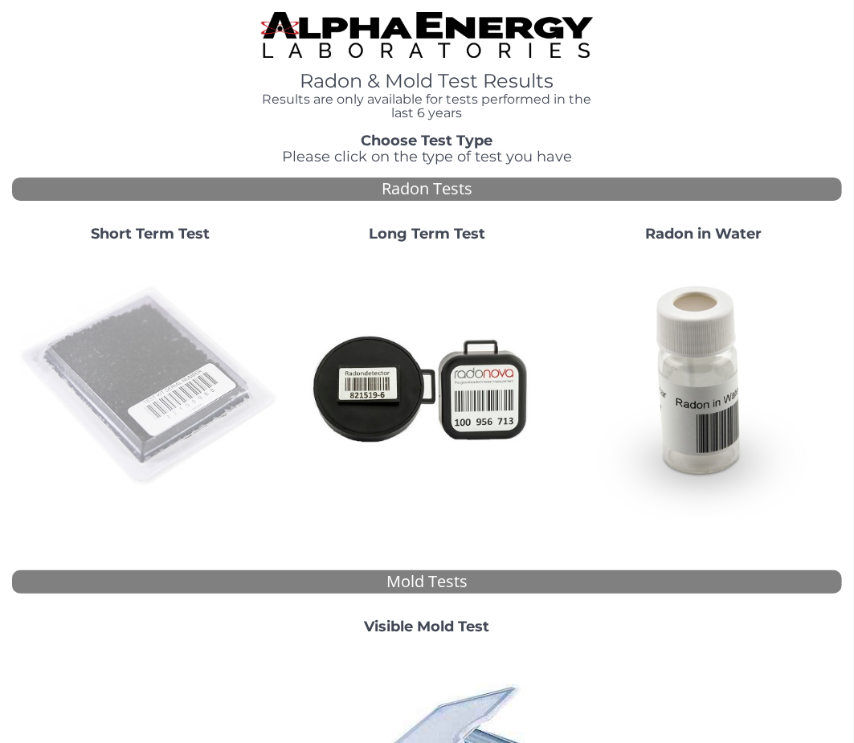
click at [179, 369] on img at bounding box center [149, 386] width 263 height 263
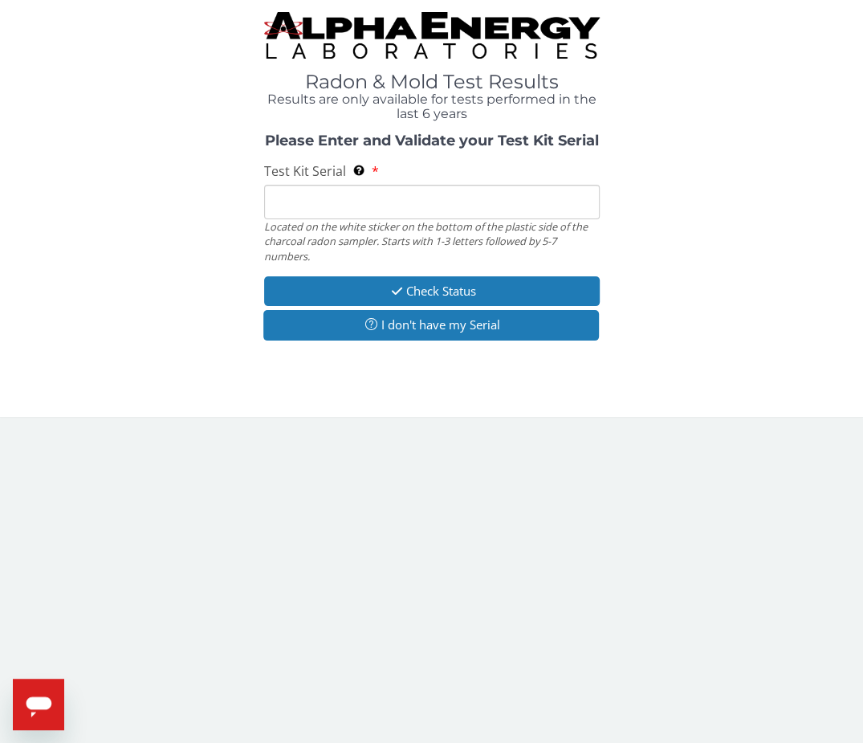
click at [324, 202] on input "Test Kit Serial Located on the white sticker on the bottom of the plastic side …" at bounding box center [432, 202] width 336 height 35
paste input "AA768530"
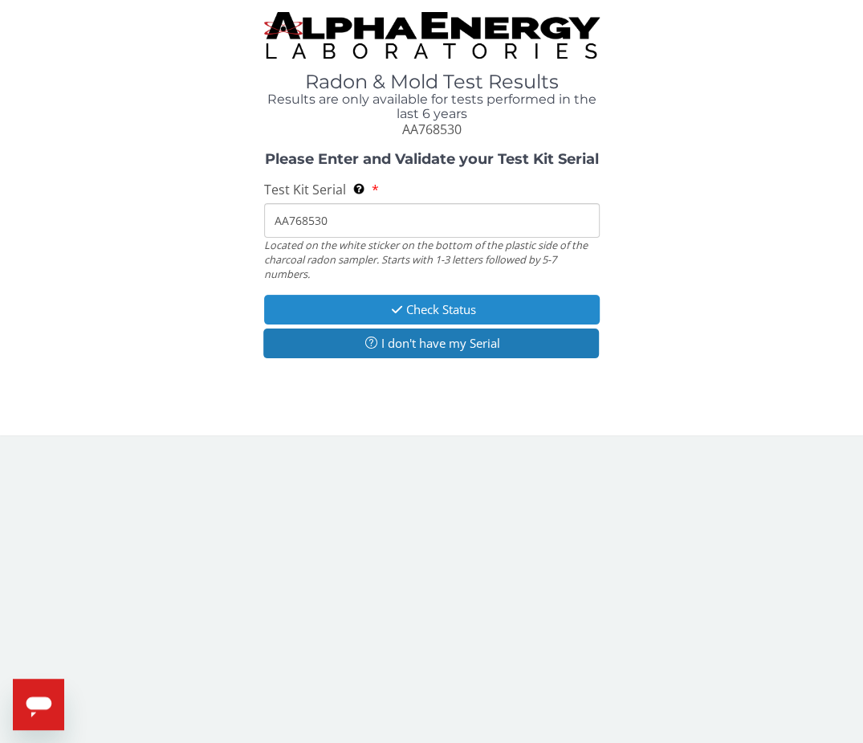
type input "AA768530"
click at [357, 304] on button "Check Status" at bounding box center [432, 310] width 336 height 30
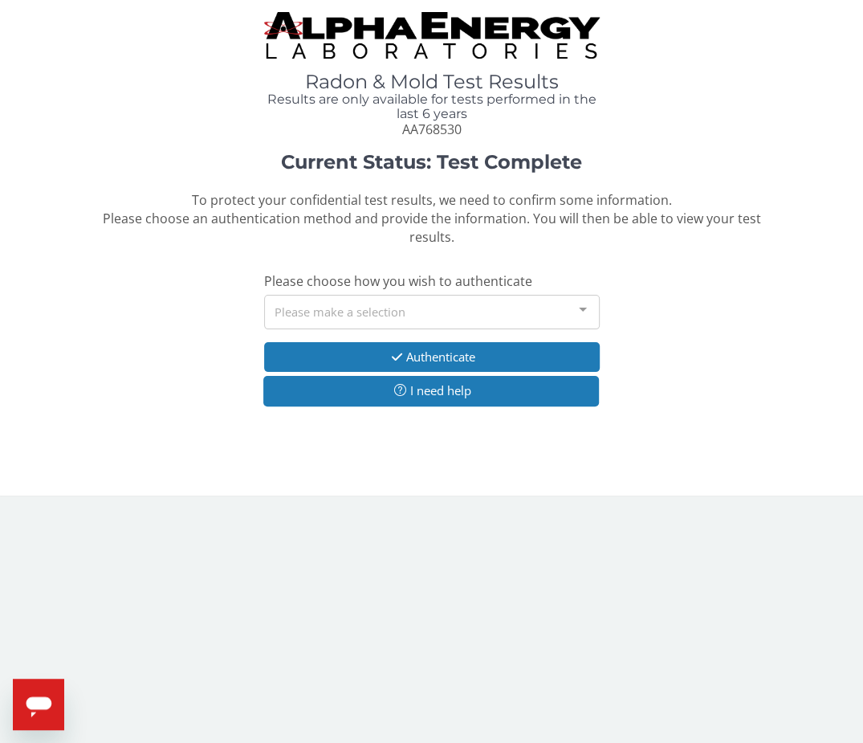
click at [332, 314] on div "Please make a selection" at bounding box center [432, 312] width 336 height 35
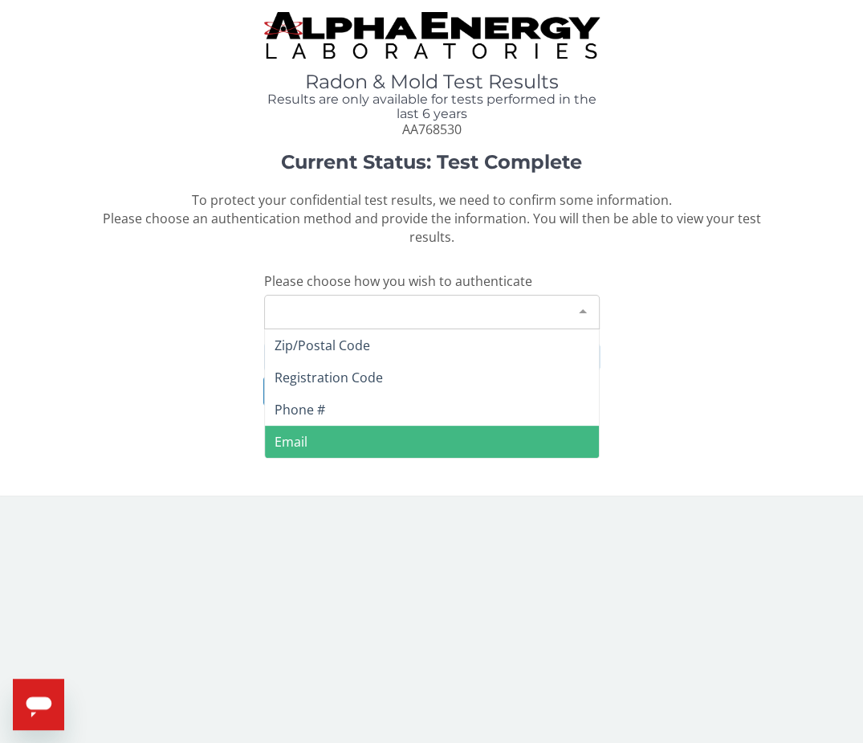
click at [296, 437] on span "Email" at bounding box center [291, 442] width 33 height 18
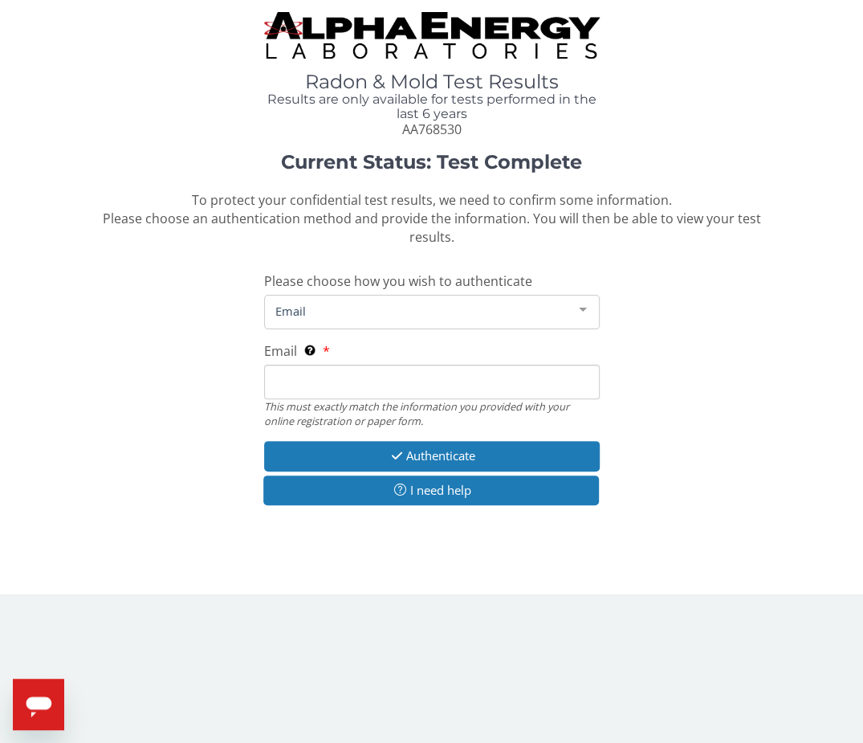
click at [304, 381] on input "Email This must exactly match the information you provided with your online reg…" at bounding box center [432, 382] width 336 height 35
type input "[PERSON_NAME][EMAIL_ADDRESS][DOMAIN_NAME]"
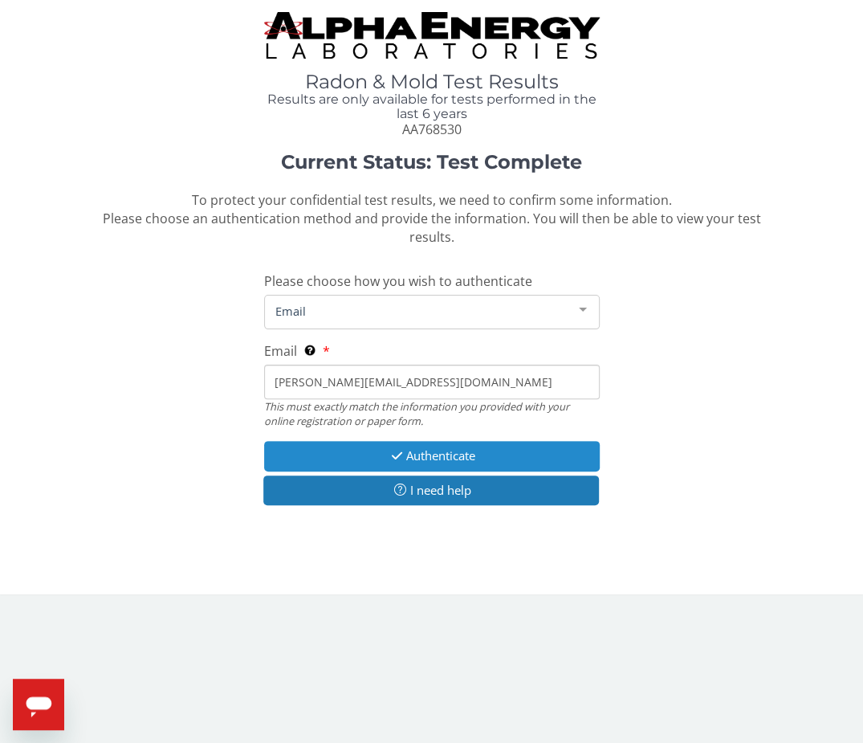
click at [315, 457] on button "Authenticate" at bounding box center [432, 456] width 336 height 30
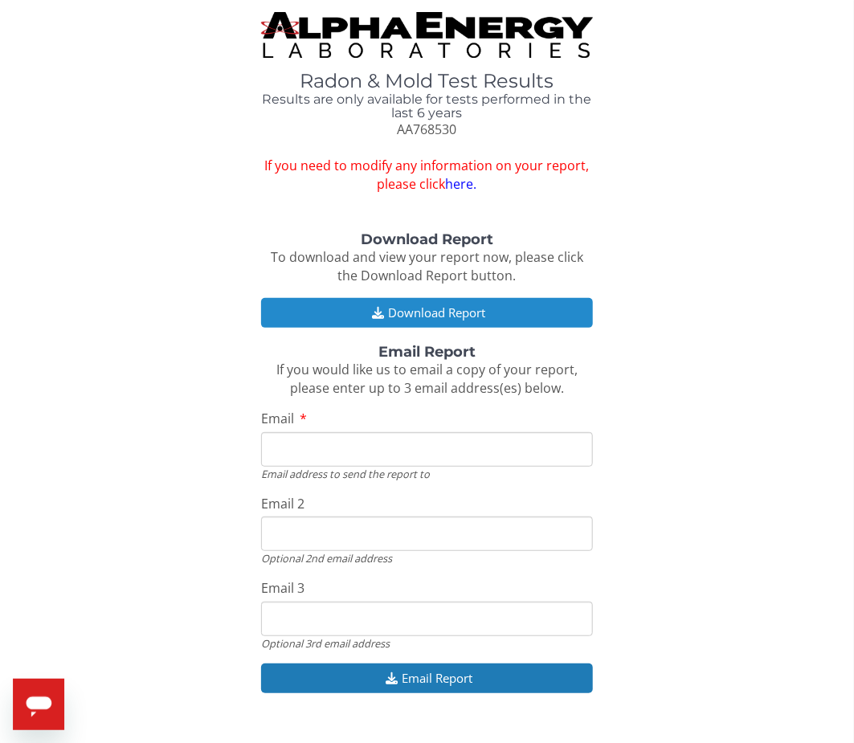
click at [394, 323] on button "Download Report" at bounding box center [427, 313] width 332 height 30
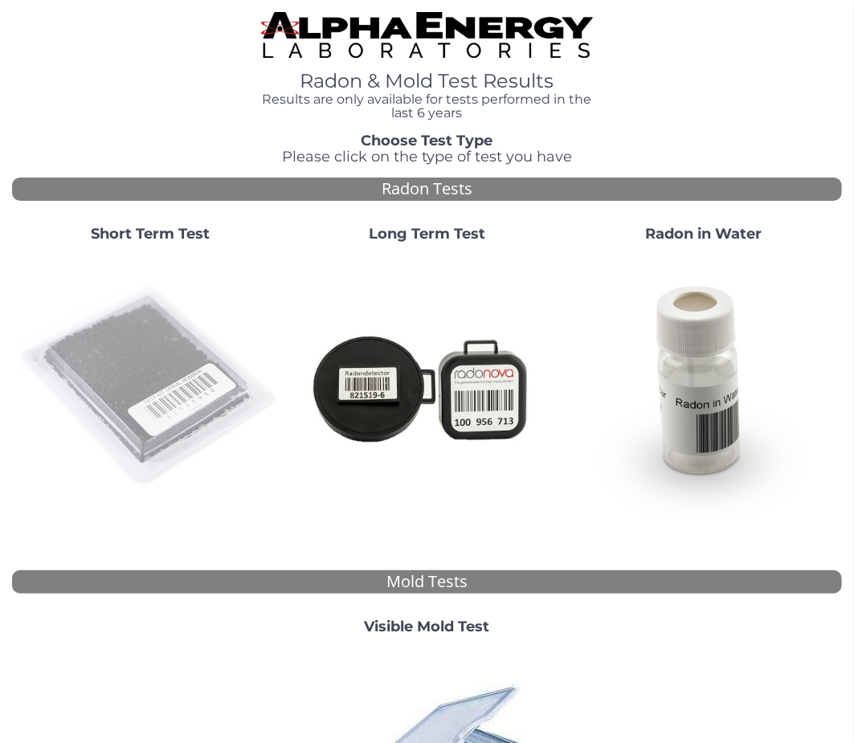
click at [153, 374] on img at bounding box center [149, 386] width 263 height 263
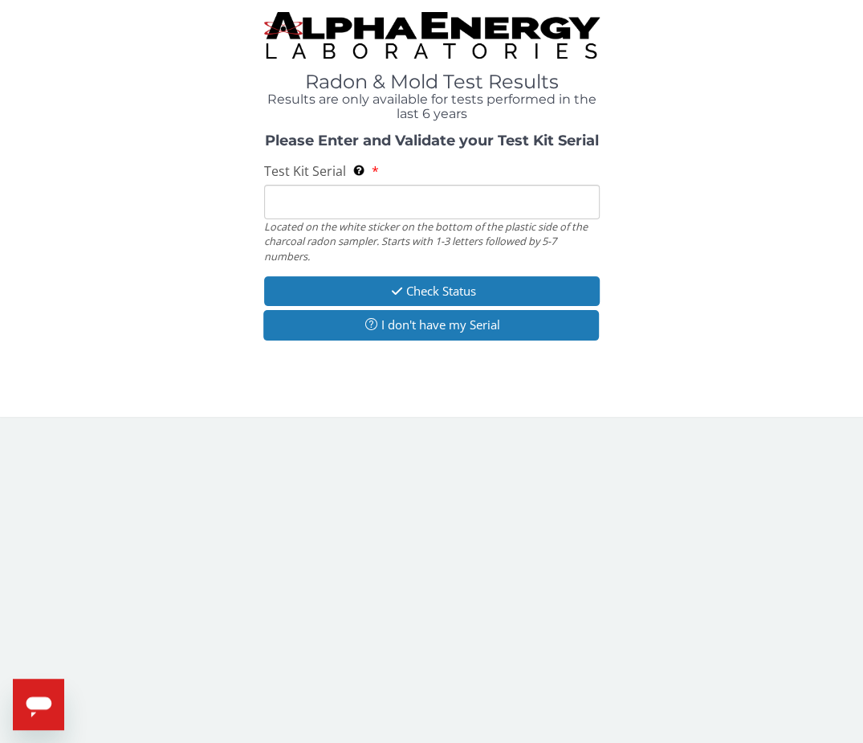
click at [310, 201] on input "Test Kit Serial Located on the white sticker on the bottom of the plastic side …" at bounding box center [432, 202] width 336 height 35
paste input "AA768522"
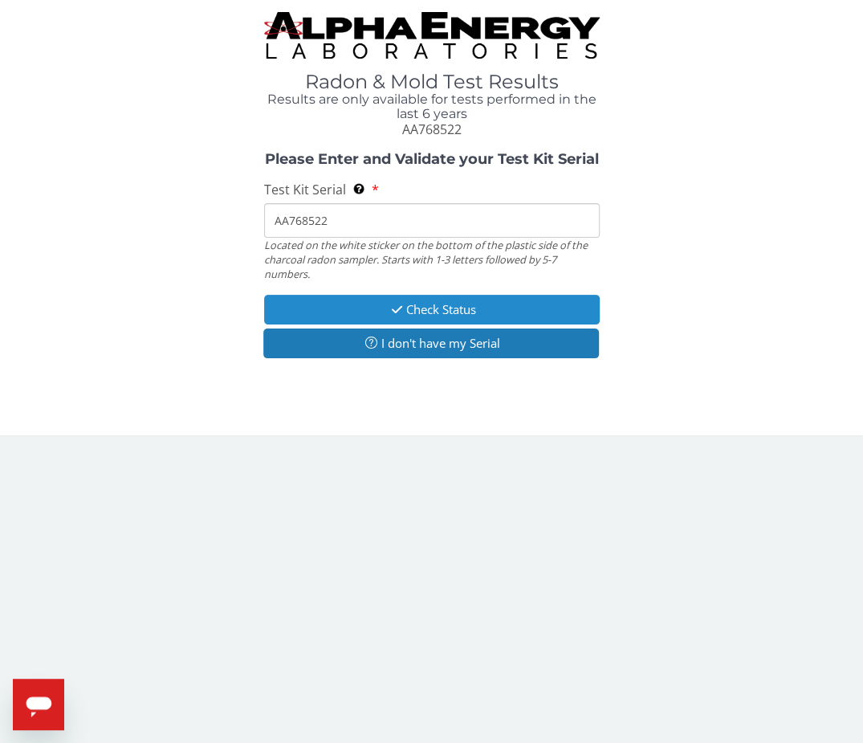
type input "AA768522"
click at [357, 300] on button "Check Status" at bounding box center [432, 310] width 336 height 30
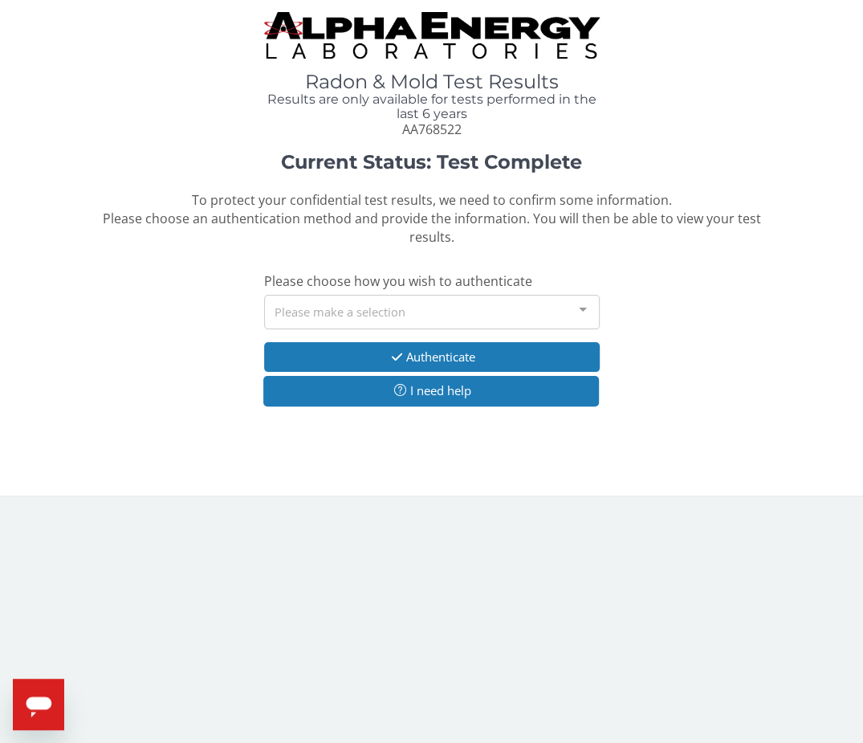
click at [329, 314] on div "Please make a selection" at bounding box center [432, 312] width 336 height 35
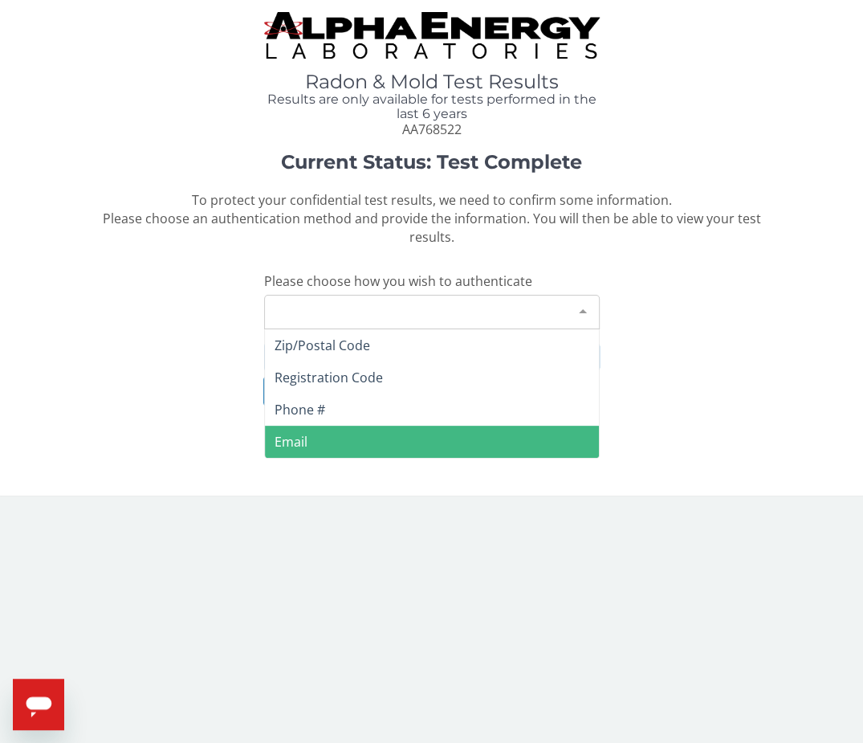
click at [313, 437] on span "Email" at bounding box center [432, 442] width 334 height 32
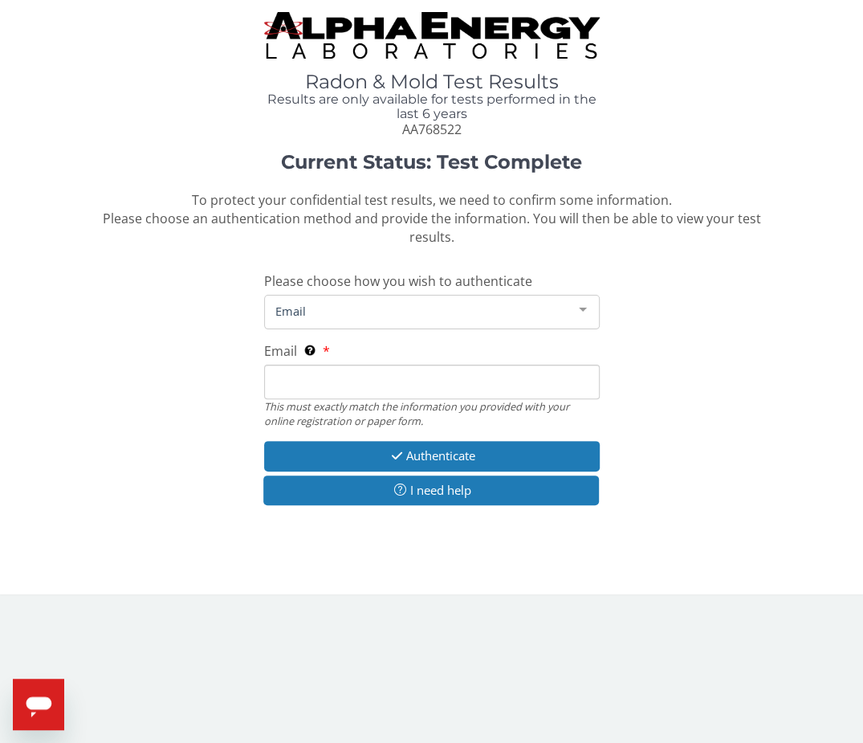
click at [316, 374] on input "Email This must exactly match the information you provided with your online reg…" at bounding box center [432, 382] width 336 height 35
type input "[PERSON_NAME][EMAIL_ADDRESS][DOMAIN_NAME]"
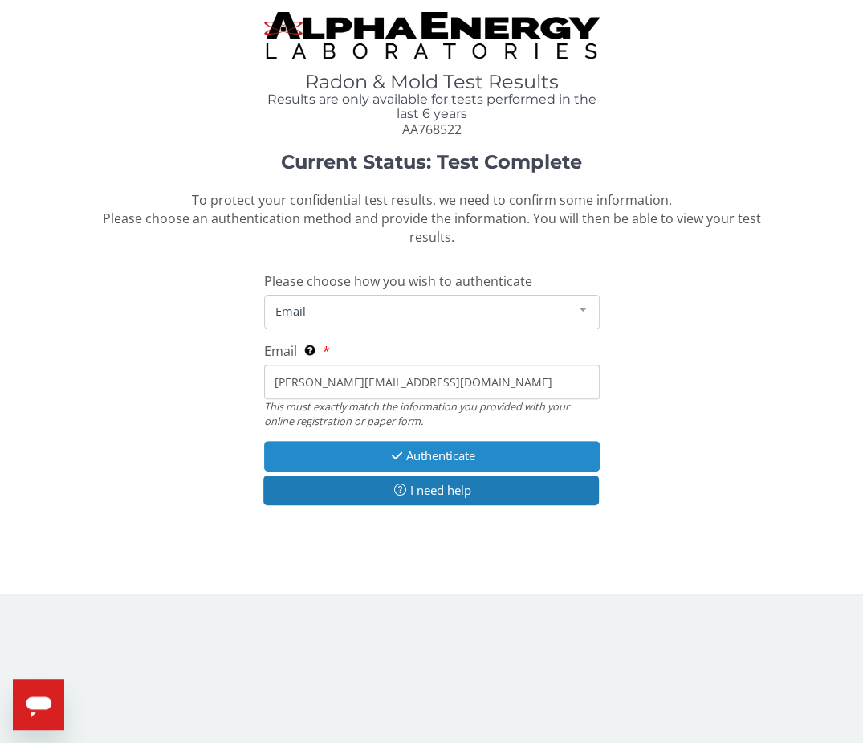
click at [327, 447] on button "Authenticate" at bounding box center [432, 456] width 336 height 30
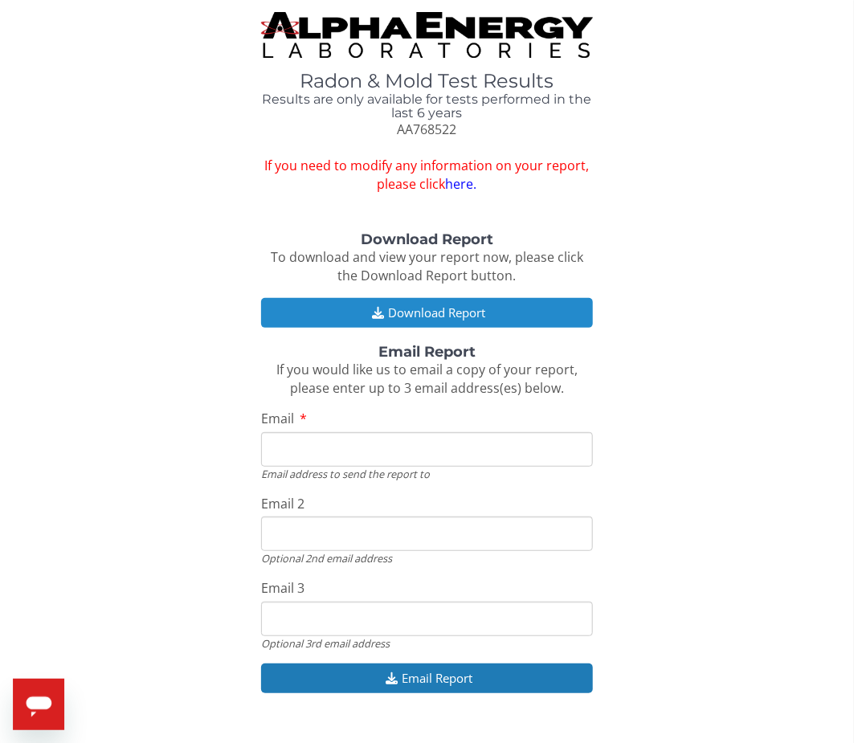
click at [397, 308] on button "Download Report" at bounding box center [427, 313] width 332 height 30
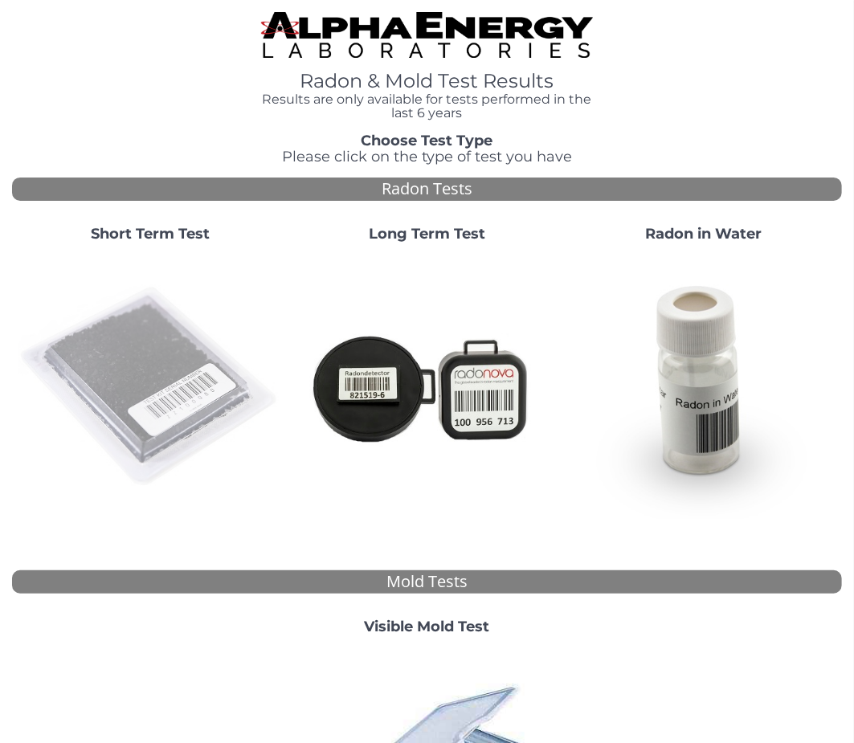
click at [149, 358] on img at bounding box center [149, 386] width 263 height 263
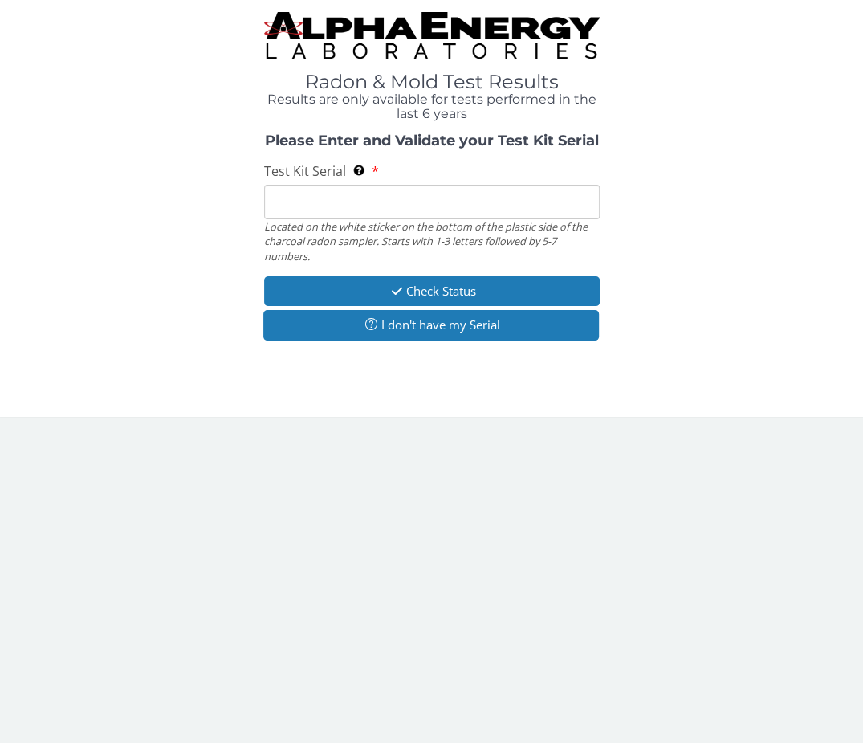
click at [345, 207] on input "Test Kit Serial Located on the white sticker on the bottom of the plastic side …" at bounding box center [432, 202] width 336 height 35
paste input "AA768526"
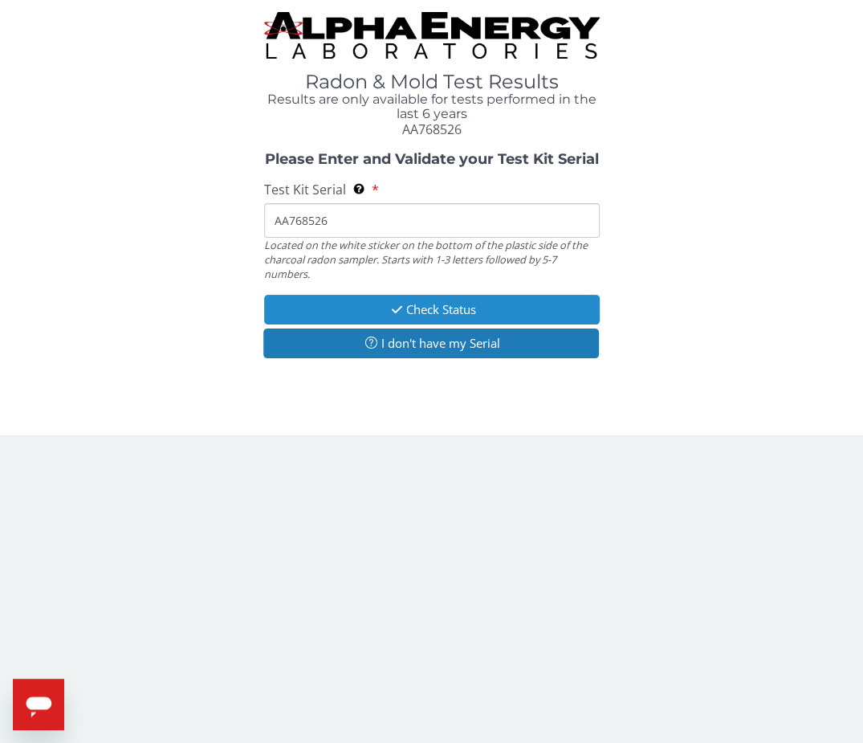
type input "AA768526"
click at [332, 299] on button "Check Status" at bounding box center [432, 310] width 336 height 30
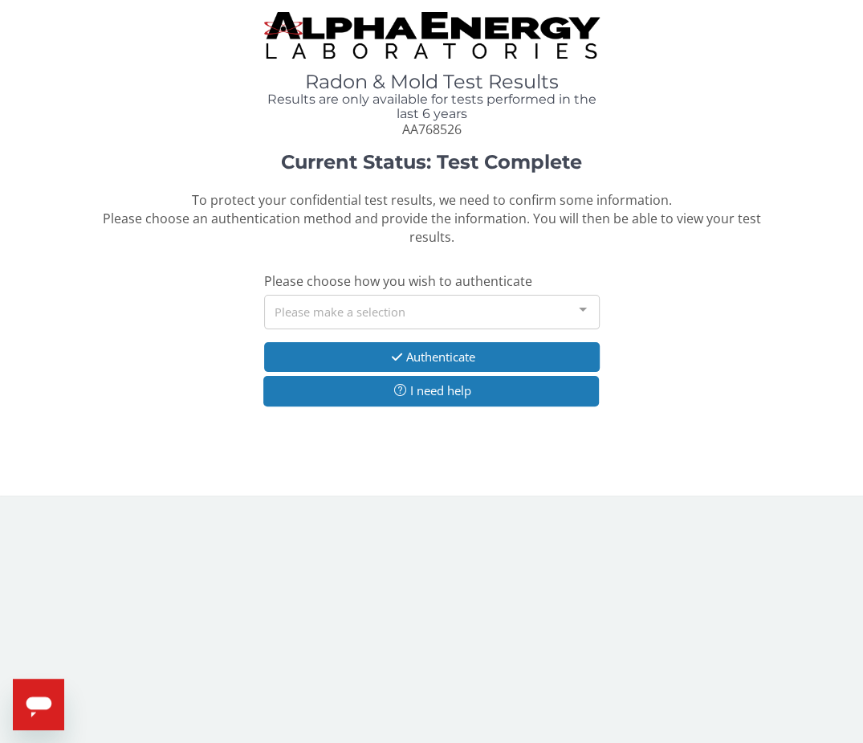
click at [346, 312] on div "Please make a selection" at bounding box center [432, 312] width 336 height 35
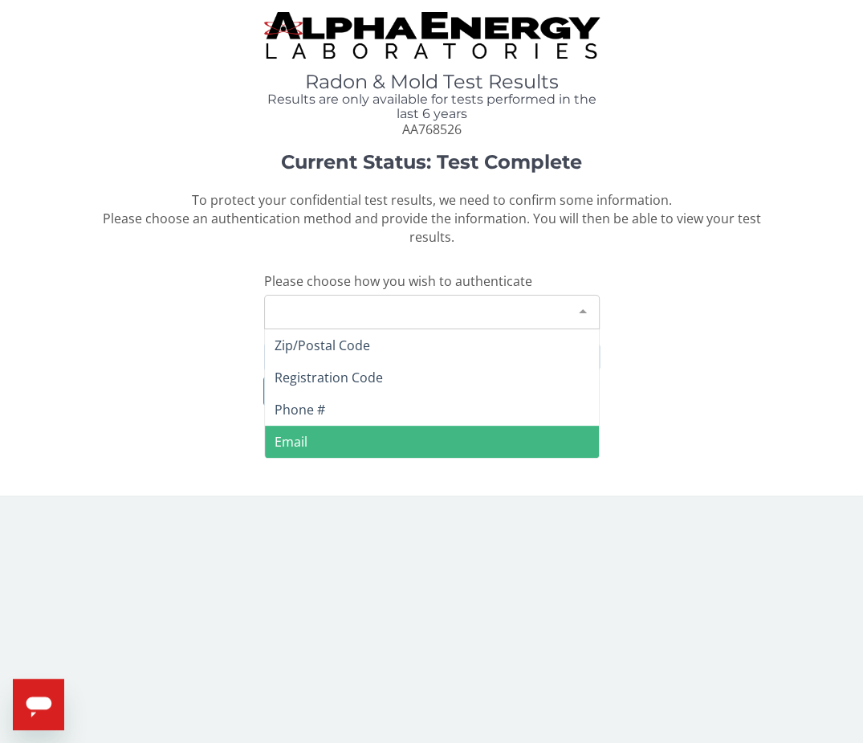
click at [306, 442] on span "Email" at bounding box center [432, 442] width 334 height 32
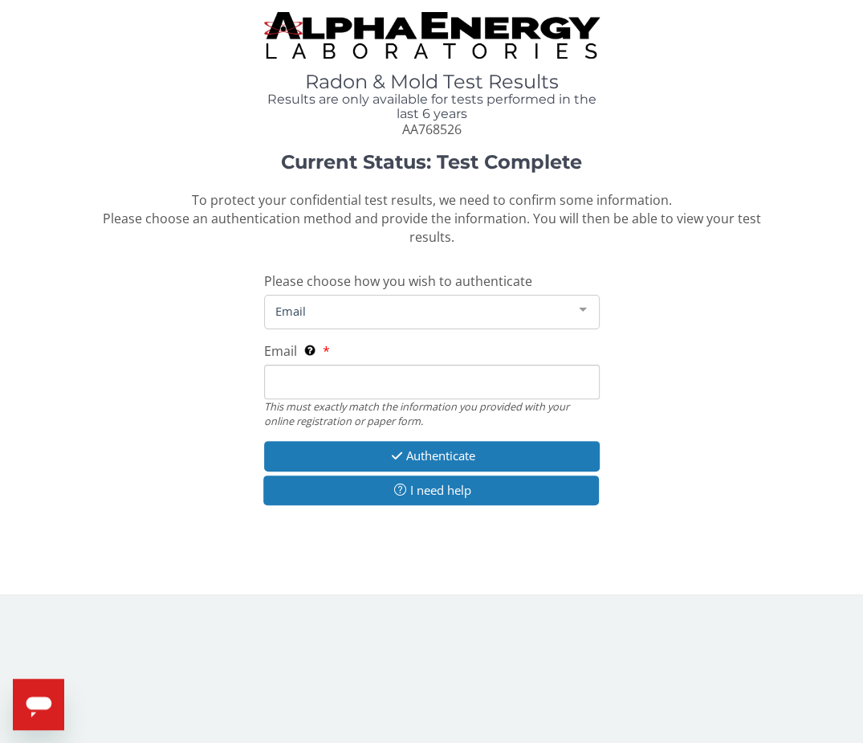
click at [316, 382] on input "Email This must exactly match the information you provided with your online reg…" at bounding box center [432, 382] width 336 height 35
type input "[PERSON_NAME][EMAIL_ADDRESS][DOMAIN_NAME]"
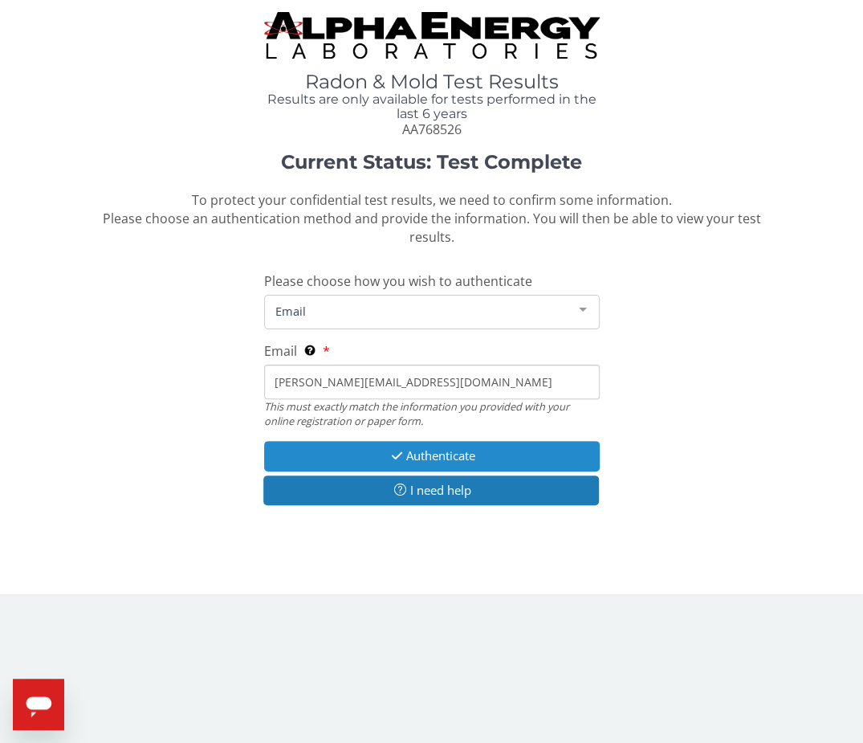
click at [330, 444] on button "Authenticate" at bounding box center [432, 456] width 336 height 30
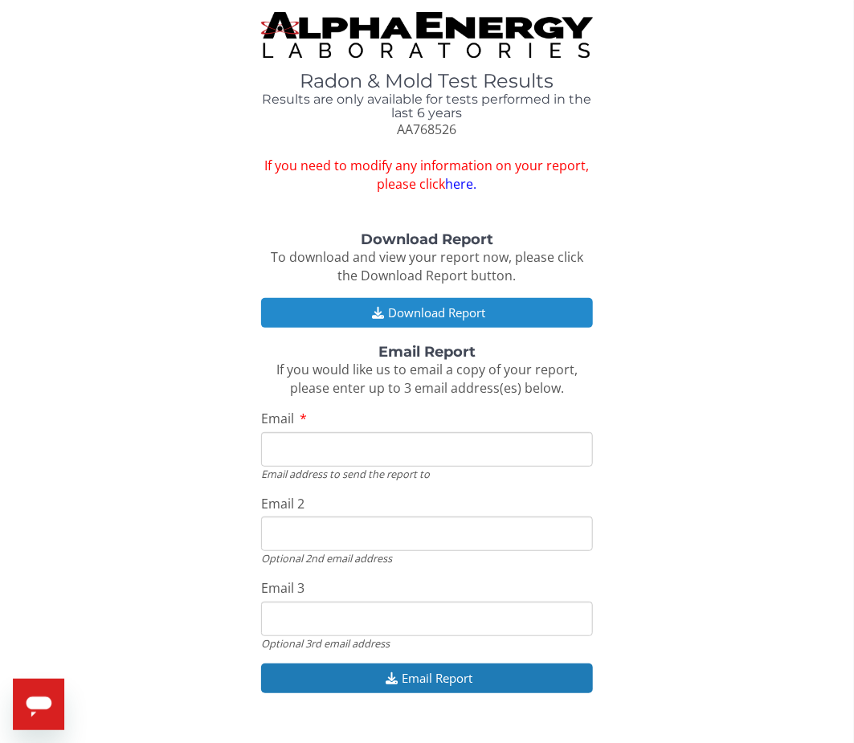
click at [416, 301] on button "Download Report" at bounding box center [427, 313] width 332 height 30
